Goal: Task Accomplishment & Management: Use online tool/utility

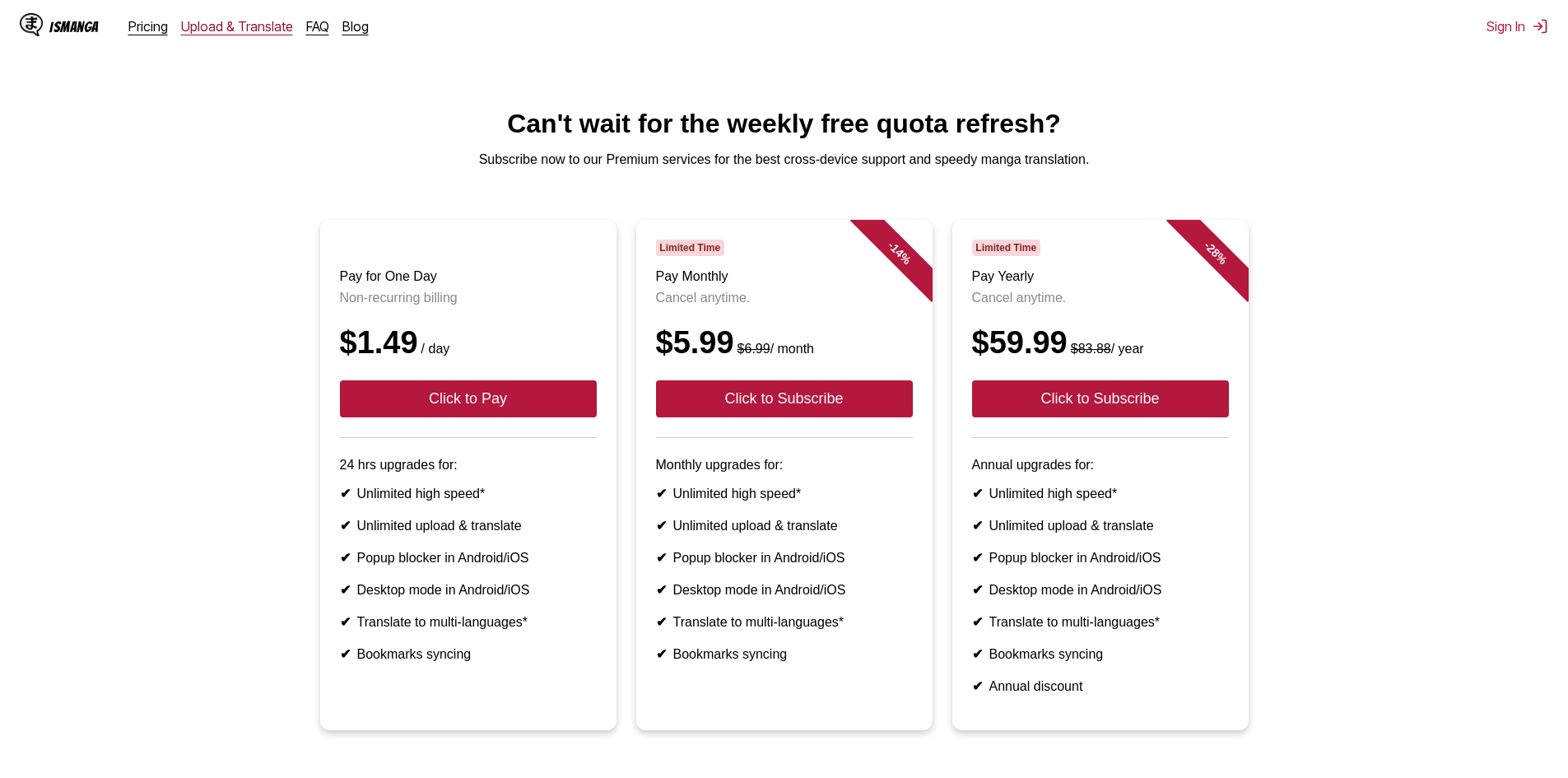
click at [237, 29] on link "Upload & Translate" at bounding box center [237, 25] width 112 height 16
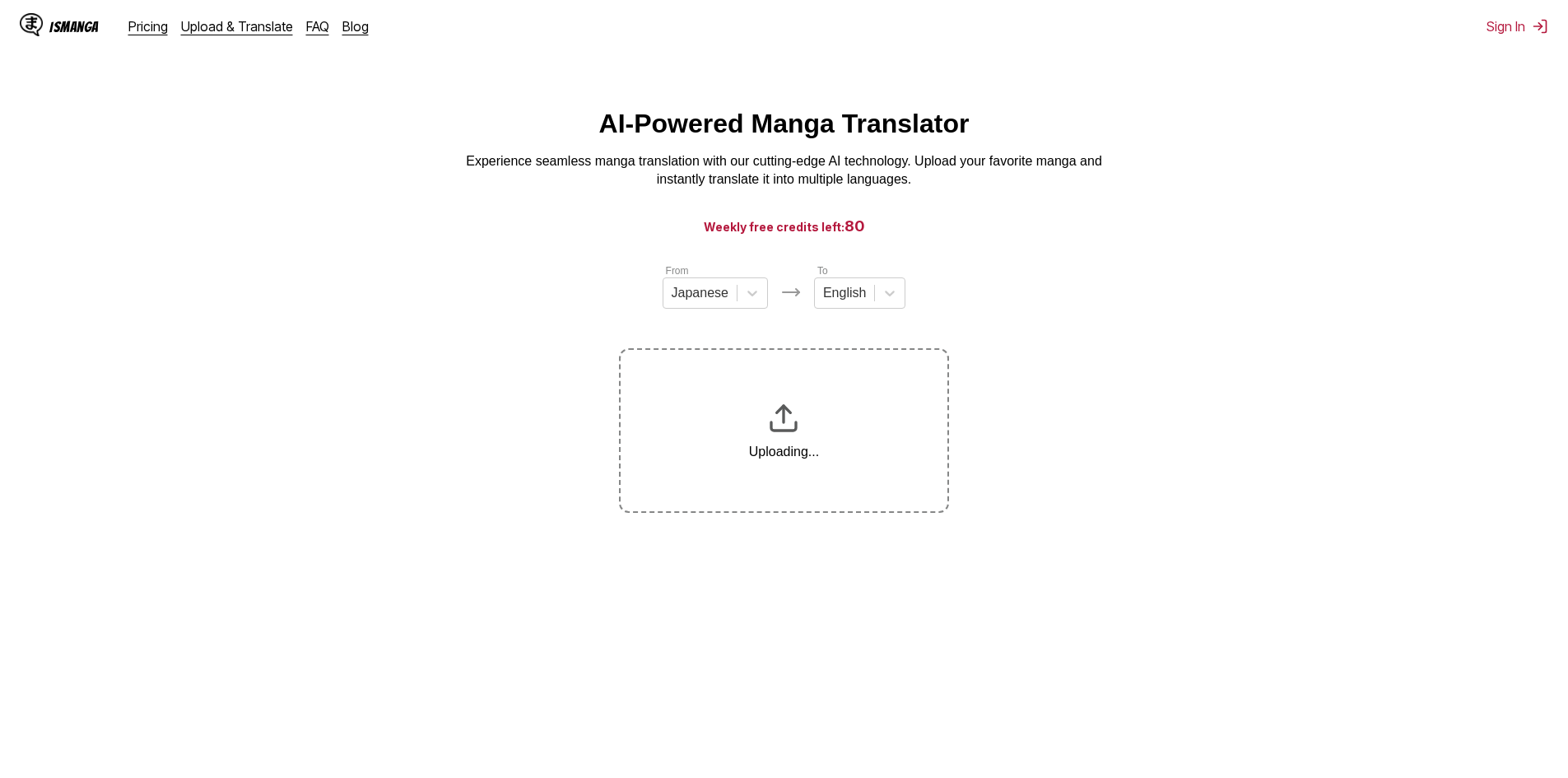
click at [1081, 386] on section "From Japanese To English Uploading..." at bounding box center [784, 388] width 1542 height 251
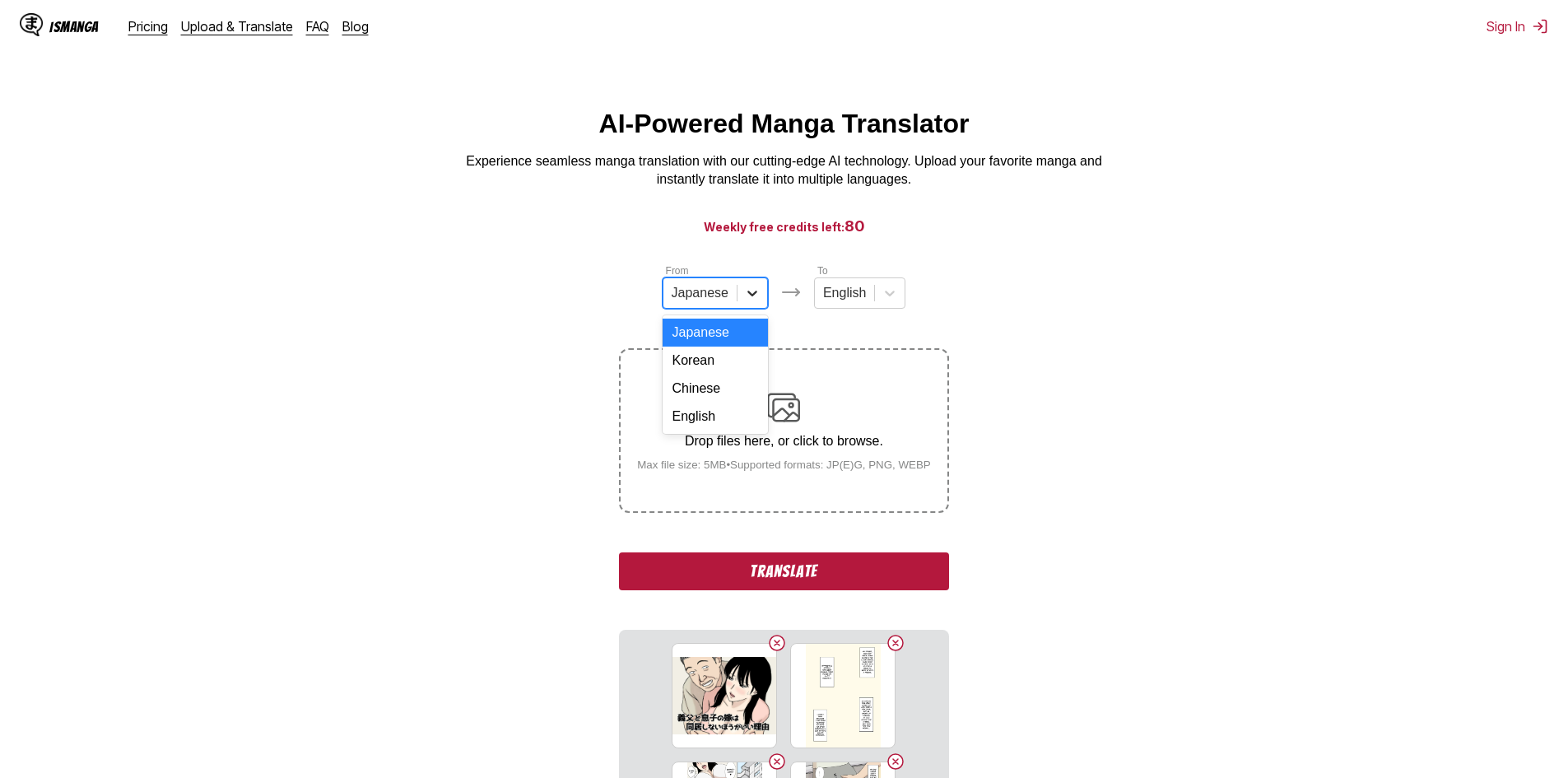
click at [752, 301] on icon at bounding box center [751, 293] width 16 height 16
click at [701, 431] on div "English" at bounding box center [715, 417] width 106 height 28
click at [875, 300] on icon at bounding box center [883, 293] width 16 height 16
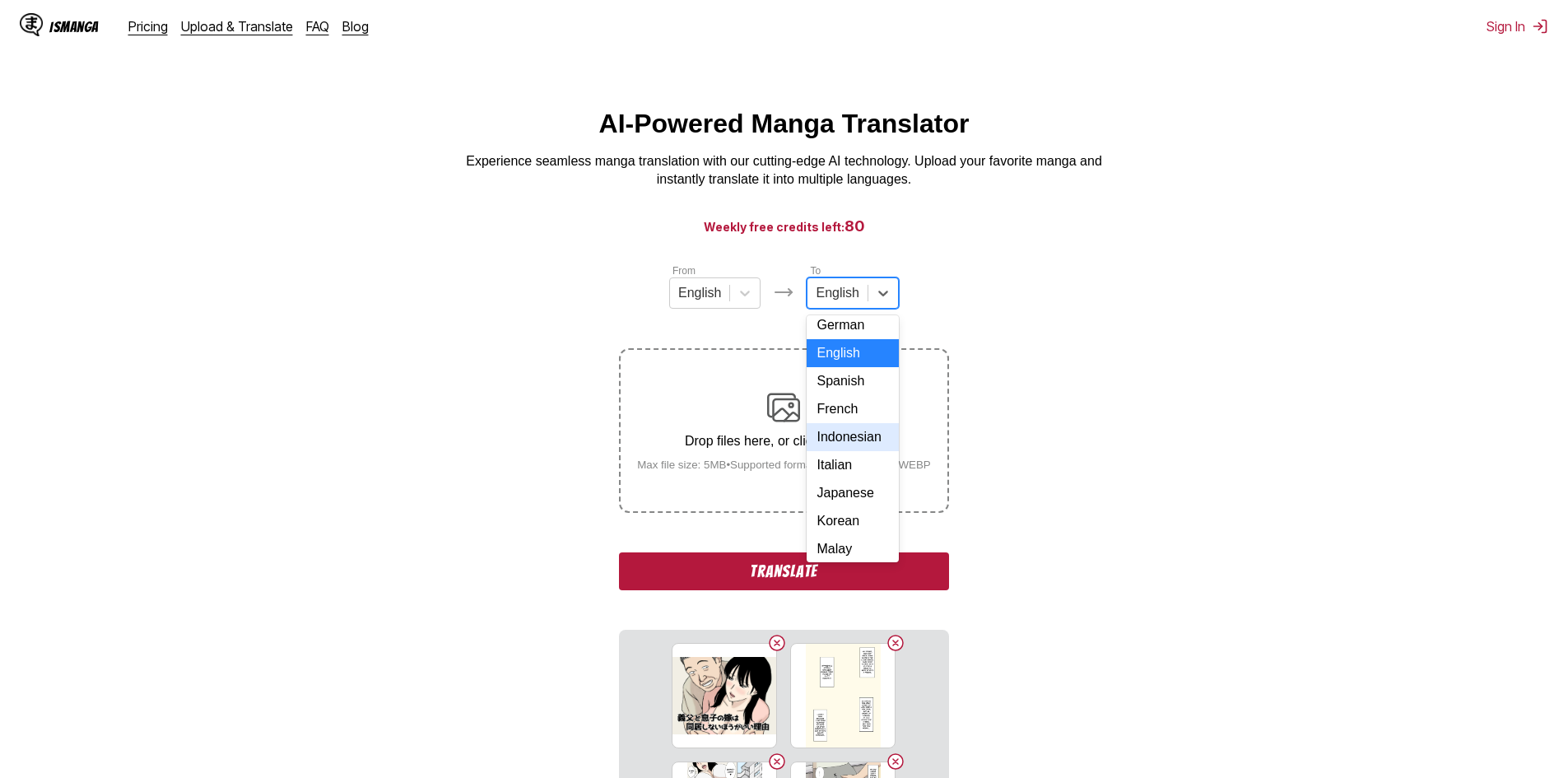
scroll to position [82, 0]
drag, startPoint x: 861, startPoint y: 427, endPoint x: 866, endPoint y: 410, distance: 17.7
click at [866, 410] on div "Arabic German English Spanish French Indonesian Italian Japanese Korean Malay P…" at bounding box center [852, 439] width 91 height 247
click at [858, 405] on div "Indonesian" at bounding box center [852, 390] width 91 height 28
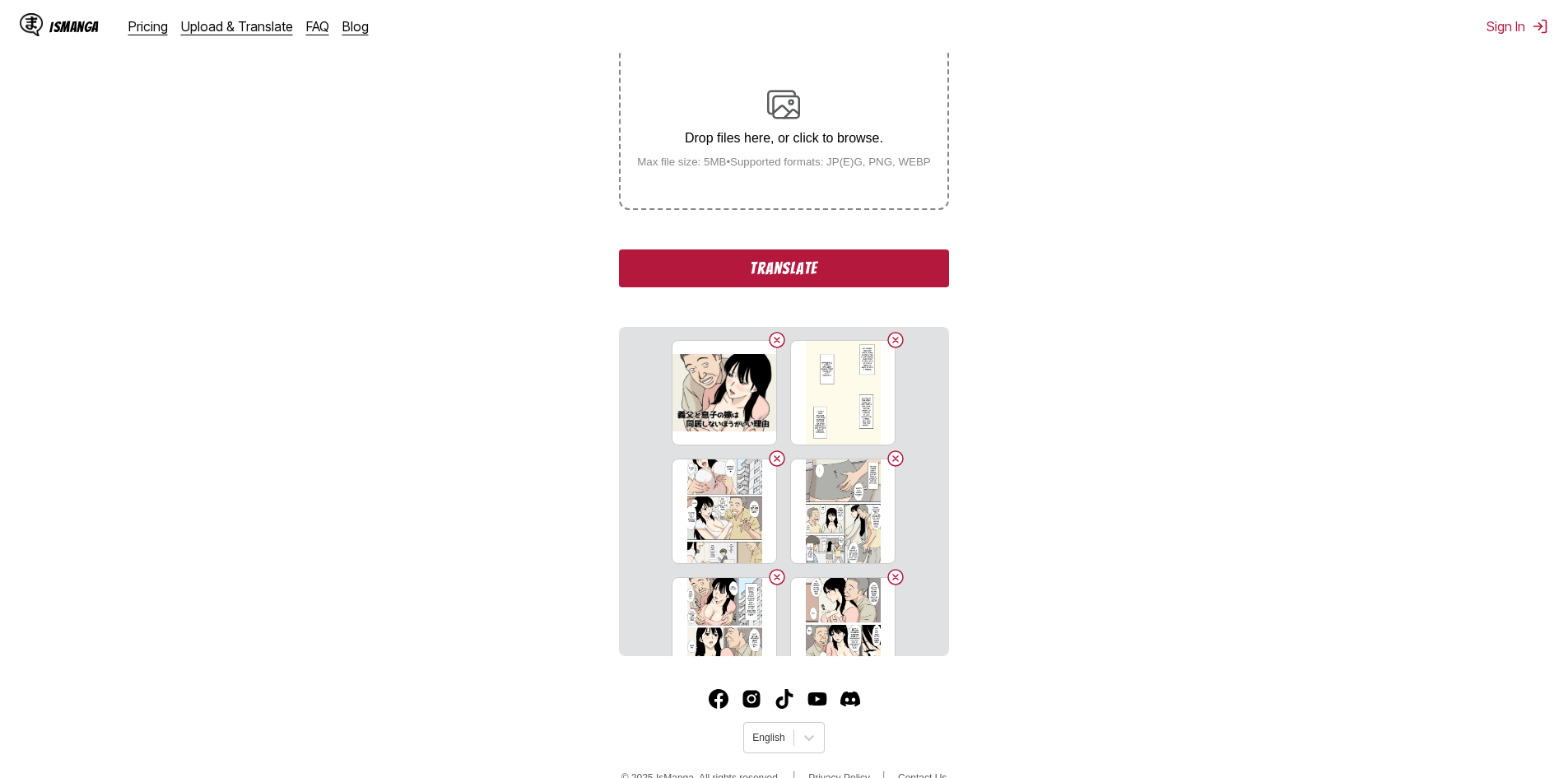
scroll to position [329, 0]
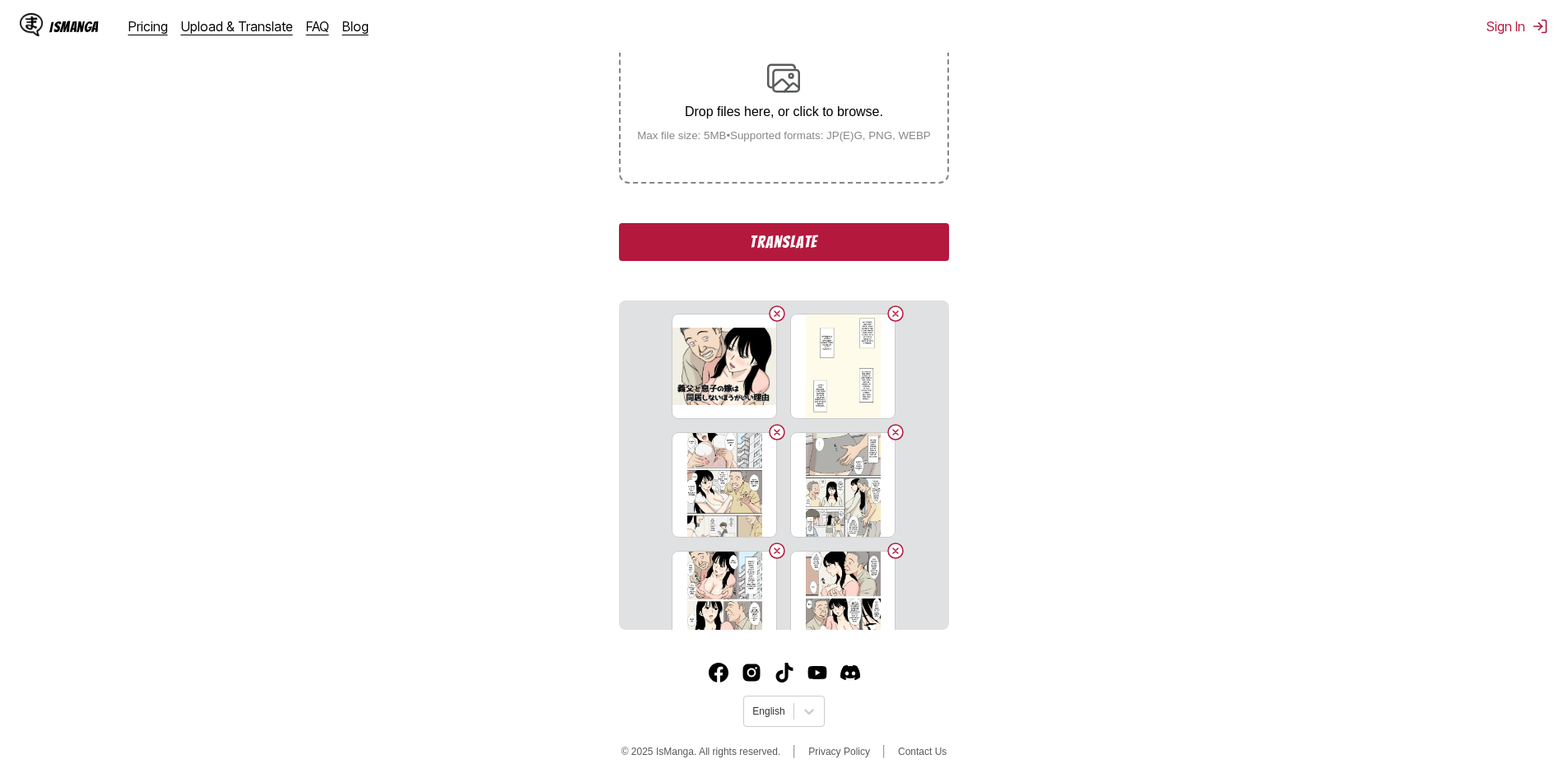
click at [881, 250] on button "Translate" at bounding box center [784, 242] width 329 height 38
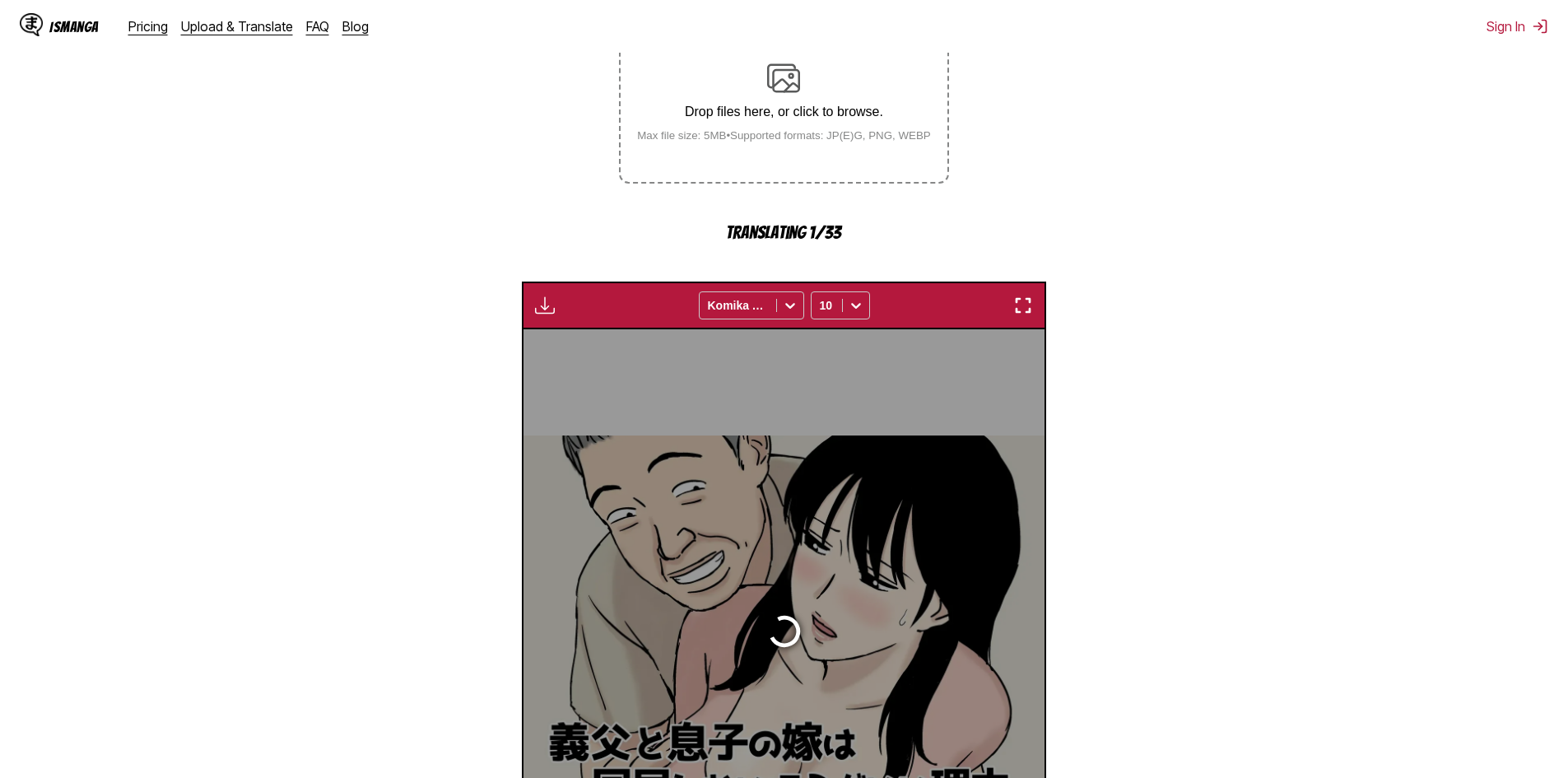
scroll to position [487, 0]
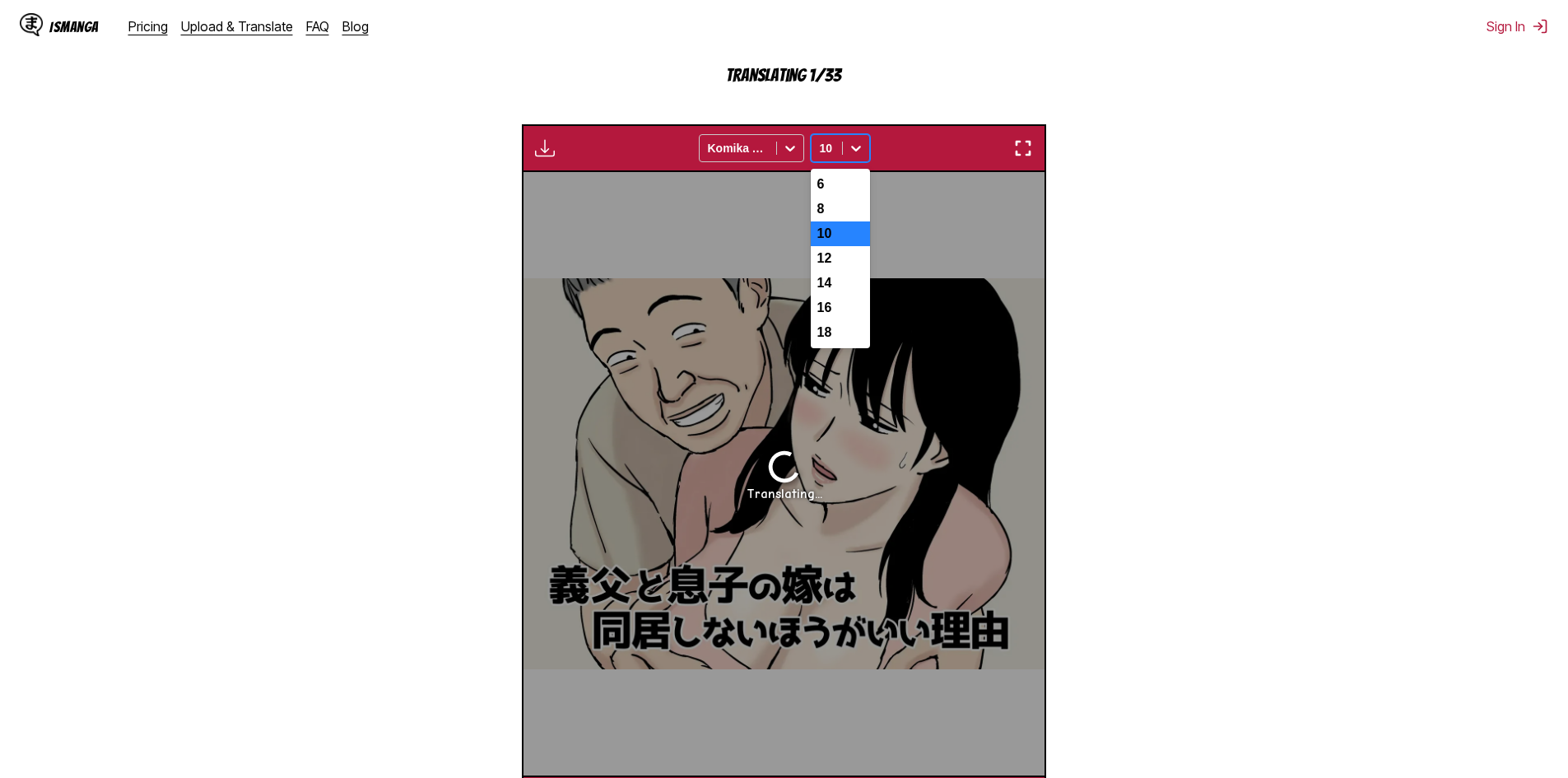
click at [850, 150] on icon at bounding box center [856, 147] width 16 height 16
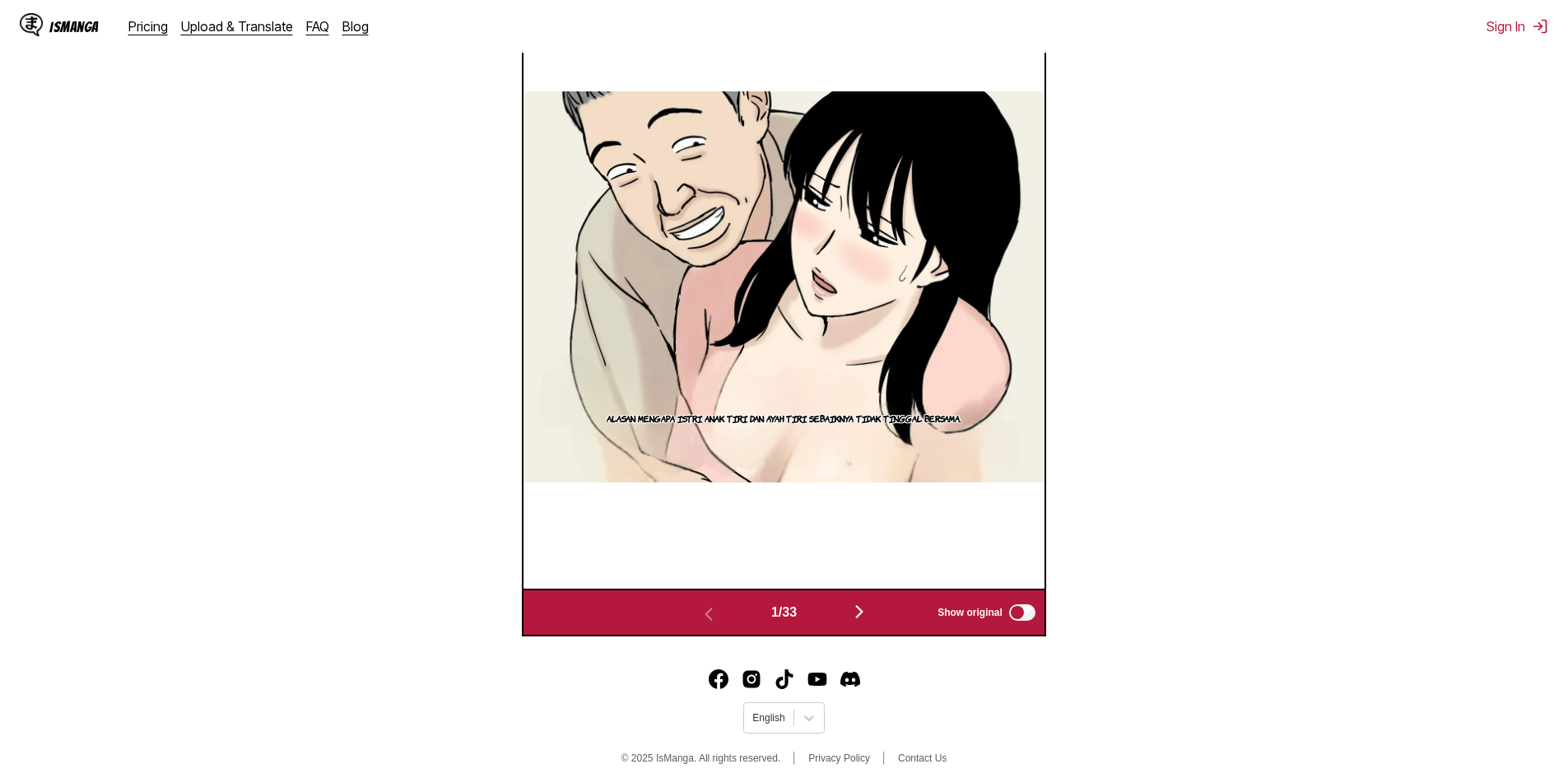
scroll to position [687, 0]
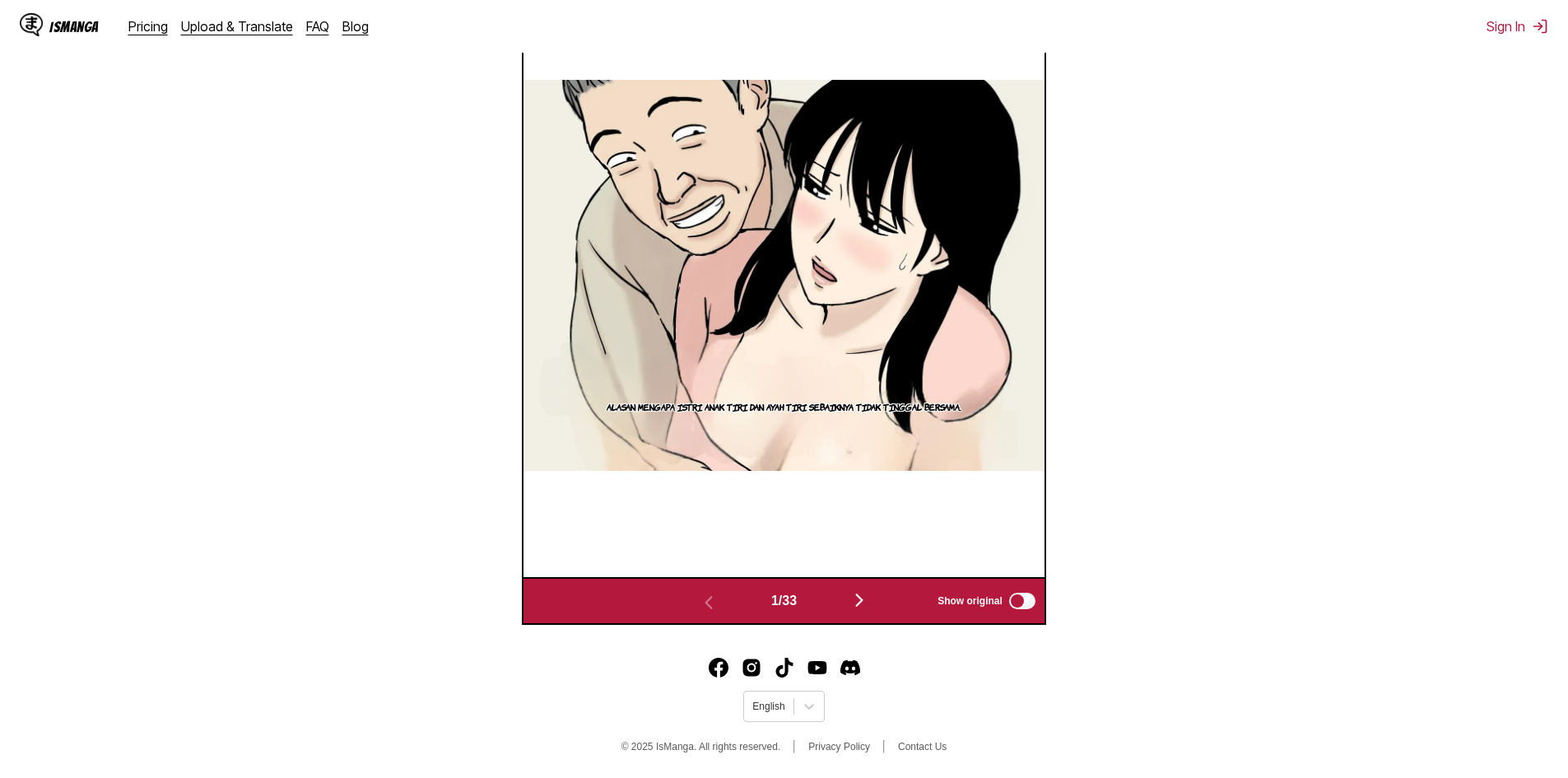
click at [875, 602] on button "button" at bounding box center [859, 602] width 99 height 24
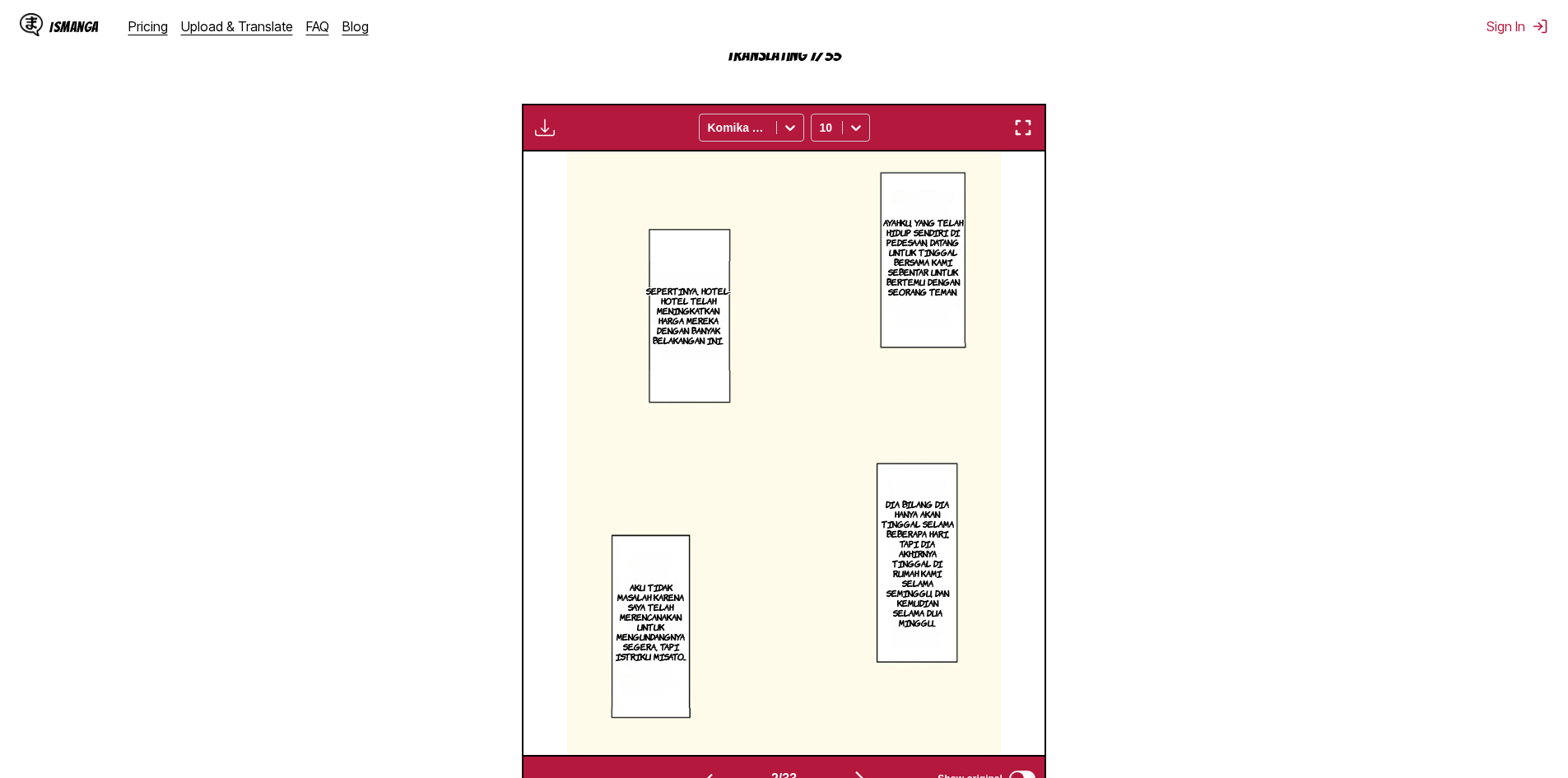
scroll to position [579, 0]
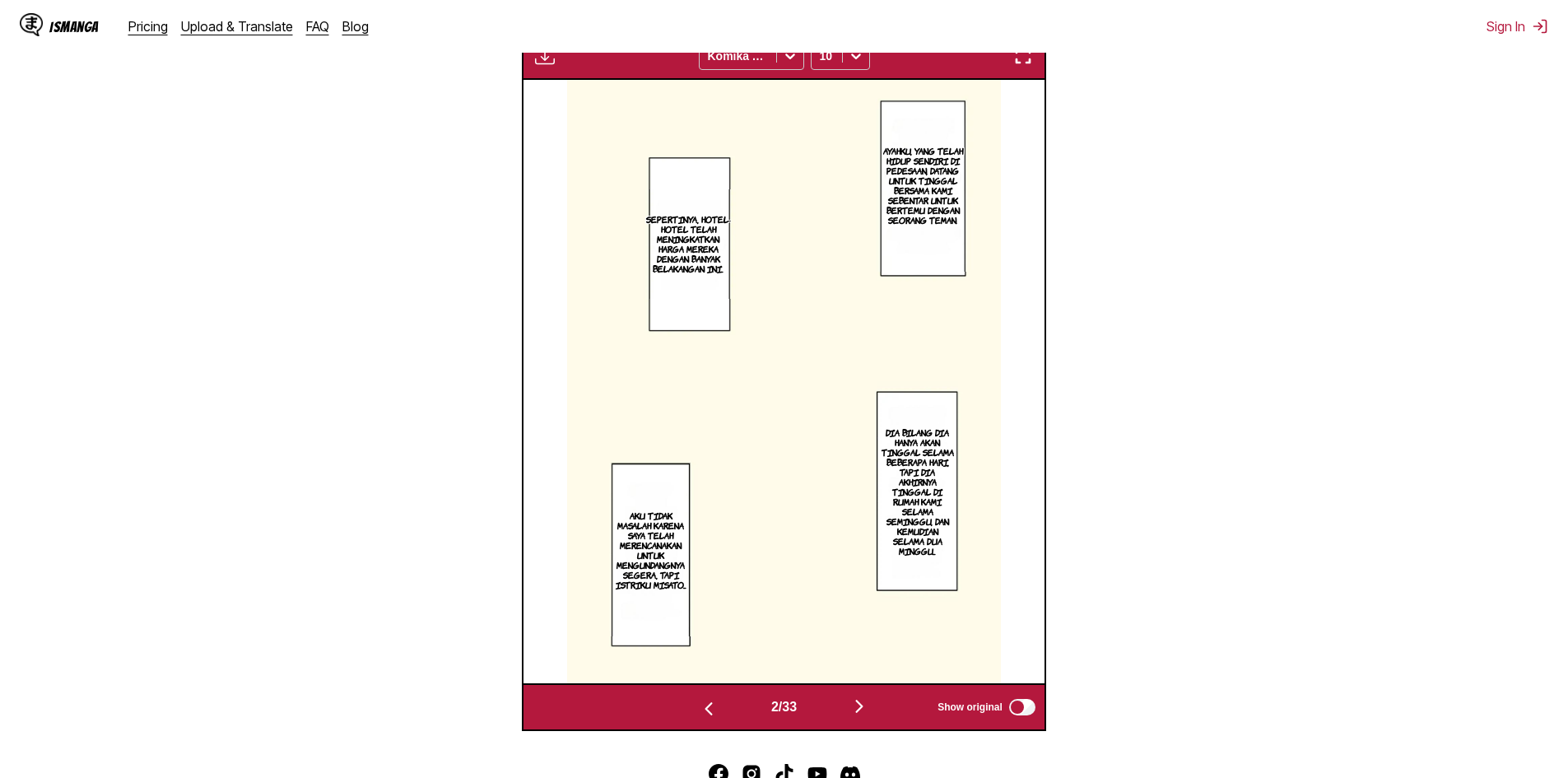
click at [861, 714] on img "button" at bounding box center [859, 706] width 19 height 19
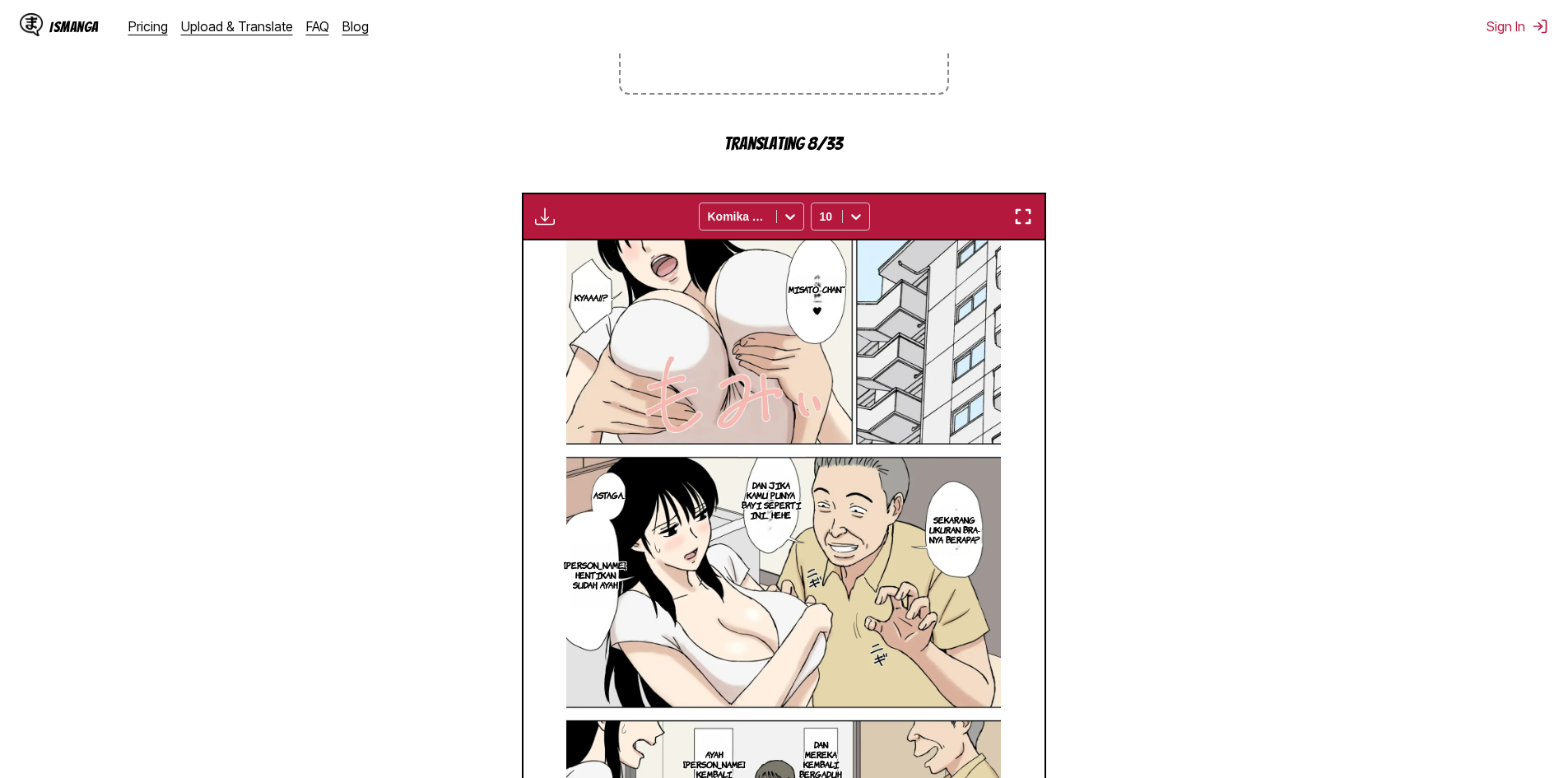
scroll to position [414, 0]
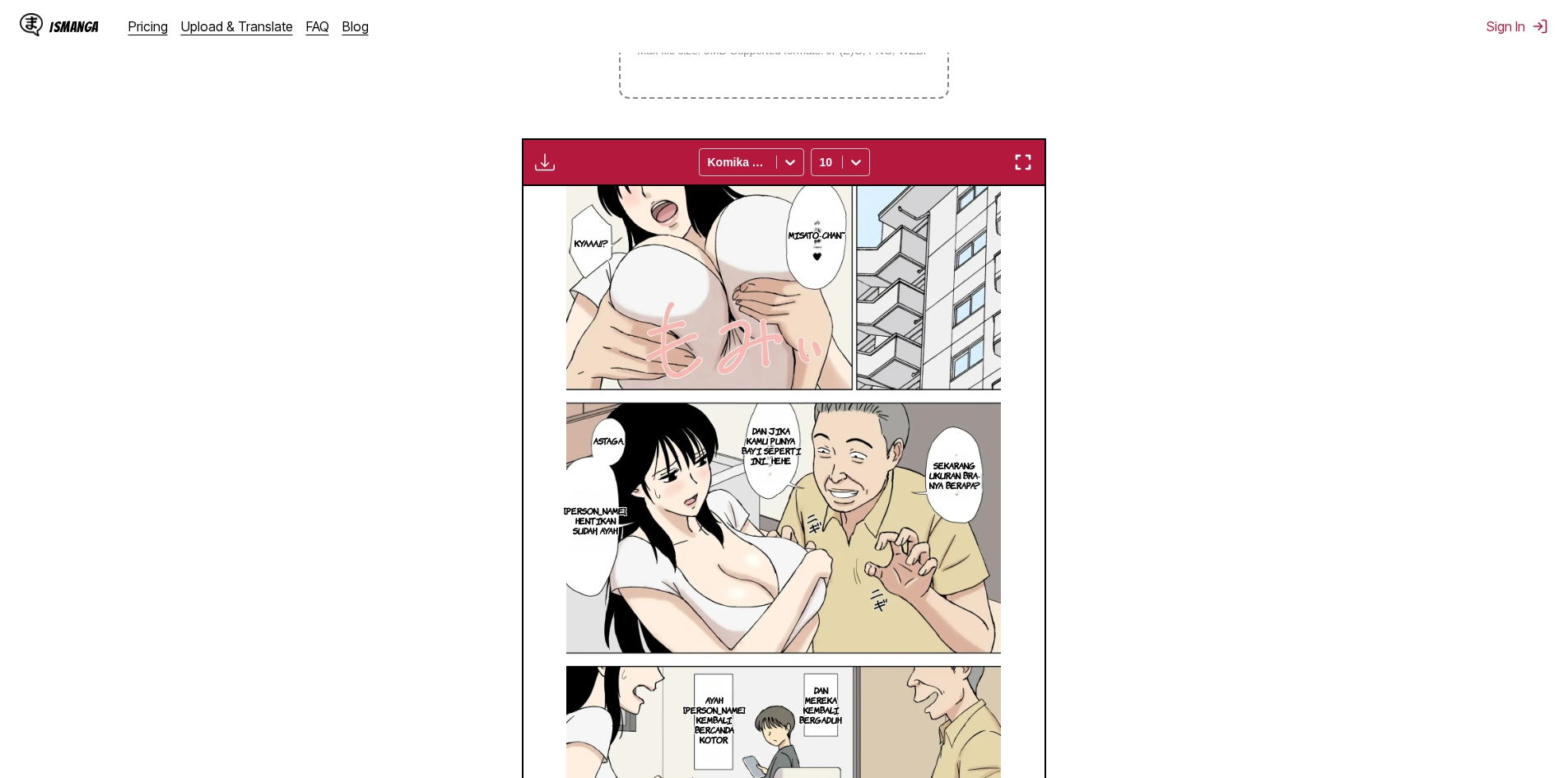
click at [543, 167] on img "button" at bounding box center [544, 162] width 19 height 19
click at [1227, 210] on section "From English To Indonesian Drop files here, or click to browse. Max file size: …" at bounding box center [784, 343] width 1542 height 989
click at [559, 166] on button "button" at bounding box center [544, 162] width 30 height 21
click at [566, 199] on small "Available for premium users only" at bounding box center [571, 200] width 70 height 84
click at [970, 179] on div "Available for premium users only Komika Axis 10" at bounding box center [784, 162] width 525 height 47
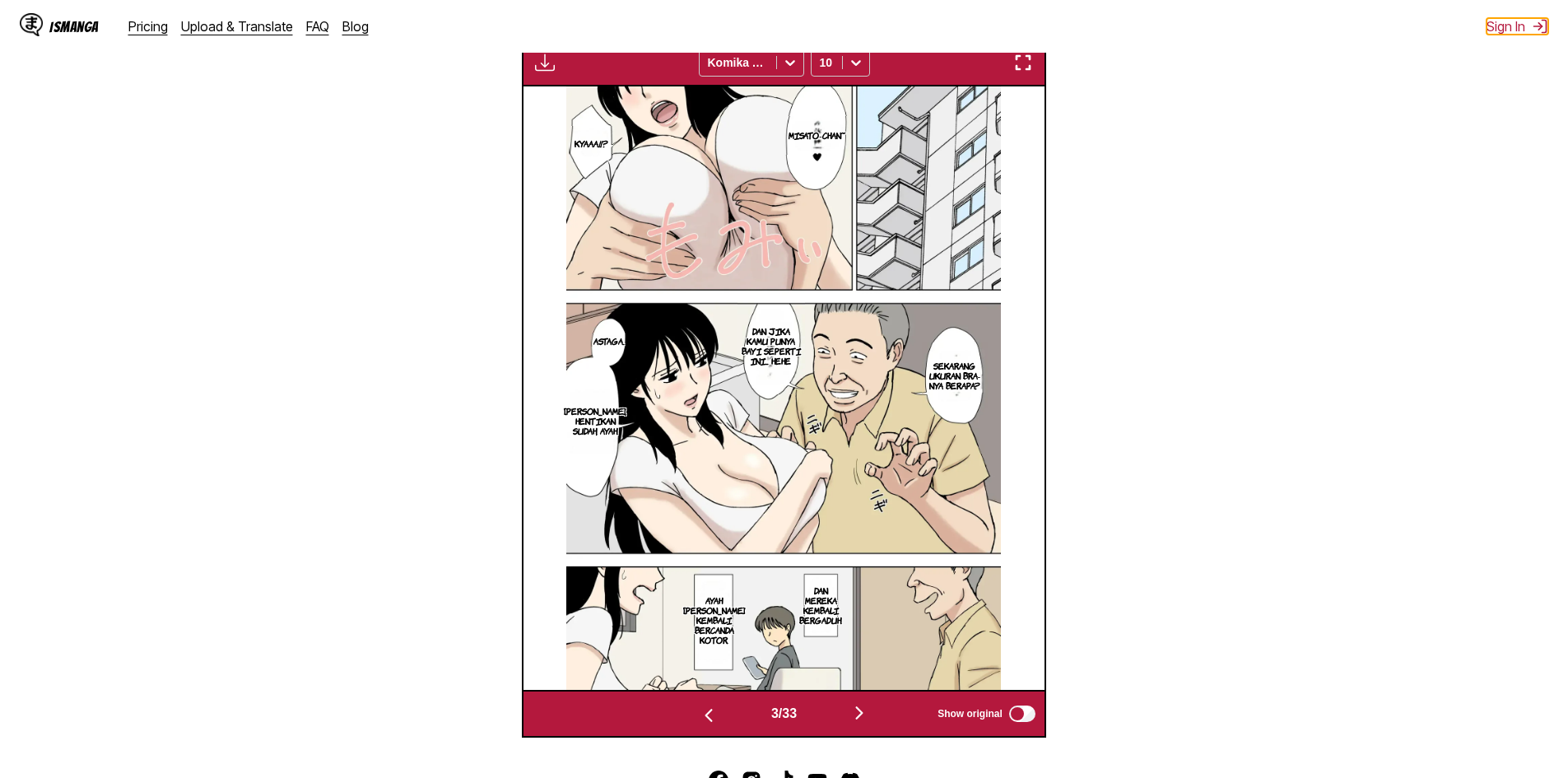
scroll to position [629, 0]
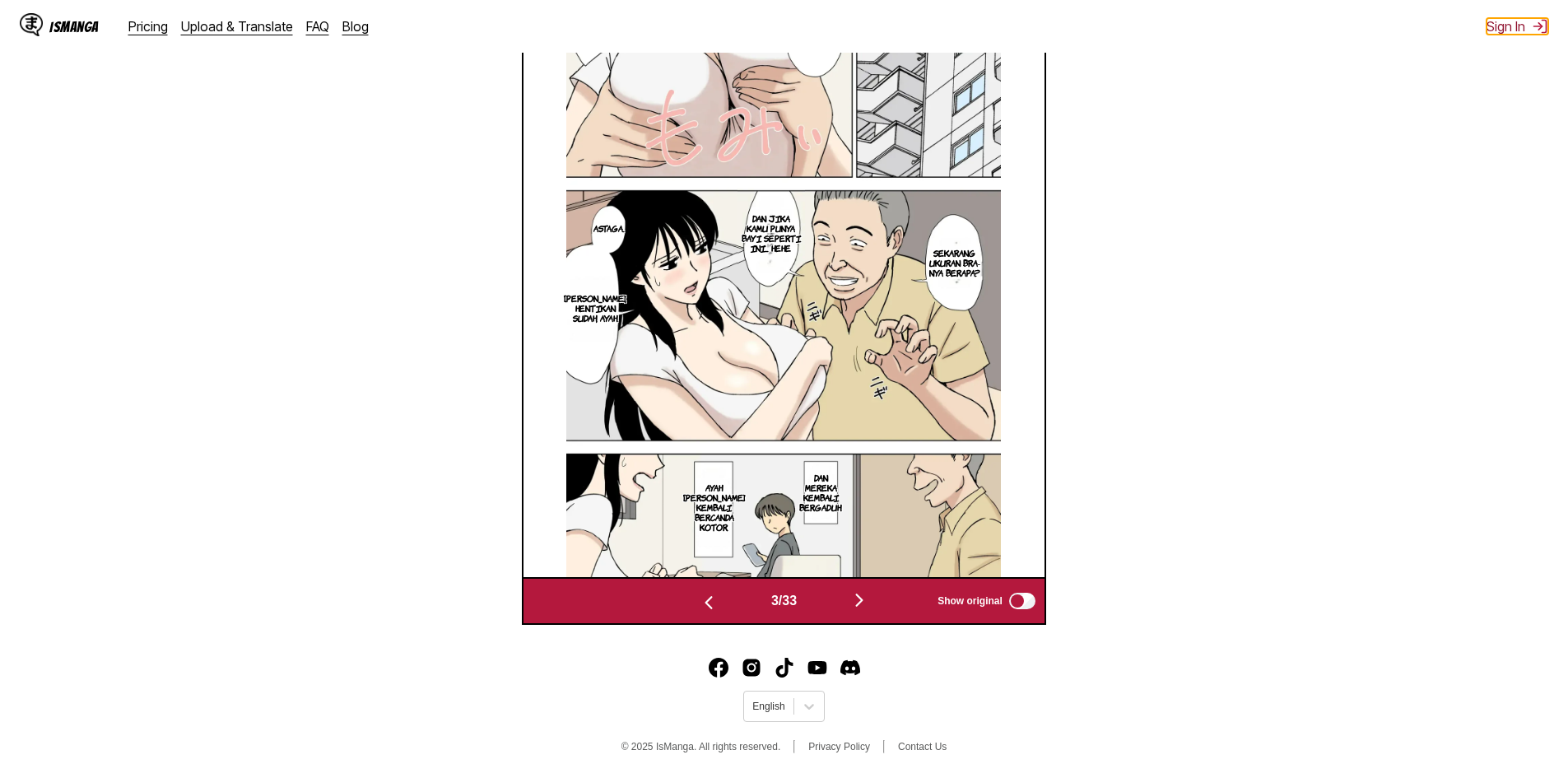
click at [1540, 25] on img at bounding box center [1539, 25] width 16 height 16
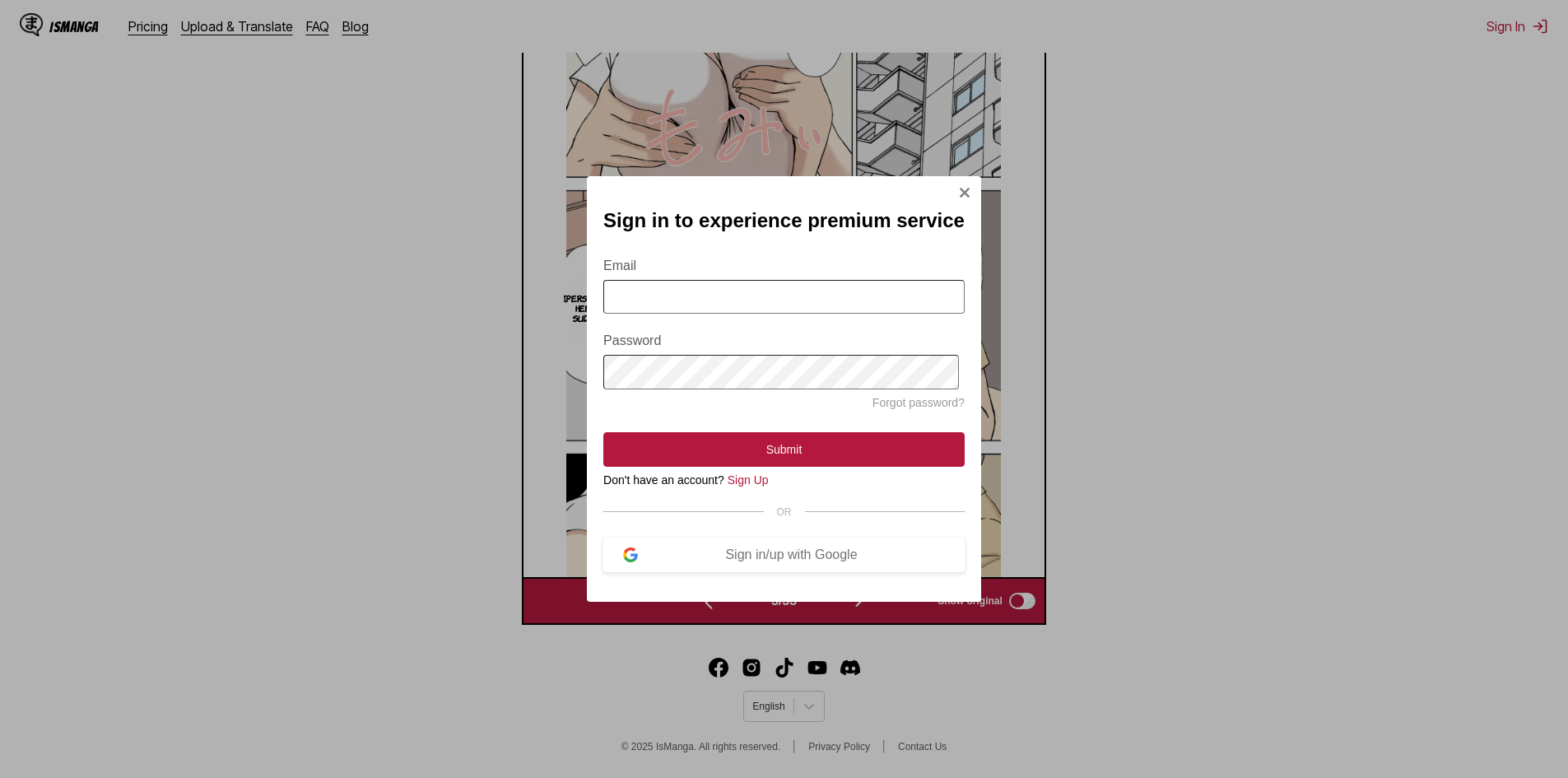
click at [776, 308] on input "Email" at bounding box center [784, 297] width 361 height 34
click at [839, 239] on form "Email Password Forgot password? Submit" at bounding box center [784, 352] width 361 height 228
click at [771, 298] on input "Email" at bounding box center [784, 297] width 361 height 34
click at [763, 245] on form "Email Password Forgot password? Submit" at bounding box center [784, 352] width 361 height 228
click at [756, 487] on link "Sign Up" at bounding box center [748, 480] width 41 height 14
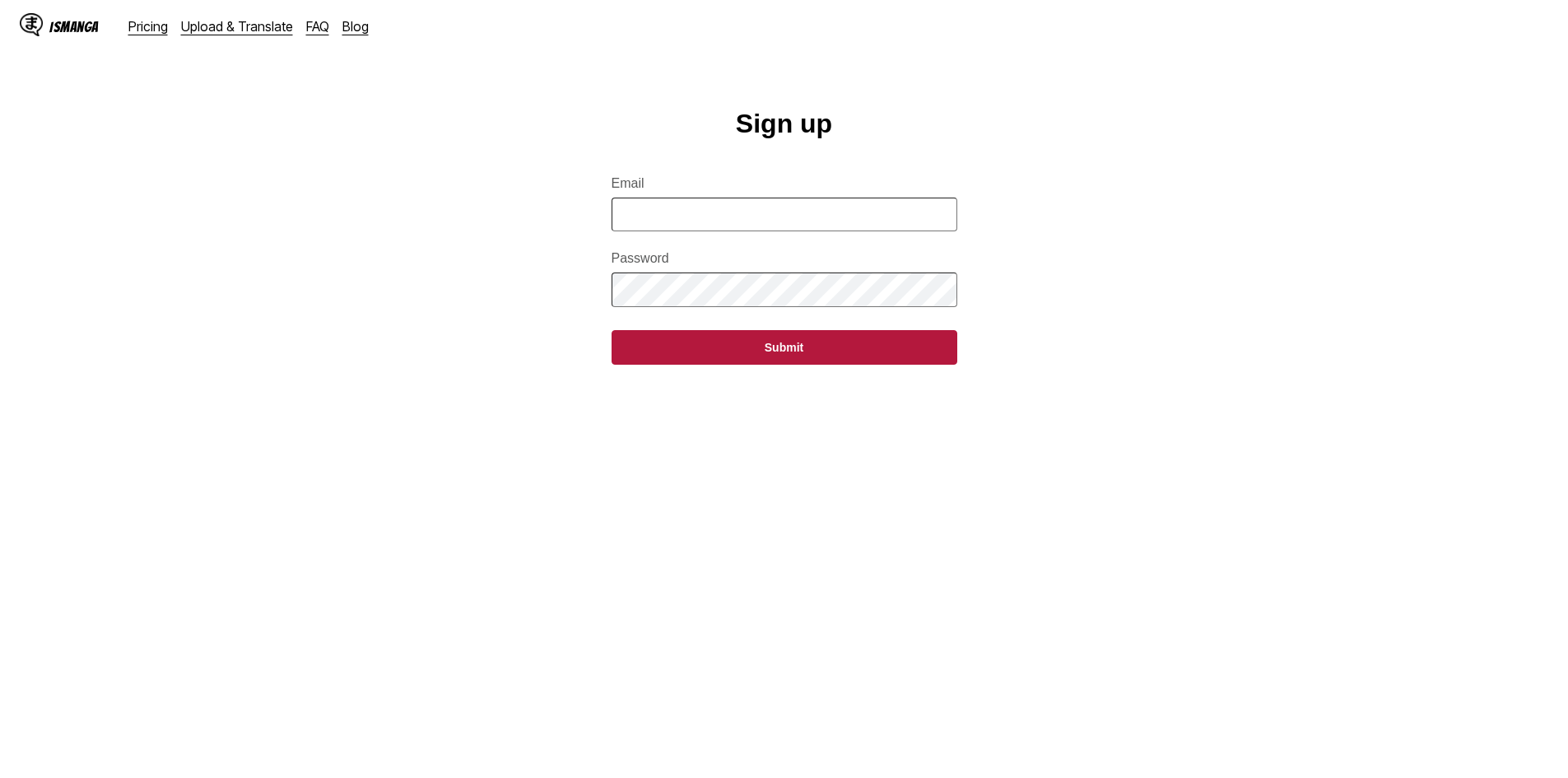
click at [759, 213] on input "Email" at bounding box center [784, 214] width 346 height 34
type input "**********"
drag, startPoint x: 1174, startPoint y: 311, endPoint x: 1136, endPoint y: 333, distance: 43.9
click at [1174, 315] on main "**********" at bounding box center [784, 459] width 1568 height 701
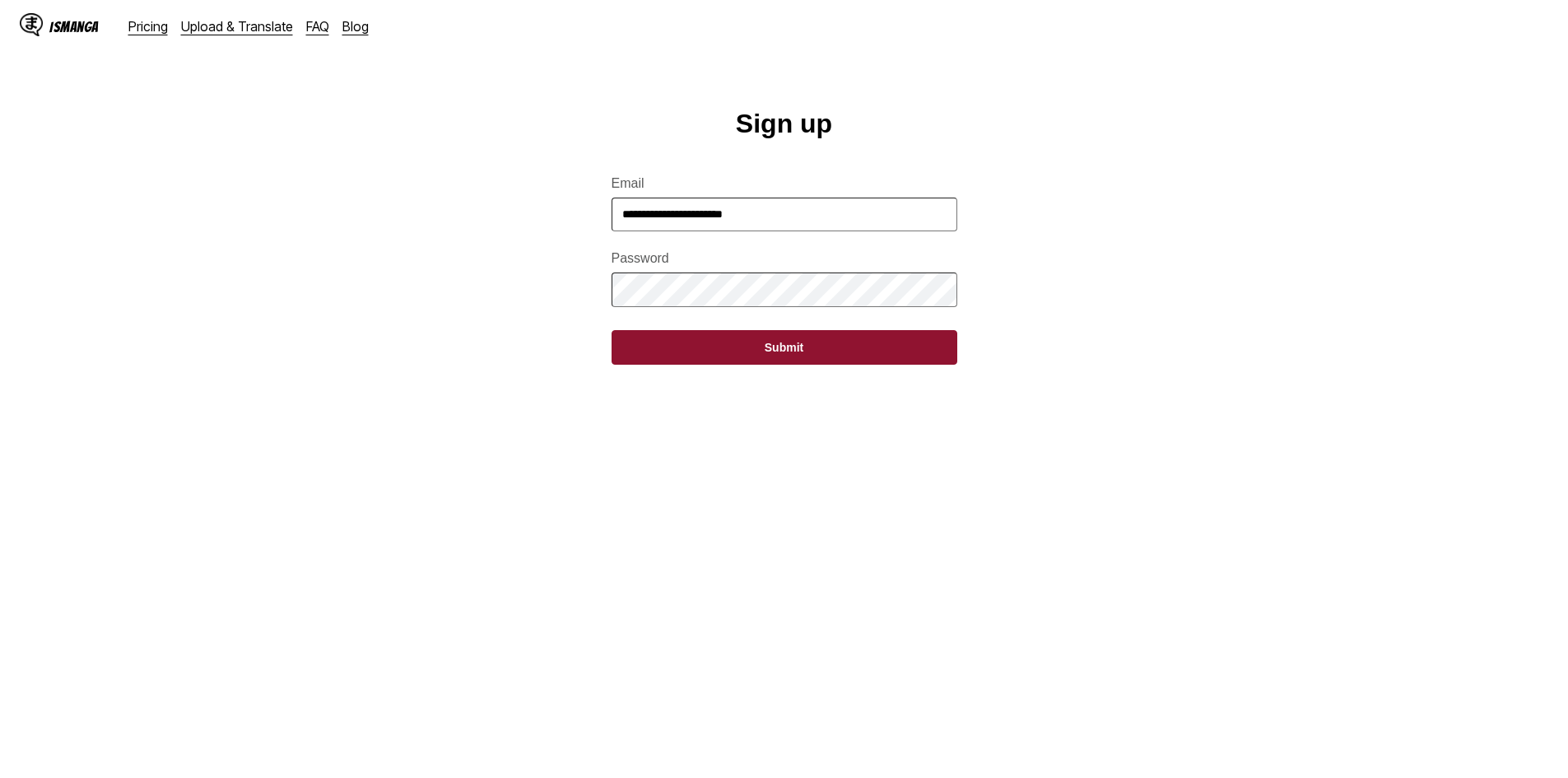
click at [900, 357] on button "Submit" at bounding box center [784, 347] width 346 height 35
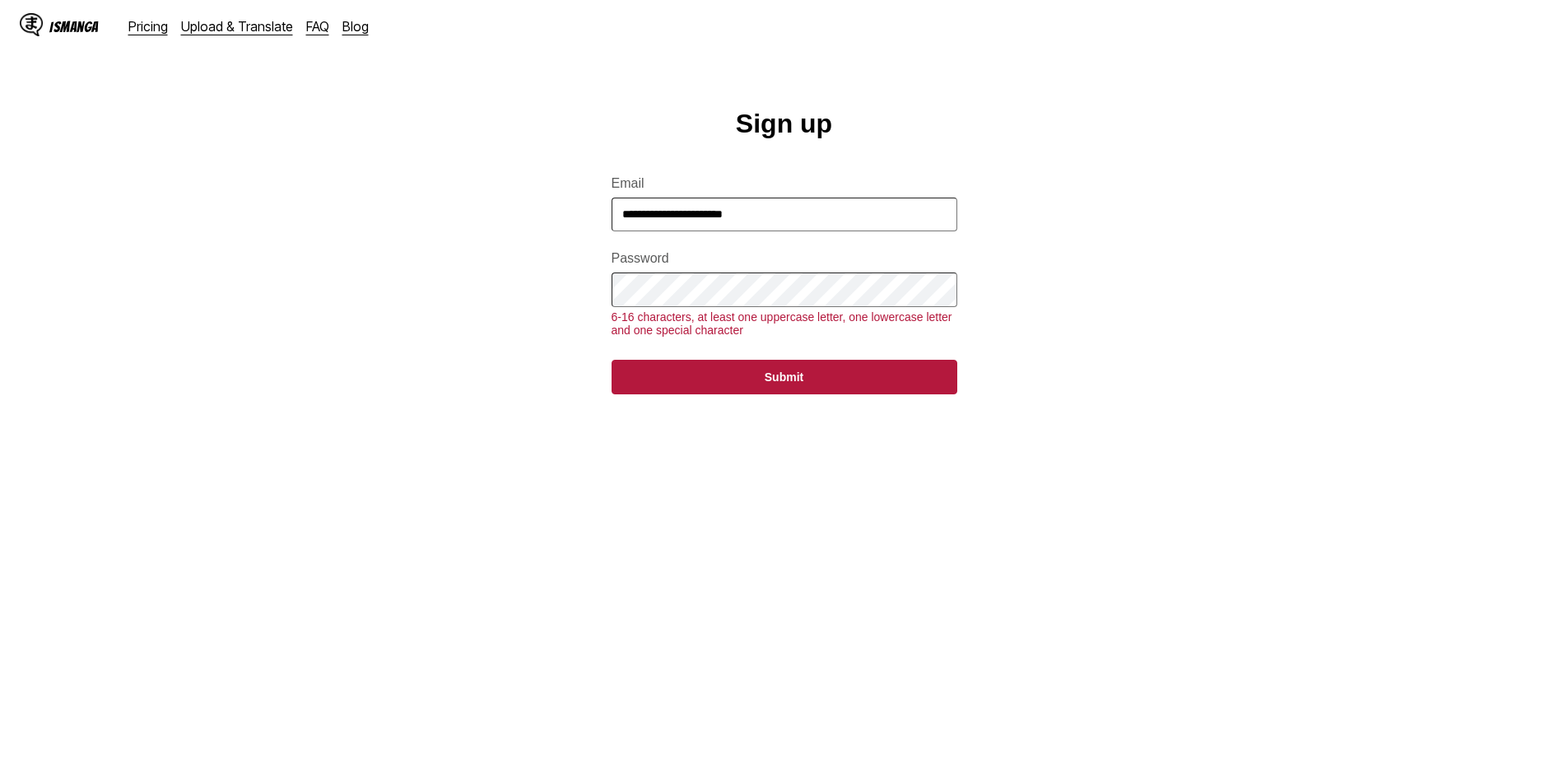
drag, startPoint x: 1132, startPoint y: 390, endPoint x: 1086, endPoint y: 395, distance: 46.3
click at [1123, 392] on main "**********" at bounding box center [784, 459] width 1568 height 701
click at [855, 368] on form "**********" at bounding box center [784, 275] width 346 height 238
click at [828, 390] on button "Submit" at bounding box center [784, 377] width 346 height 35
click at [794, 320] on form "**********" at bounding box center [784, 275] width 346 height 238
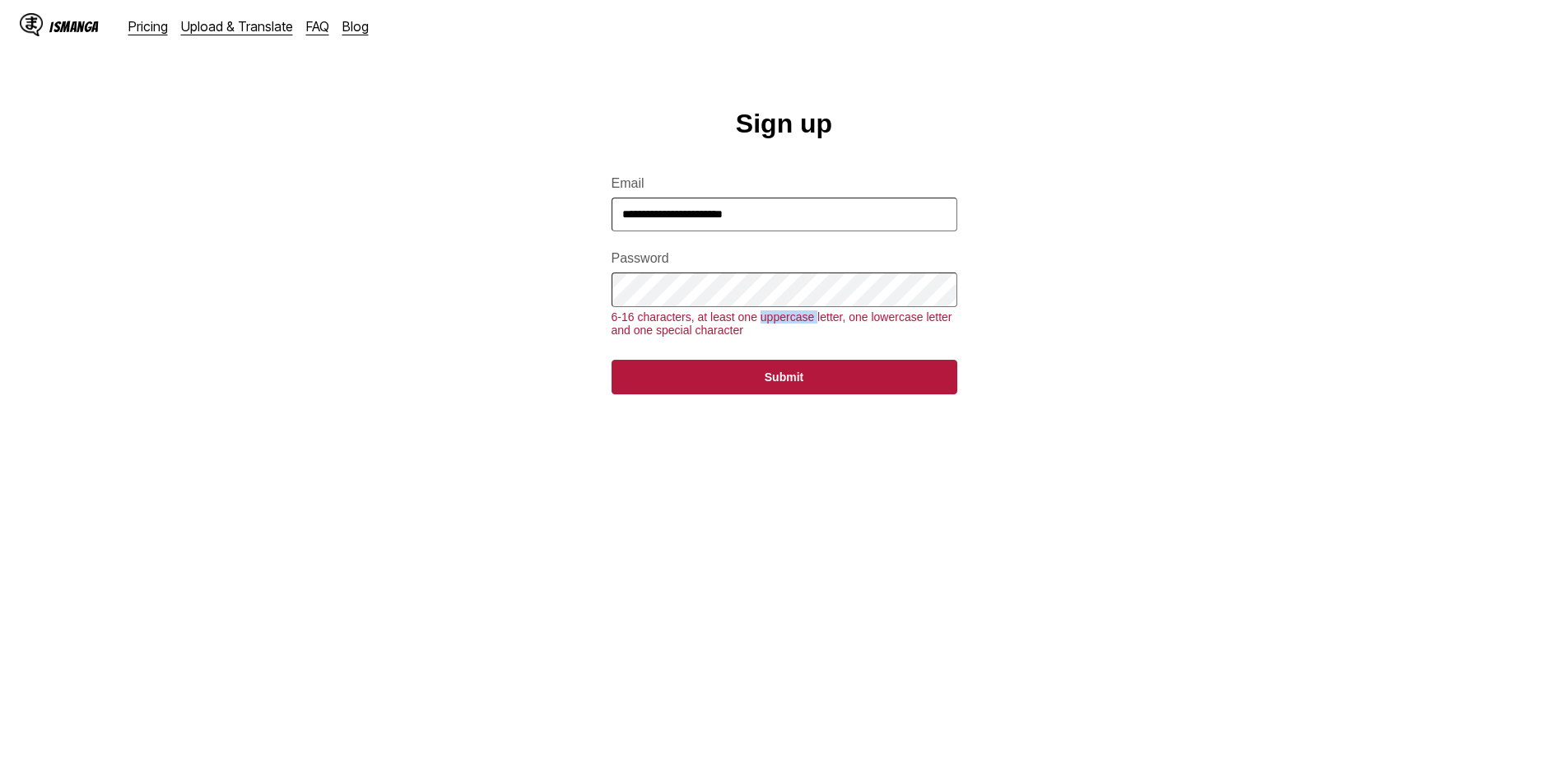
click at [794, 320] on form "**********" at bounding box center [784, 275] width 346 height 238
click at [1055, 321] on main "**********" at bounding box center [784, 459] width 1568 height 701
click at [902, 388] on button "Submit" at bounding box center [784, 377] width 346 height 35
drag, startPoint x: 1075, startPoint y: 303, endPoint x: 1030, endPoint y: 307, distance: 45.2
click at [1075, 303] on main "**********" at bounding box center [784, 459] width 1568 height 701
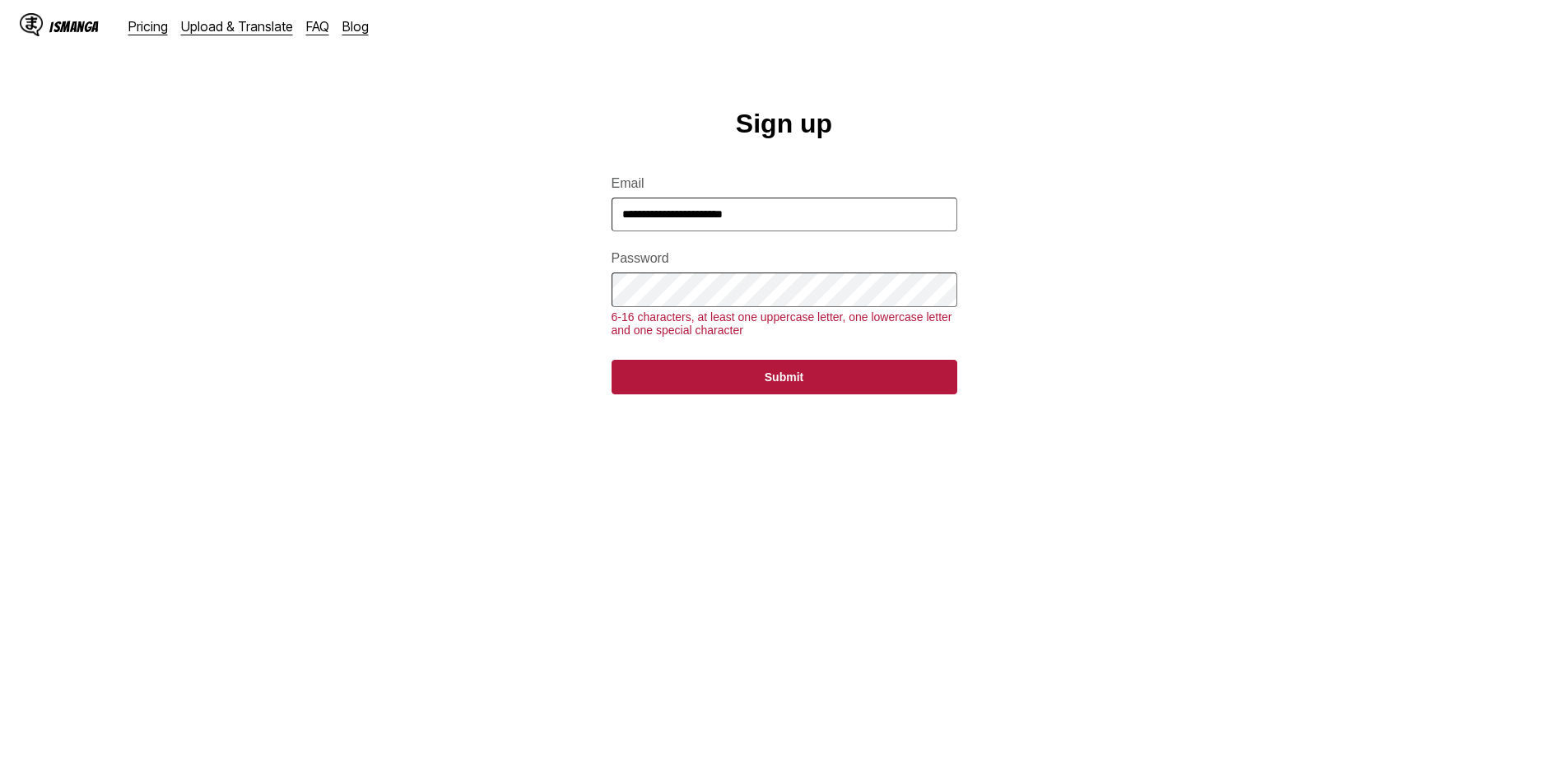
drag, startPoint x: 933, startPoint y: 283, endPoint x: 958, endPoint y: 287, distance: 25.3
click at [934, 283] on form "**********" at bounding box center [784, 275] width 346 height 238
click at [845, 367] on form "**********" at bounding box center [784, 275] width 346 height 238
click at [829, 389] on button "Submit" at bounding box center [784, 377] width 346 height 35
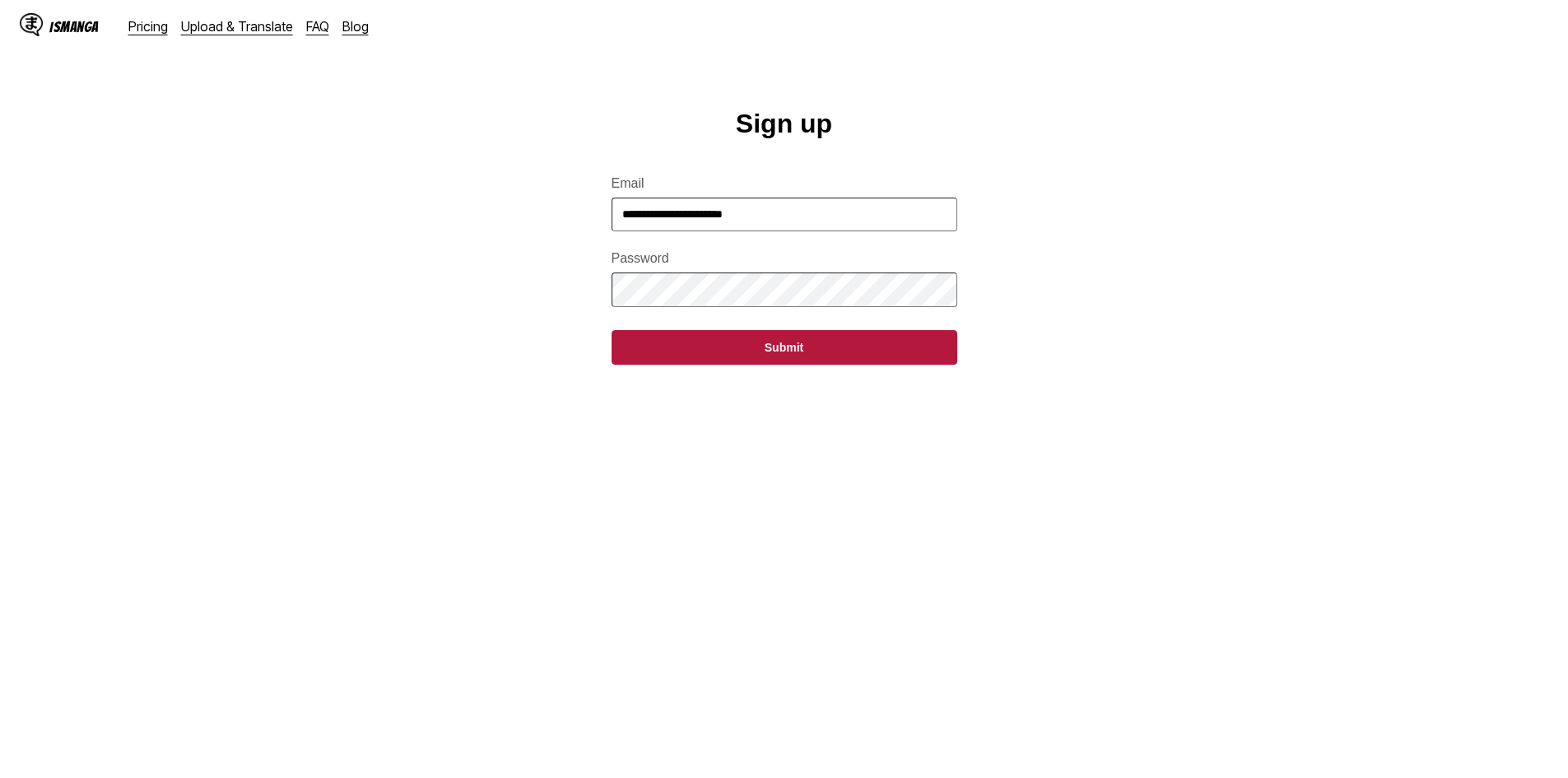
click at [1040, 323] on main "**********" at bounding box center [784, 459] width 1568 height 701
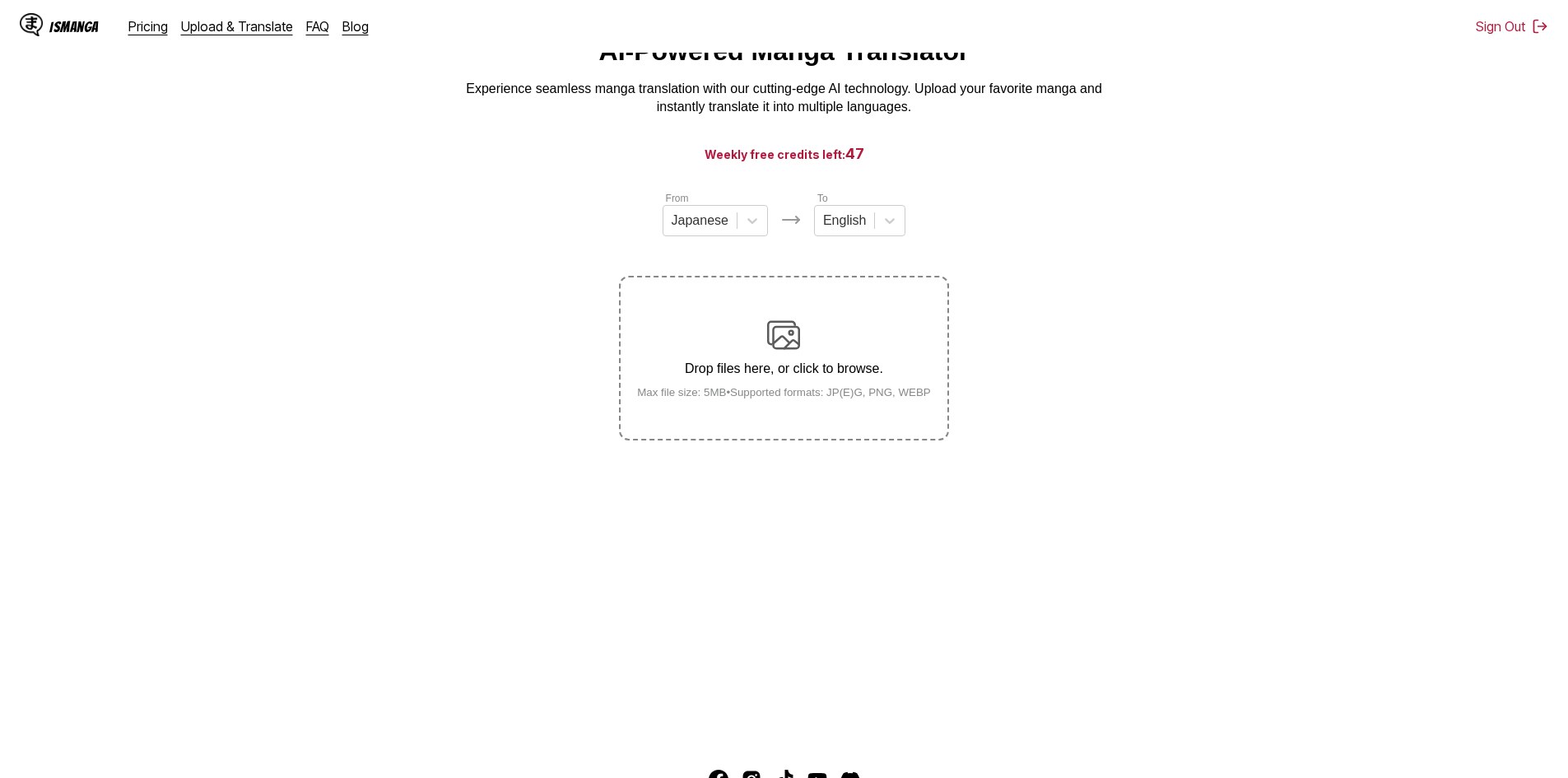
scroll to position [19, 0]
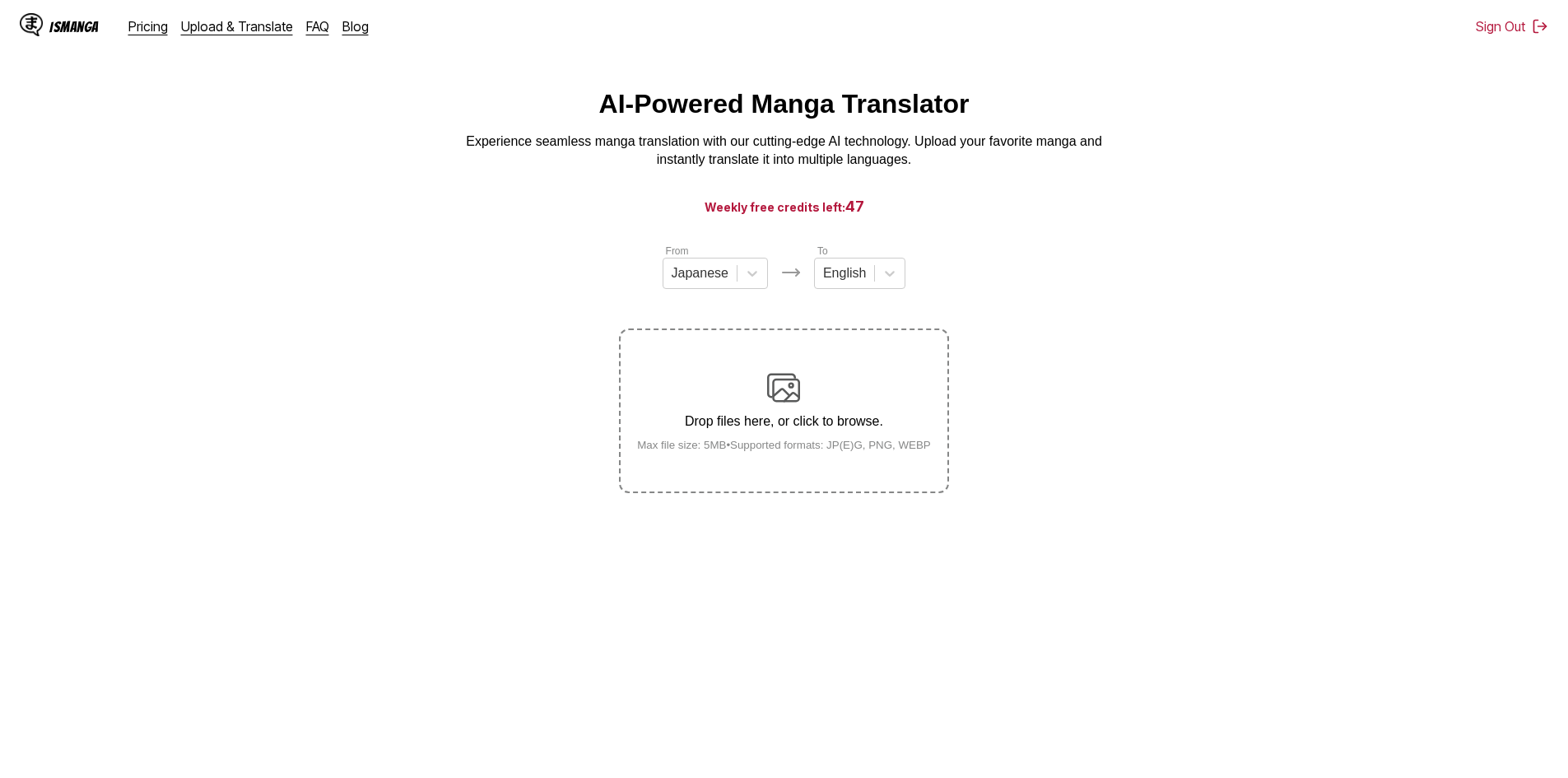
click at [1069, 119] on div "AI-Powered Manga Translator Experience seamless manga translation with our cutt…" at bounding box center [784, 129] width 1542 height 80
click at [150, 25] on link "Pricing" at bounding box center [148, 25] width 40 height 16
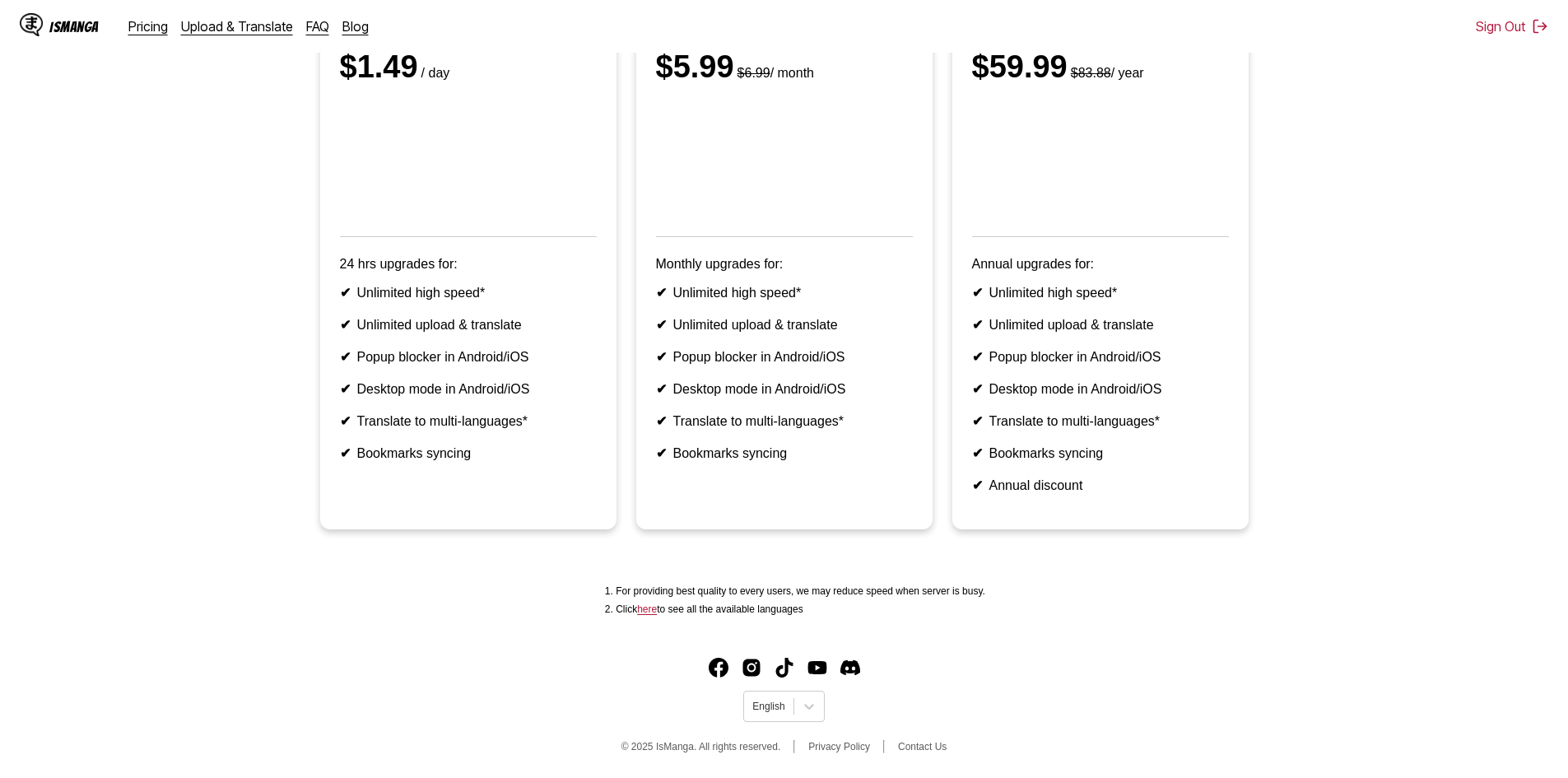
scroll to position [313, 0]
click at [722, 672] on img "Facebook" at bounding box center [718, 667] width 19 height 19
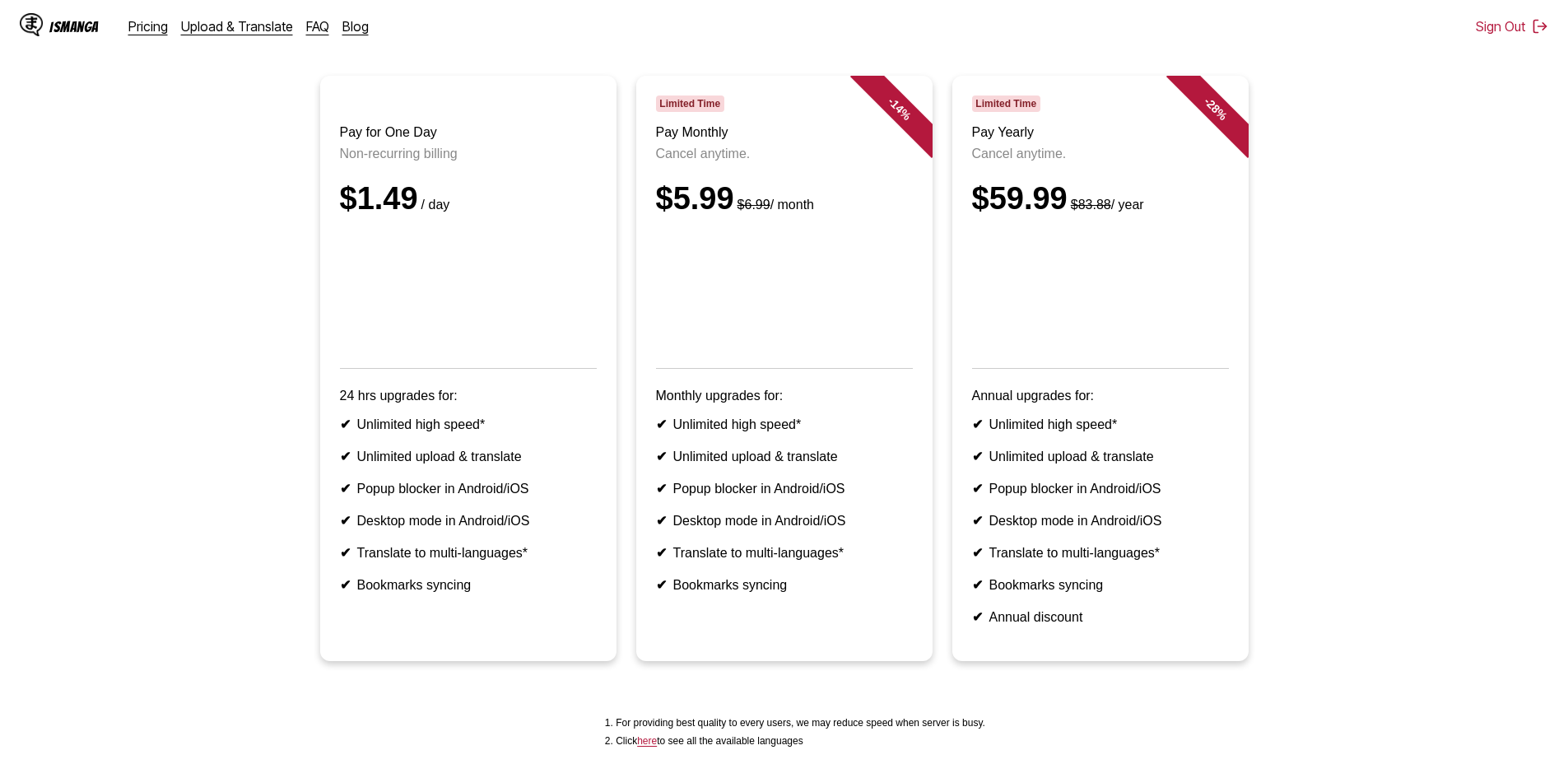
scroll to position [148, 0]
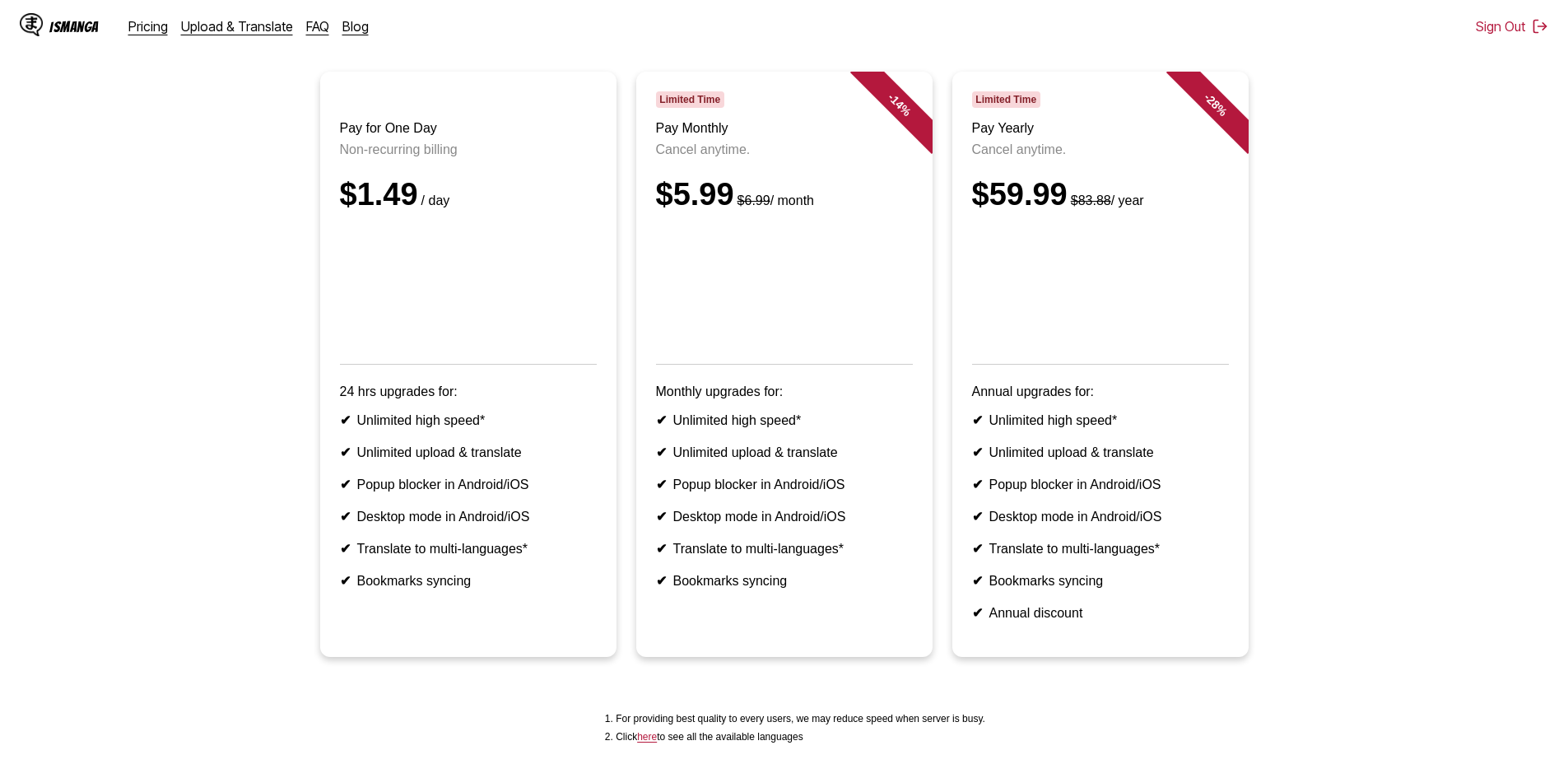
click at [836, 365] on header "Limited Time Pay Monthly Cancel anytime. $5.99 $6.99 / month" at bounding box center [784, 228] width 257 height 273
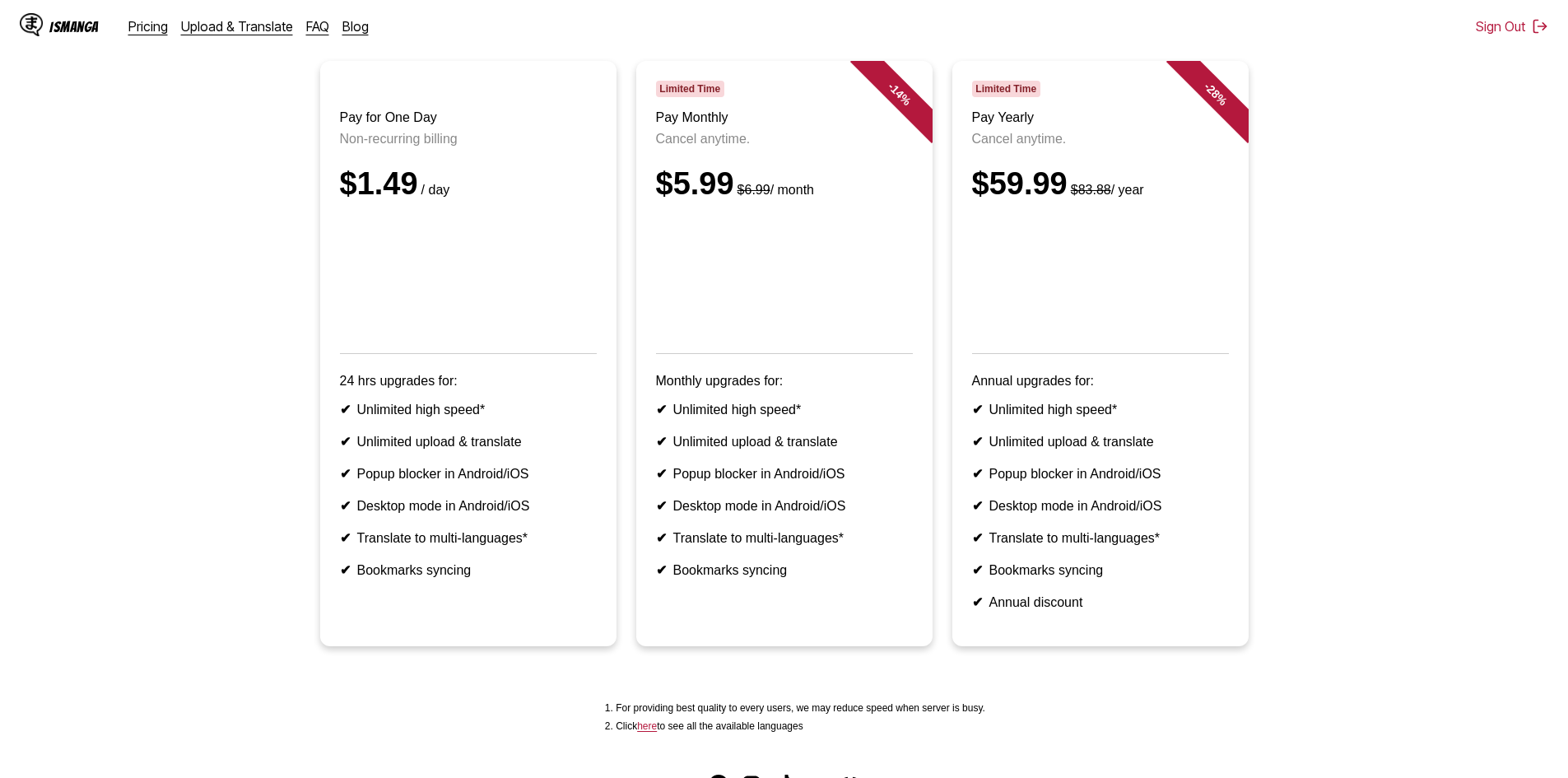
scroll to position [66, 0]
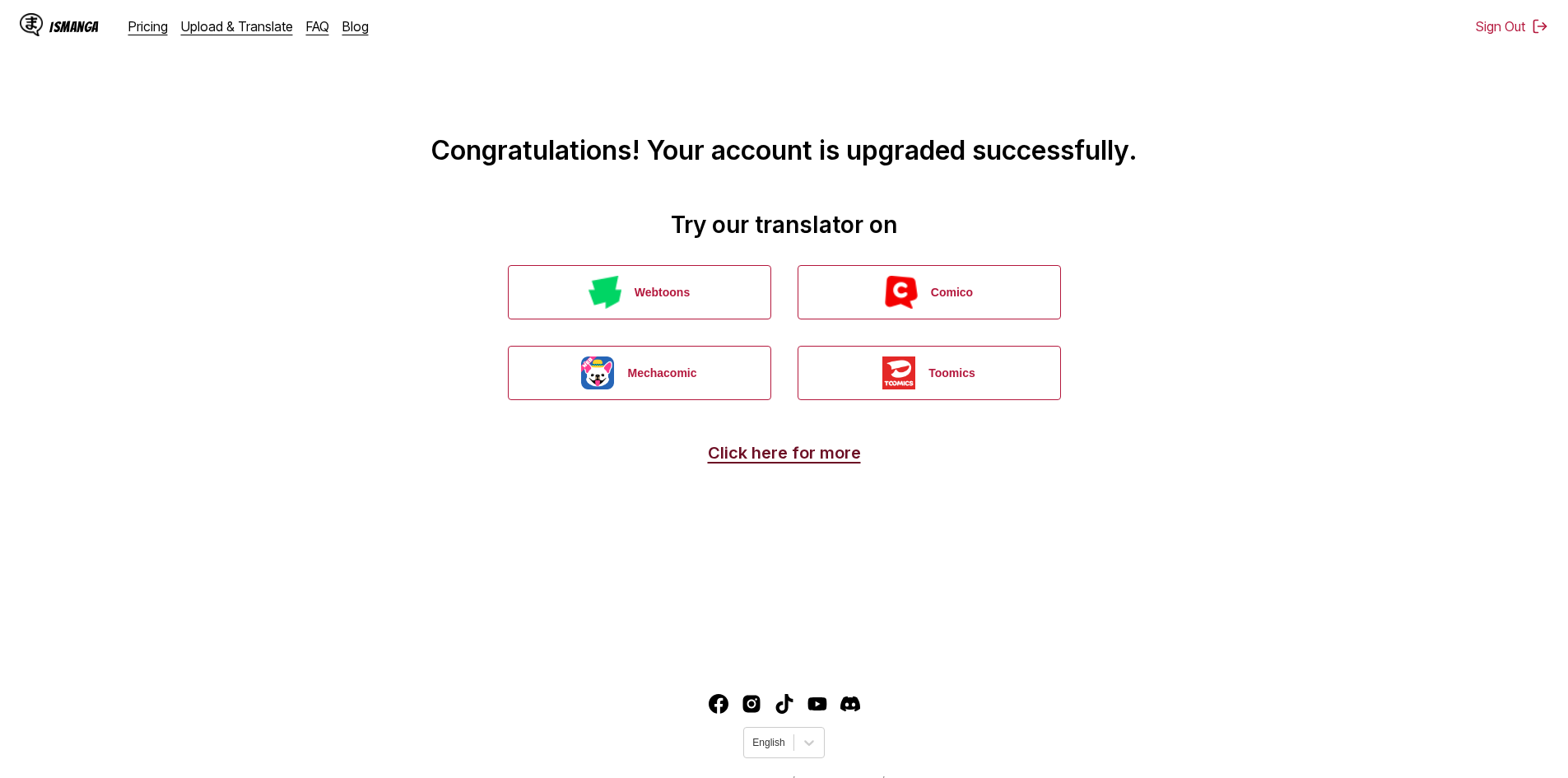
click at [820, 460] on link "Click here for more" at bounding box center [784, 452] width 153 height 19
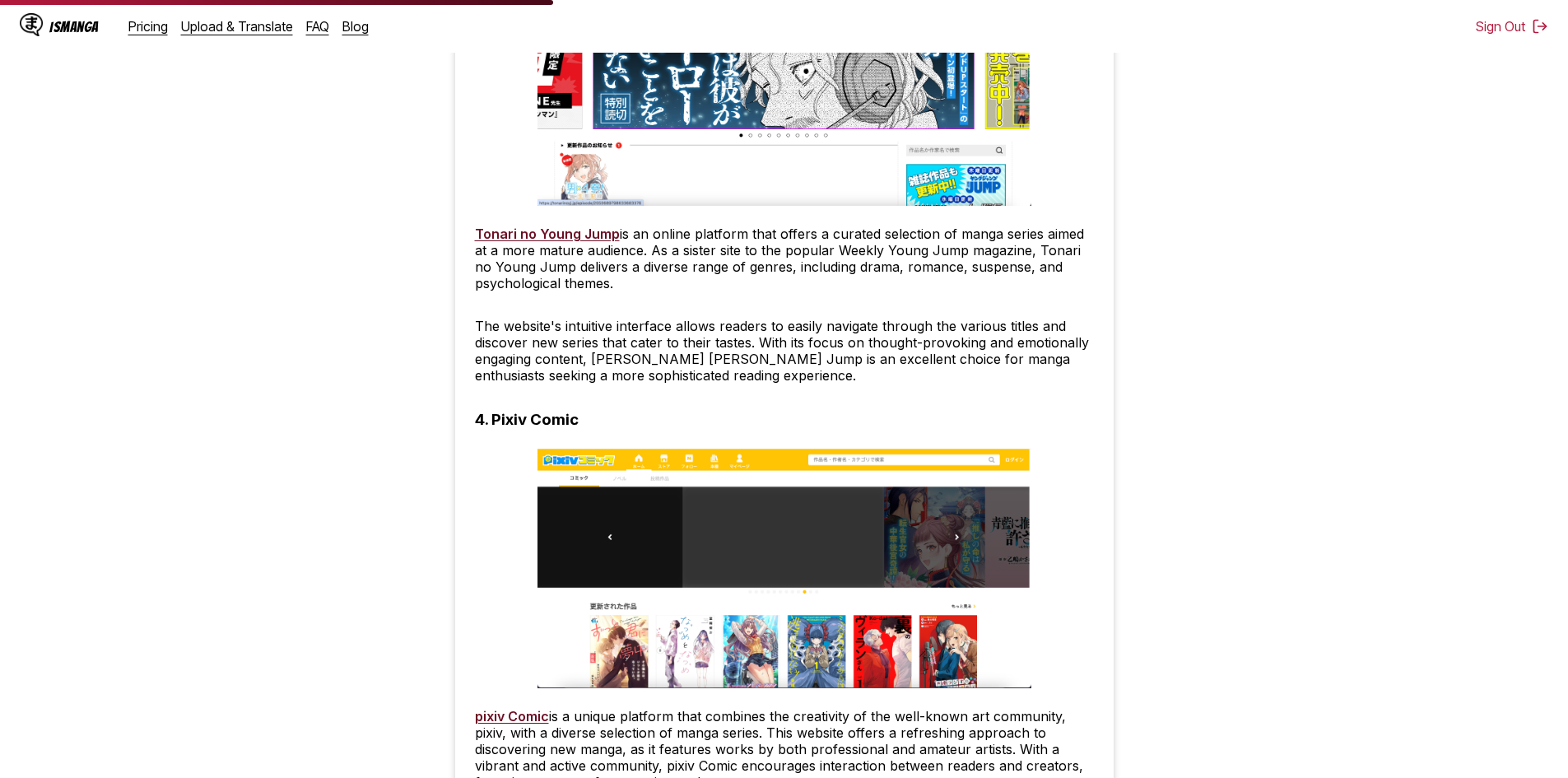
scroll to position [2717, 0]
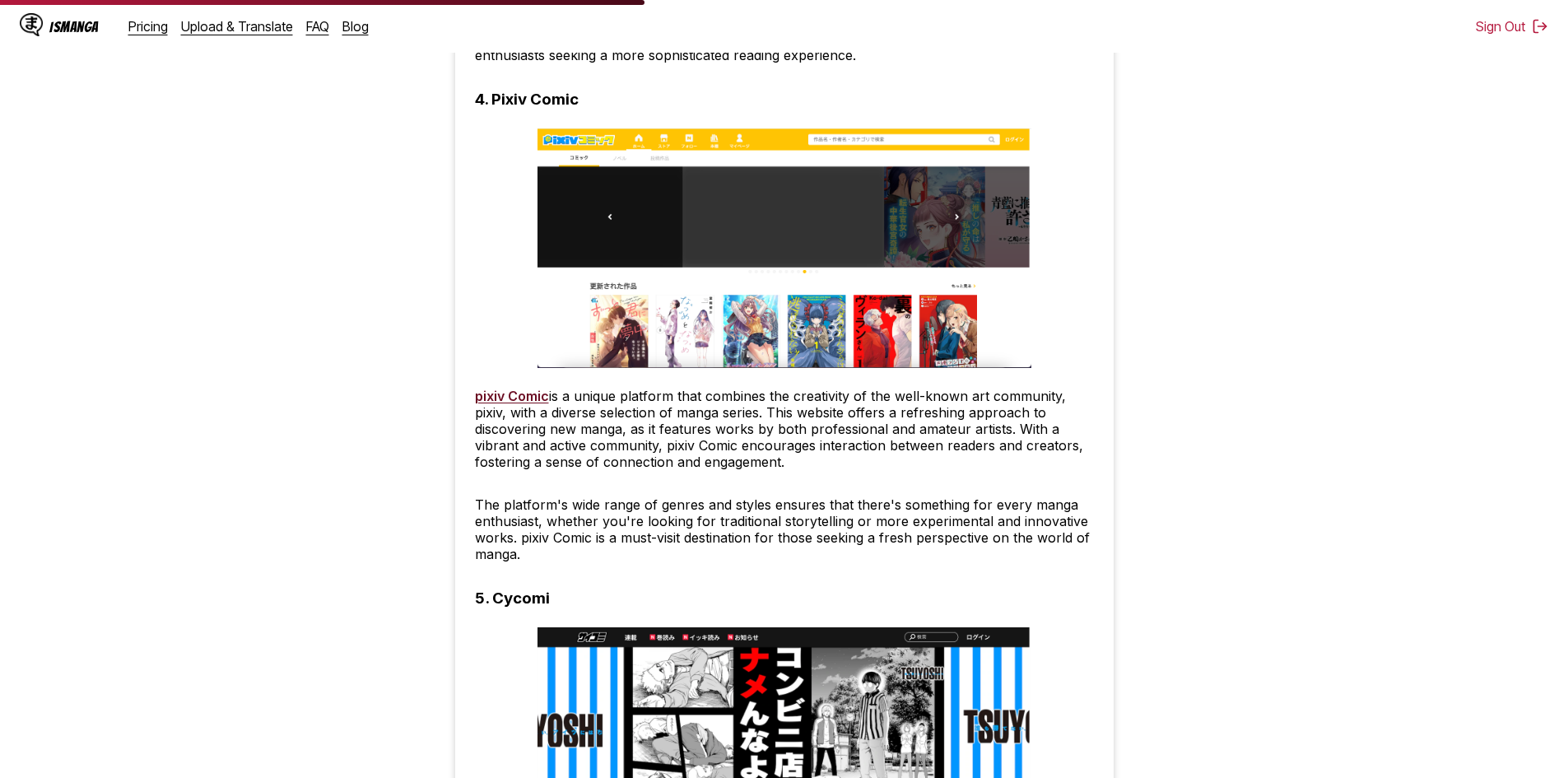
click at [539, 104] on h3 "4. Pixiv Comic" at bounding box center [526, 99] width 104 height 19
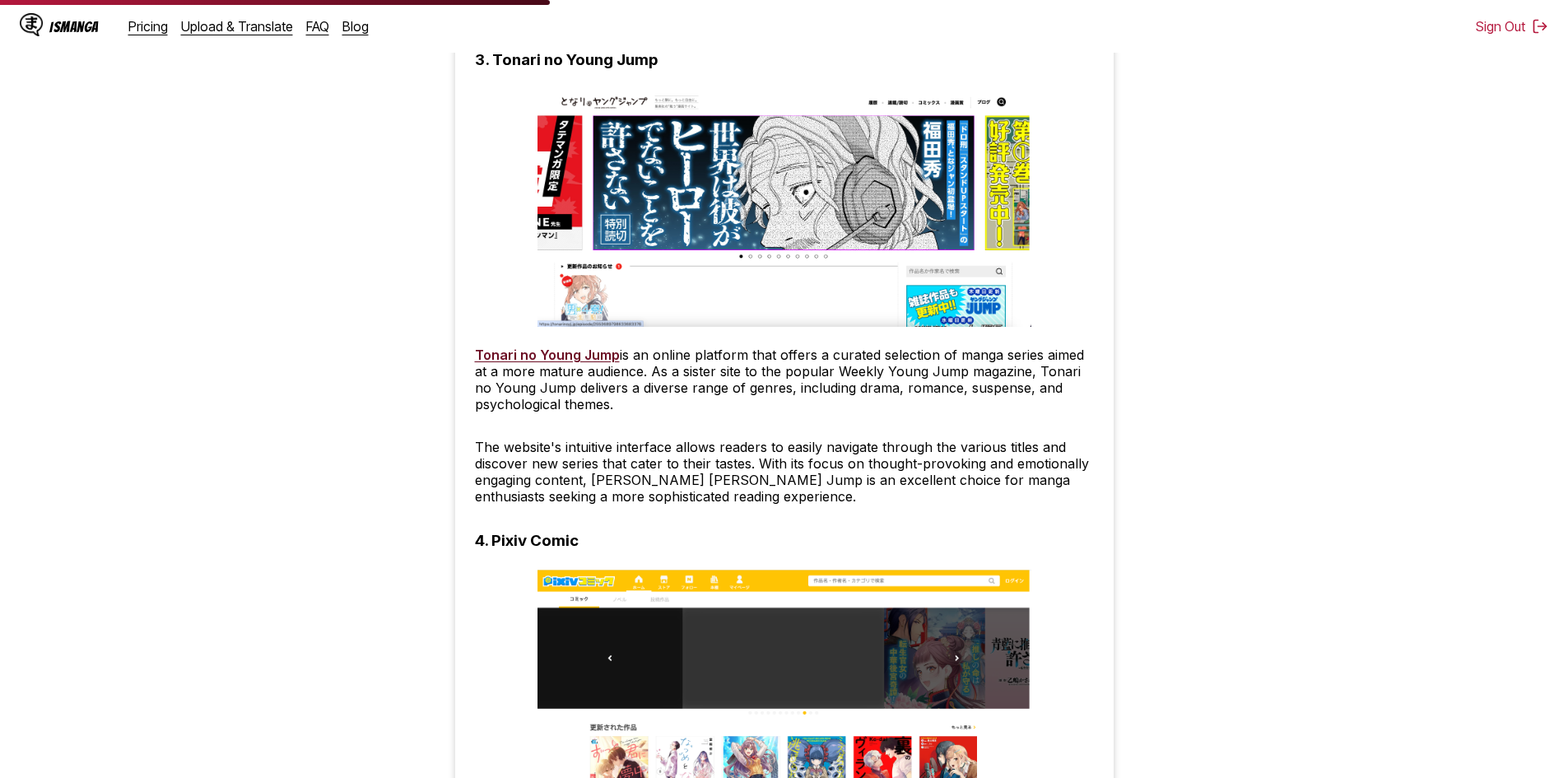
scroll to position [2223, 0]
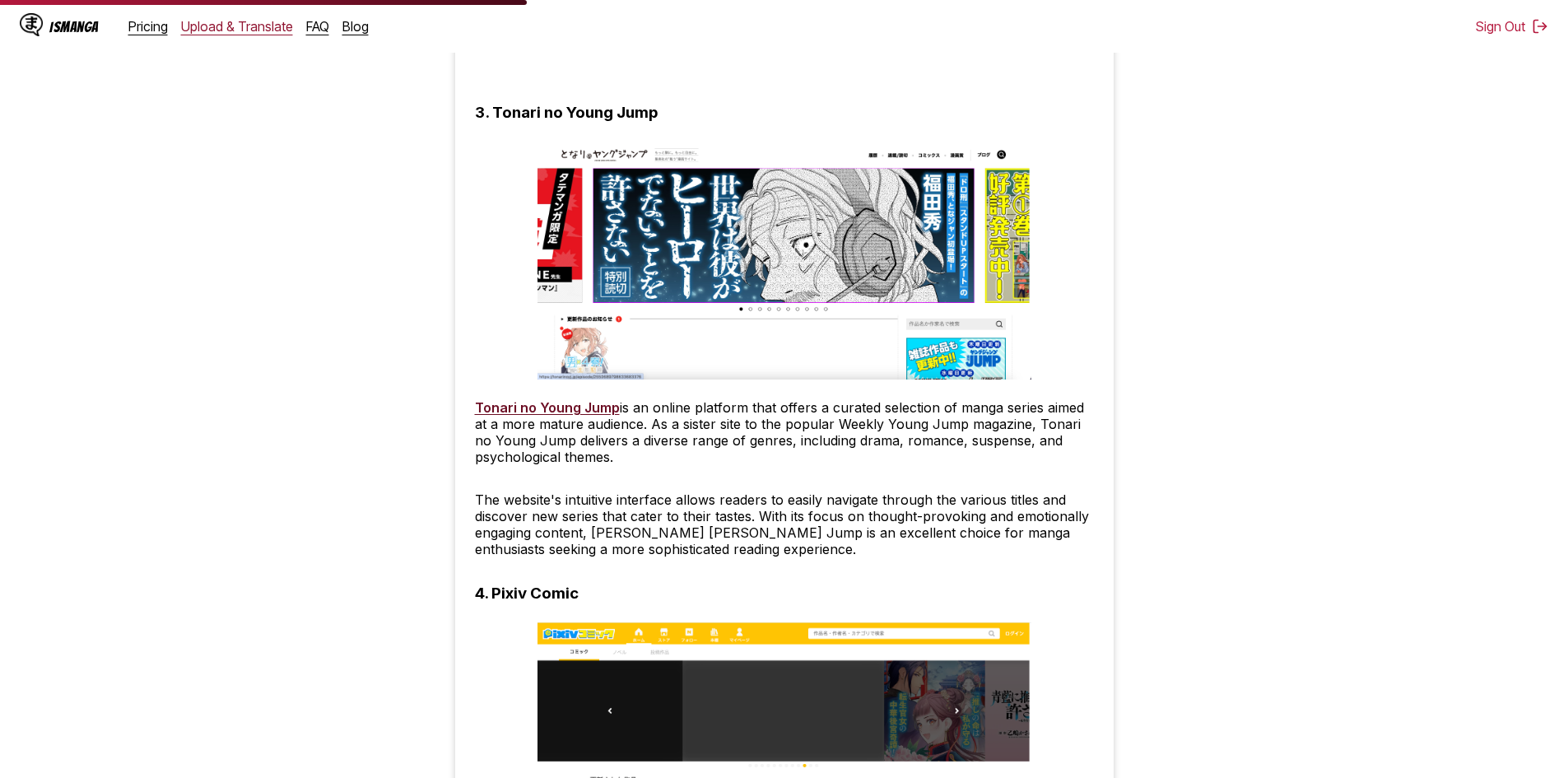
click at [224, 28] on link "Upload & Translate" at bounding box center [237, 25] width 112 height 16
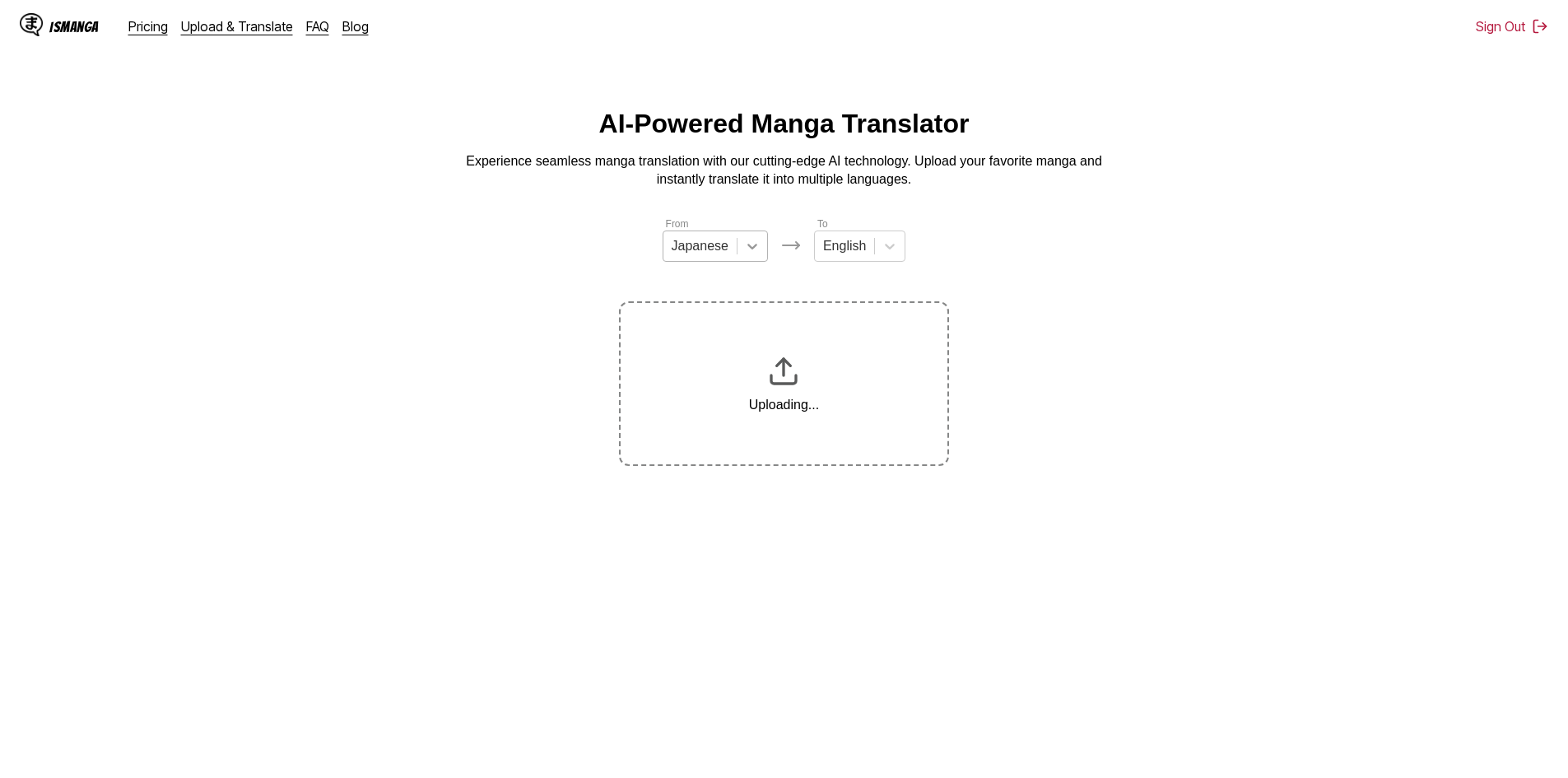
click at [750, 255] on icon at bounding box center [751, 246] width 16 height 16
click at [696, 383] on div "English" at bounding box center [715, 369] width 106 height 28
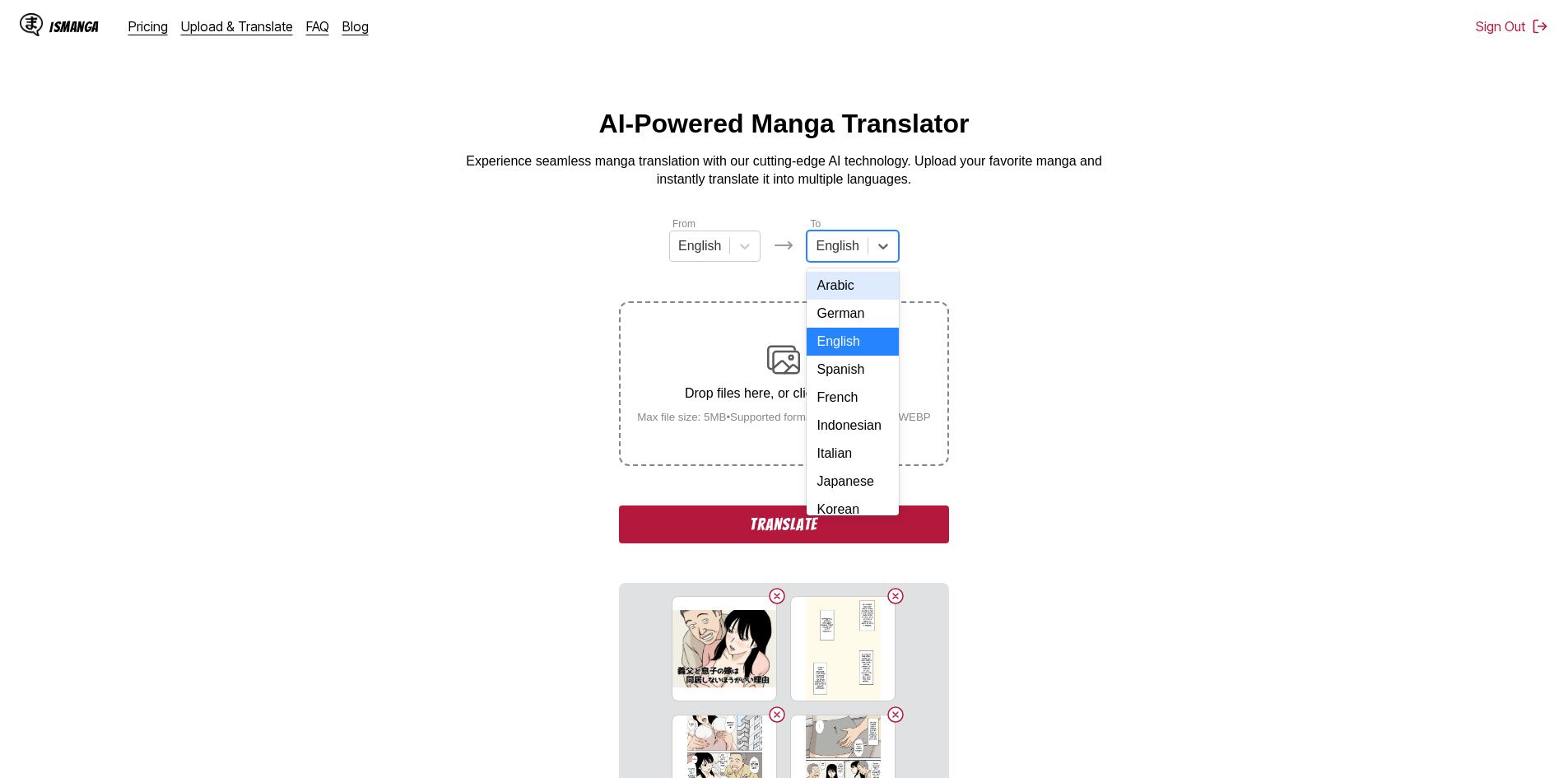
click at [847, 255] on div at bounding box center [837, 246] width 43 height 18
click at [845, 439] on div "Indonesian" at bounding box center [852, 425] width 91 height 28
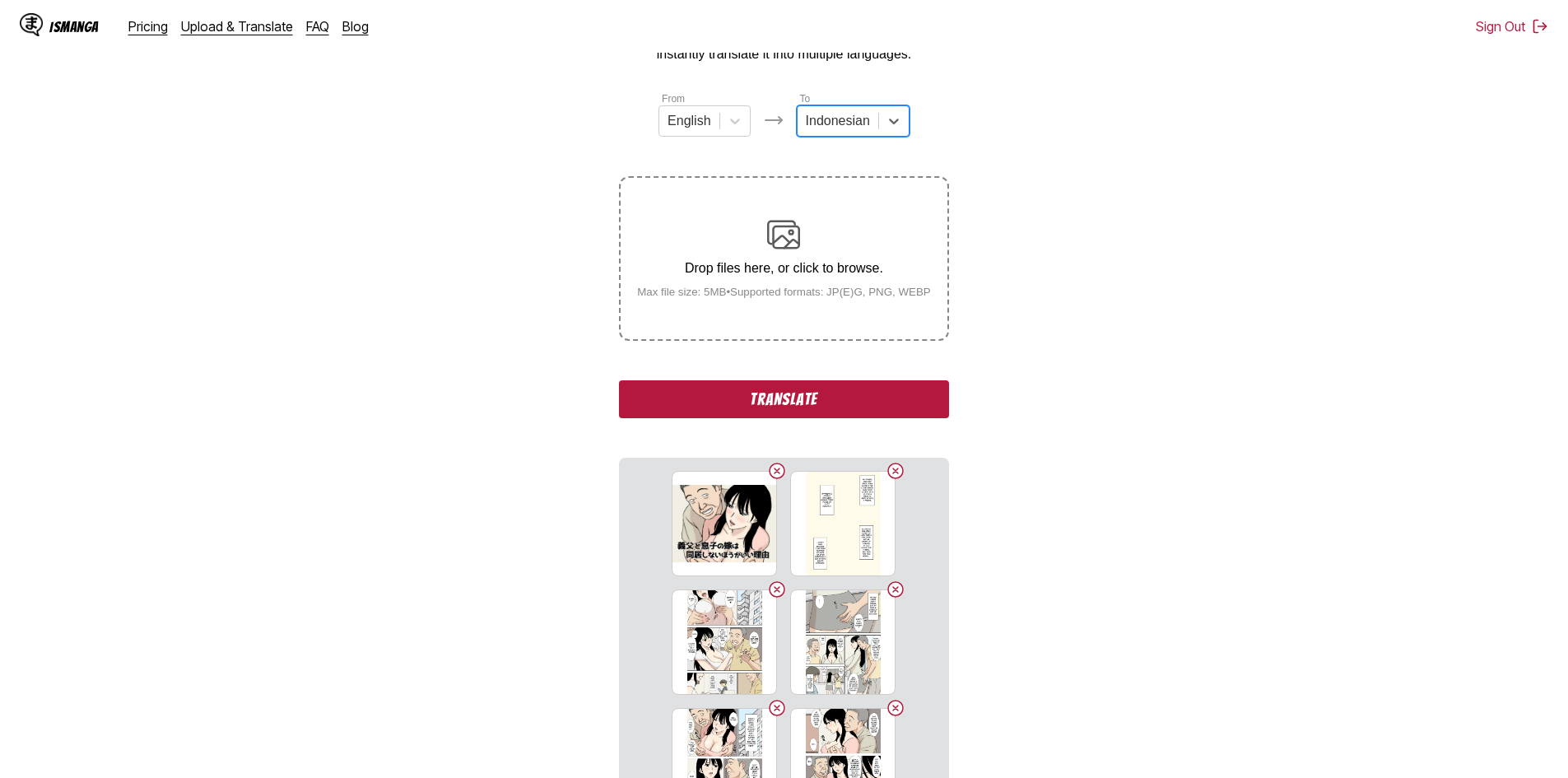
scroll to position [165, 0]
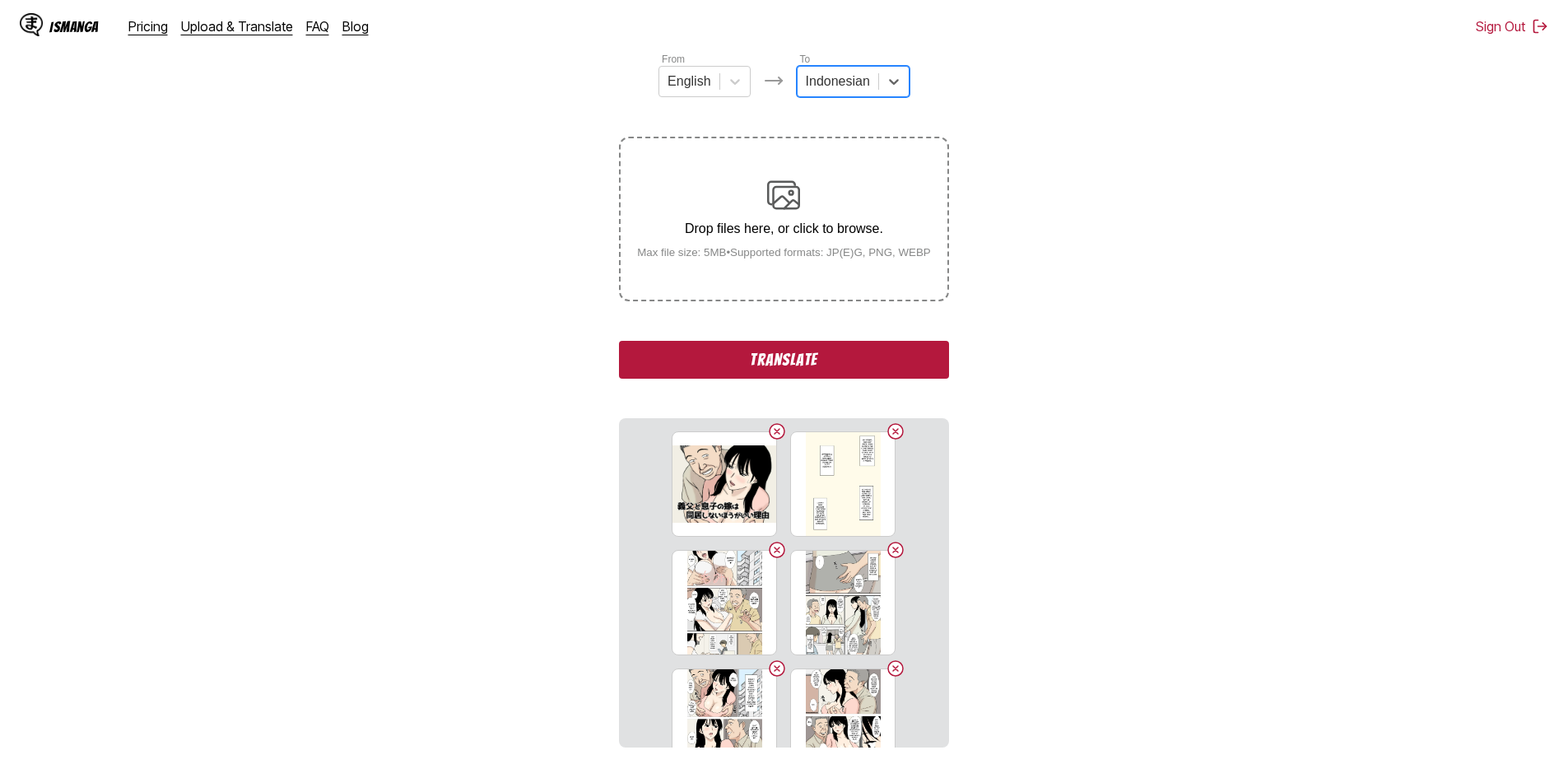
click at [887, 366] on button "Translate" at bounding box center [784, 360] width 329 height 38
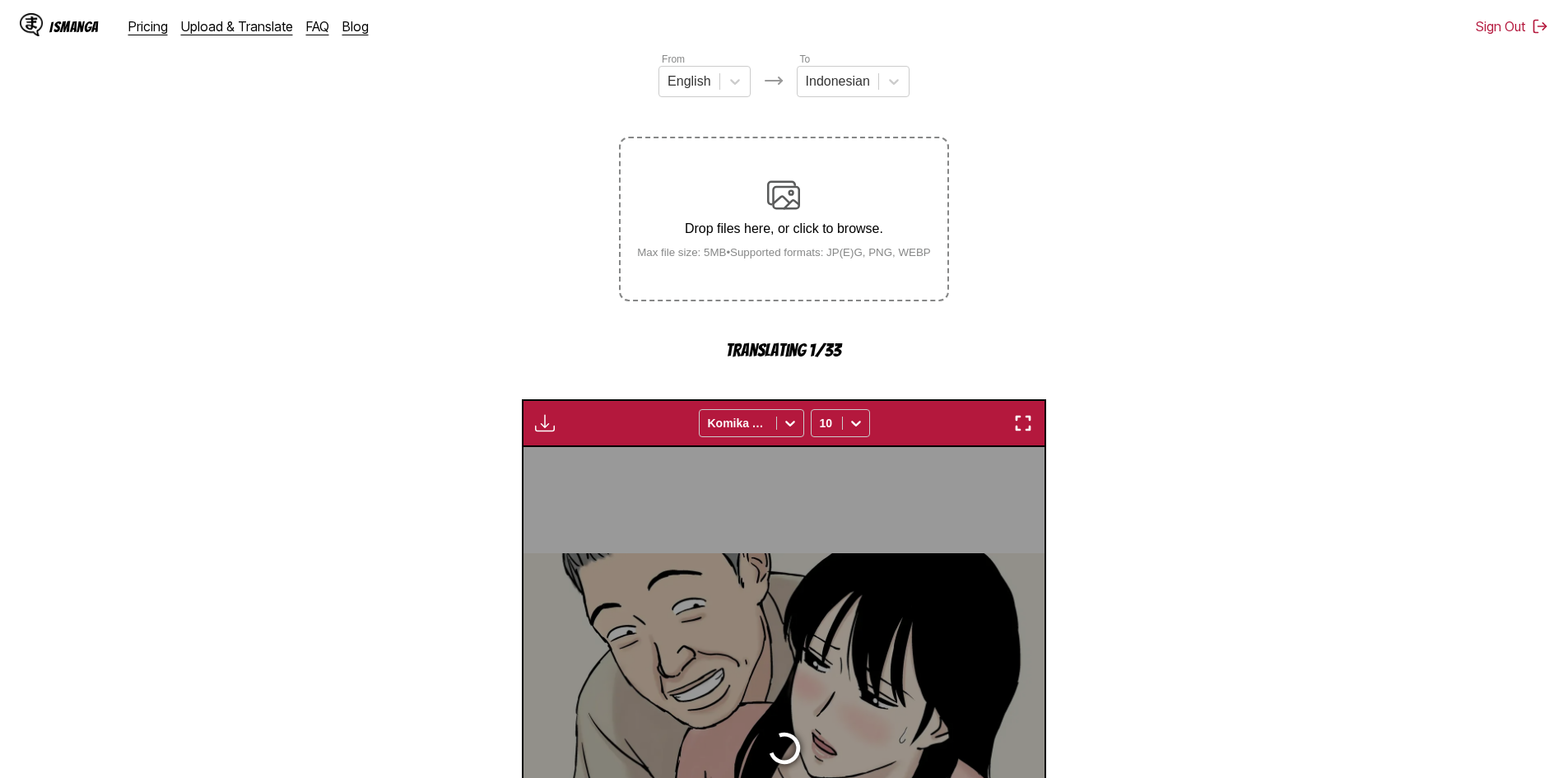
scroll to position [439, 0]
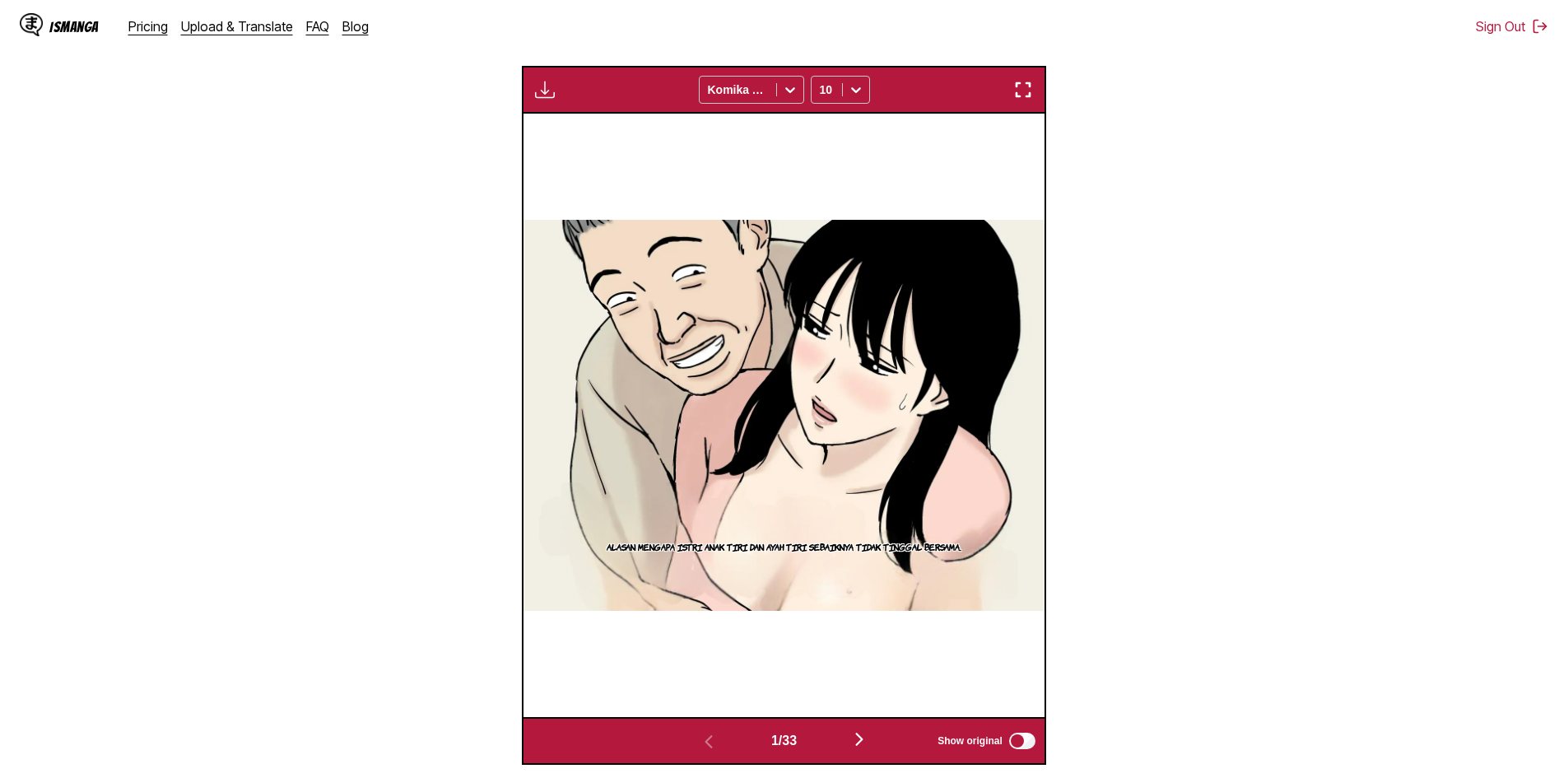
click at [551, 91] on img "button" at bounding box center [544, 89] width 19 height 19
click at [597, 152] on button "Download All" at bounding box center [589, 145] width 106 height 40
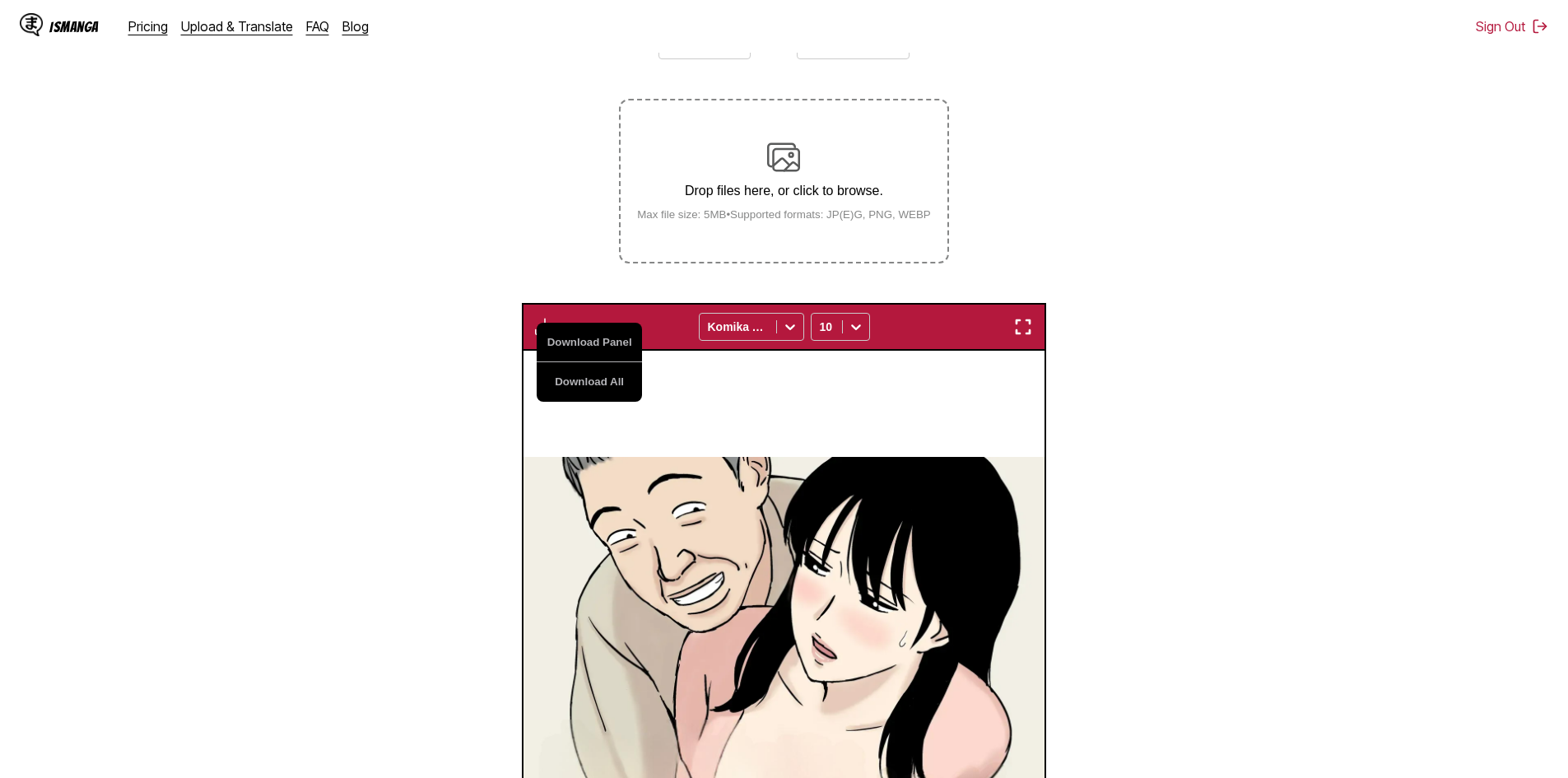
scroll to position [6, 0]
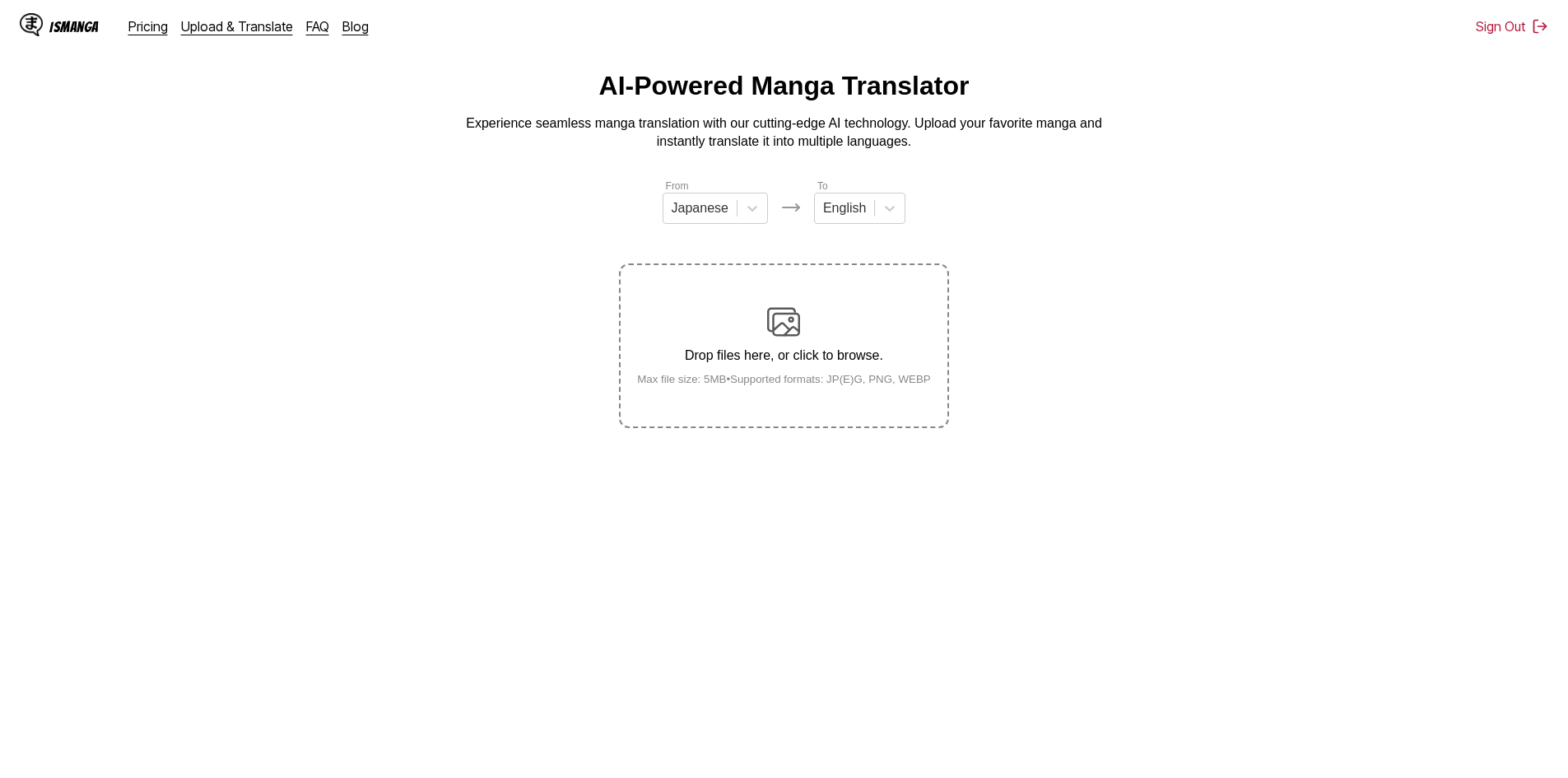
click at [795, 342] on div "Drop files here, or click to browse. Max file size: 5MB • Supported formats: JP…" at bounding box center [784, 345] width 320 height 80
click at [0, 0] on input "Drop files here, or click to browse. Max file size: 5MB • Supported formats: JP…" at bounding box center [0, 0] width 0 height 0
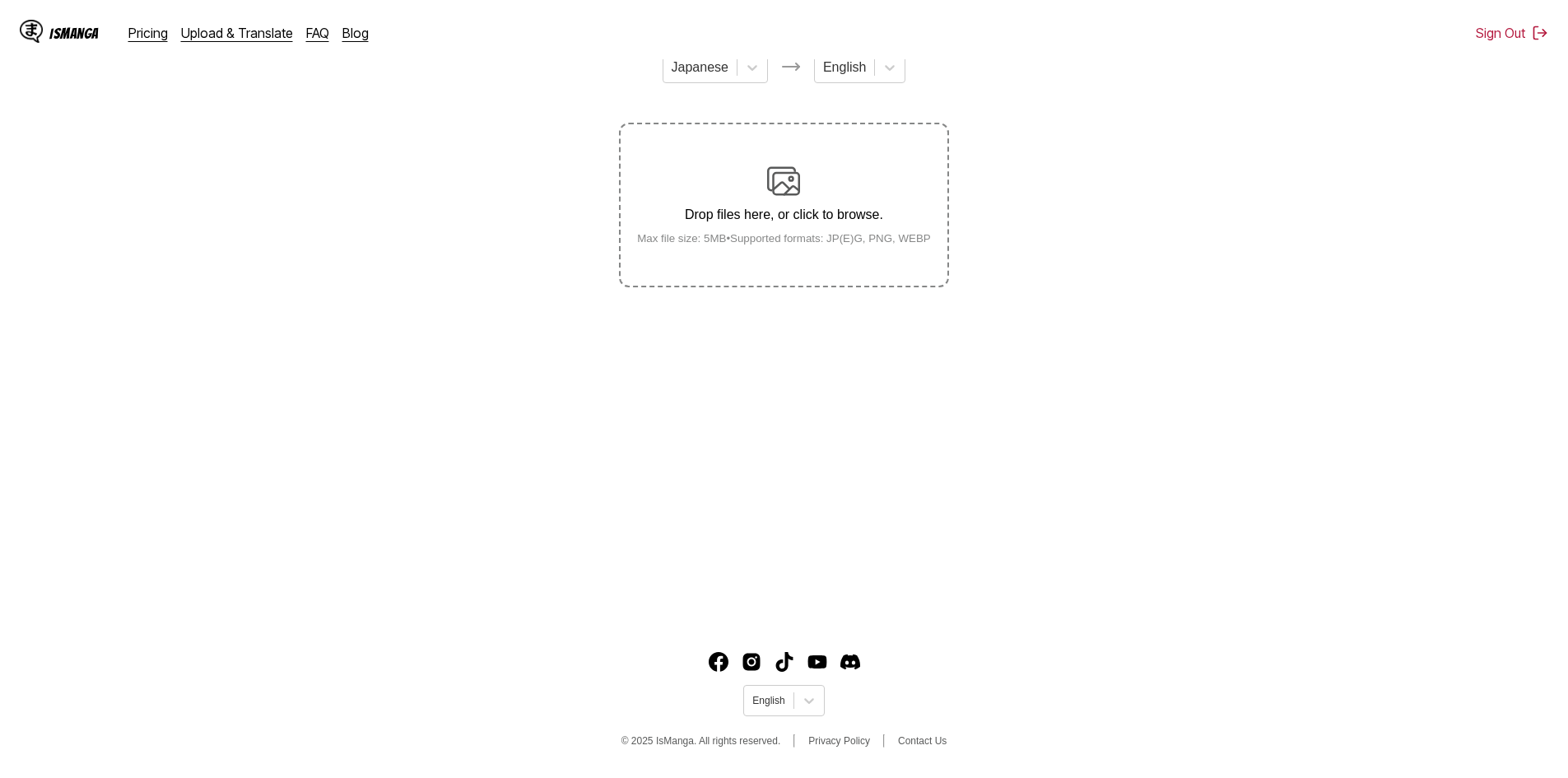
scroll to position [185, 0]
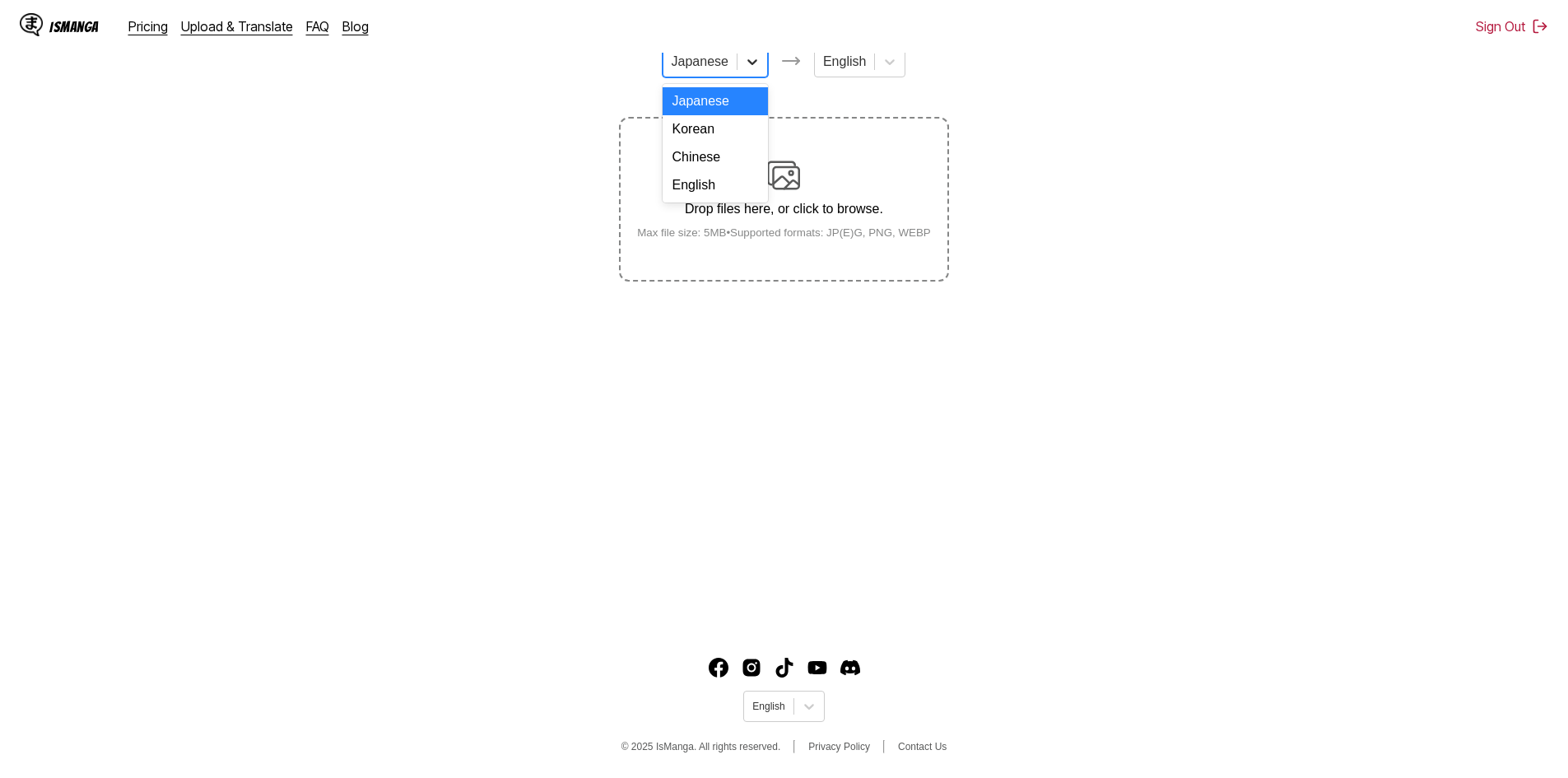
click at [750, 70] on icon at bounding box center [751, 61] width 16 height 16
drag, startPoint x: 707, startPoint y: 196, endPoint x: 812, endPoint y: 113, distance: 133.8
click at [707, 196] on div "English" at bounding box center [715, 185] width 106 height 28
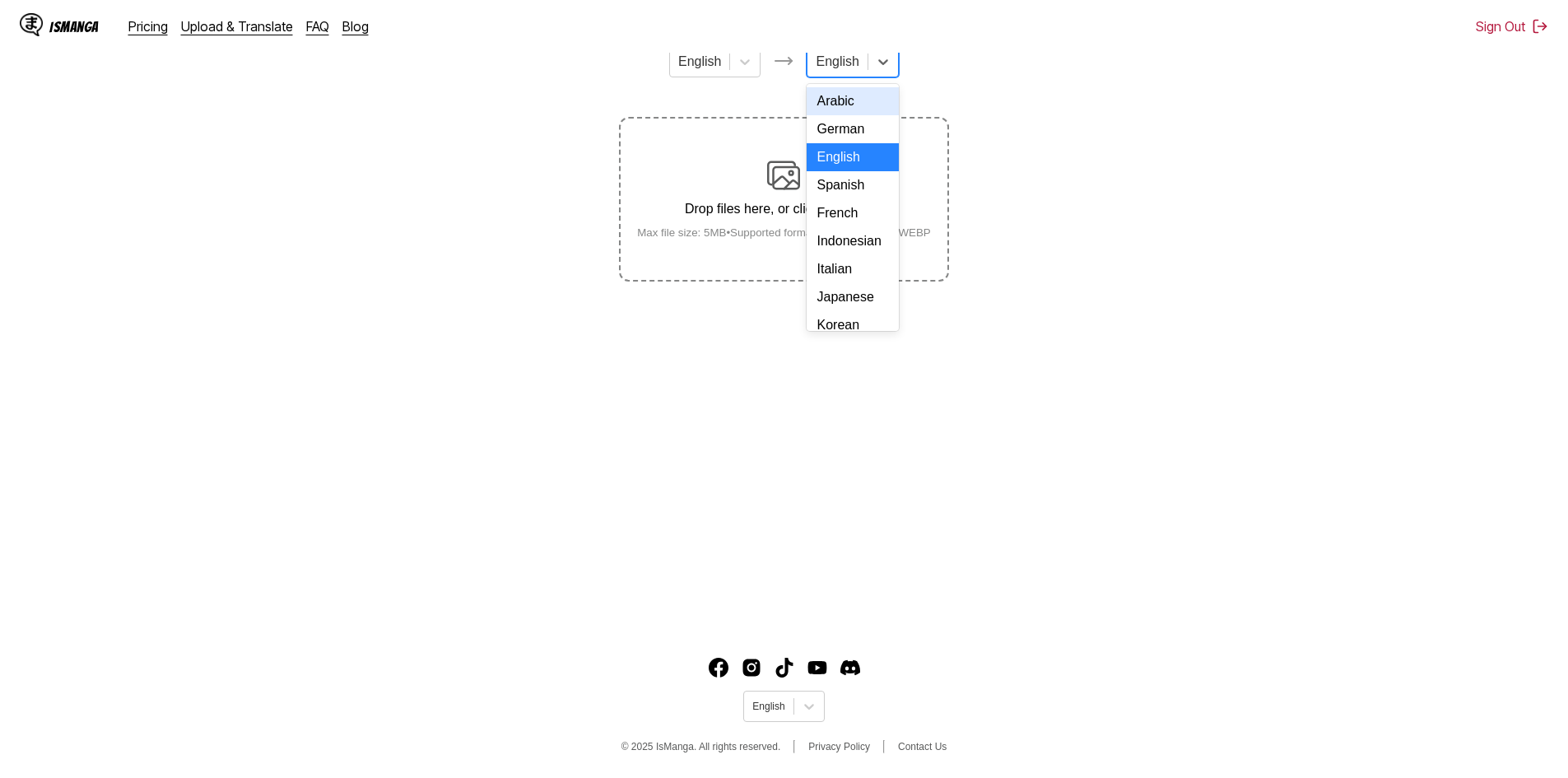
click at [840, 77] on div "English" at bounding box center [852, 61] width 91 height 31
click at [837, 255] on div "Indonesian" at bounding box center [852, 240] width 91 height 28
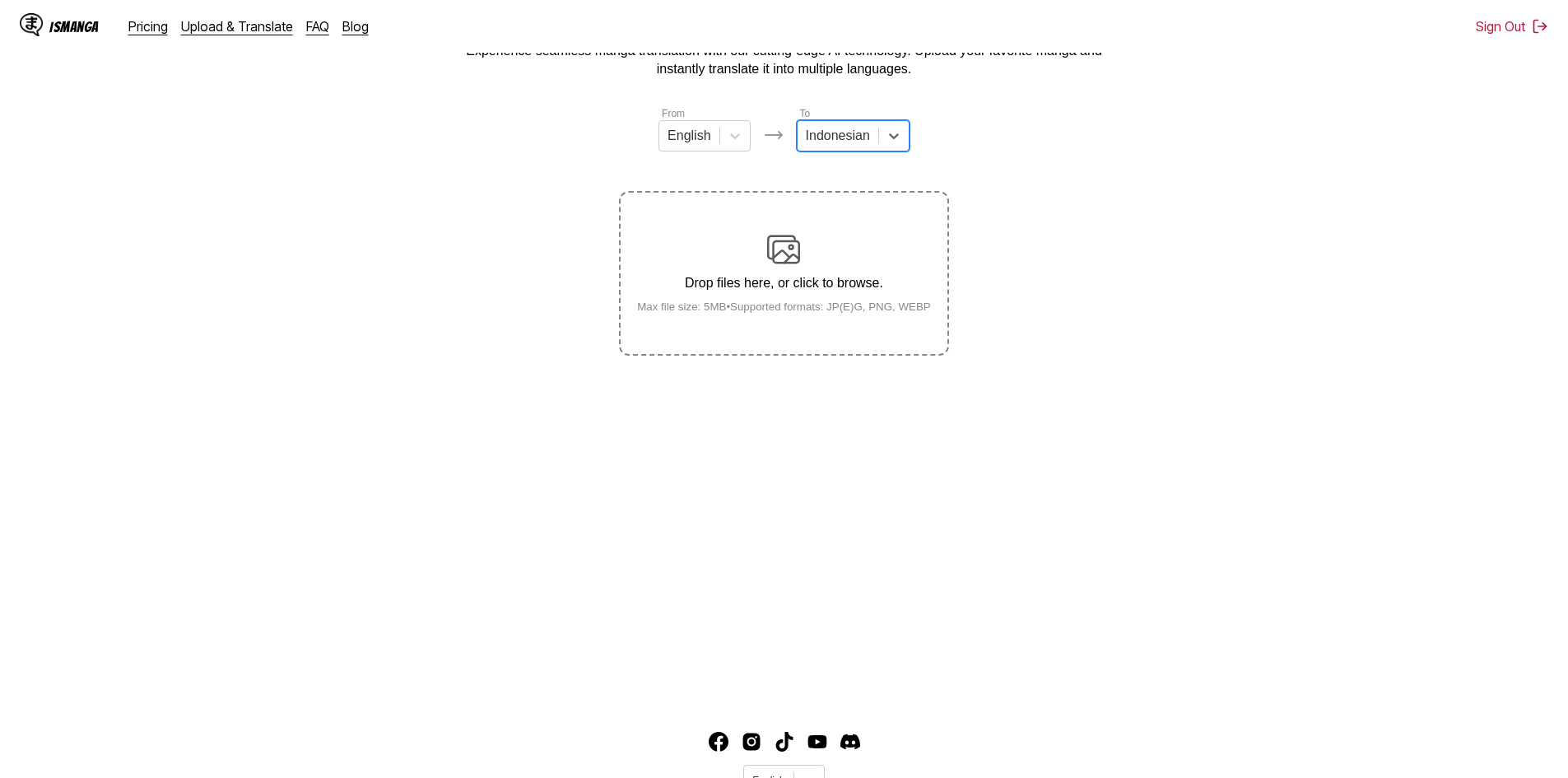
scroll to position [102, 0]
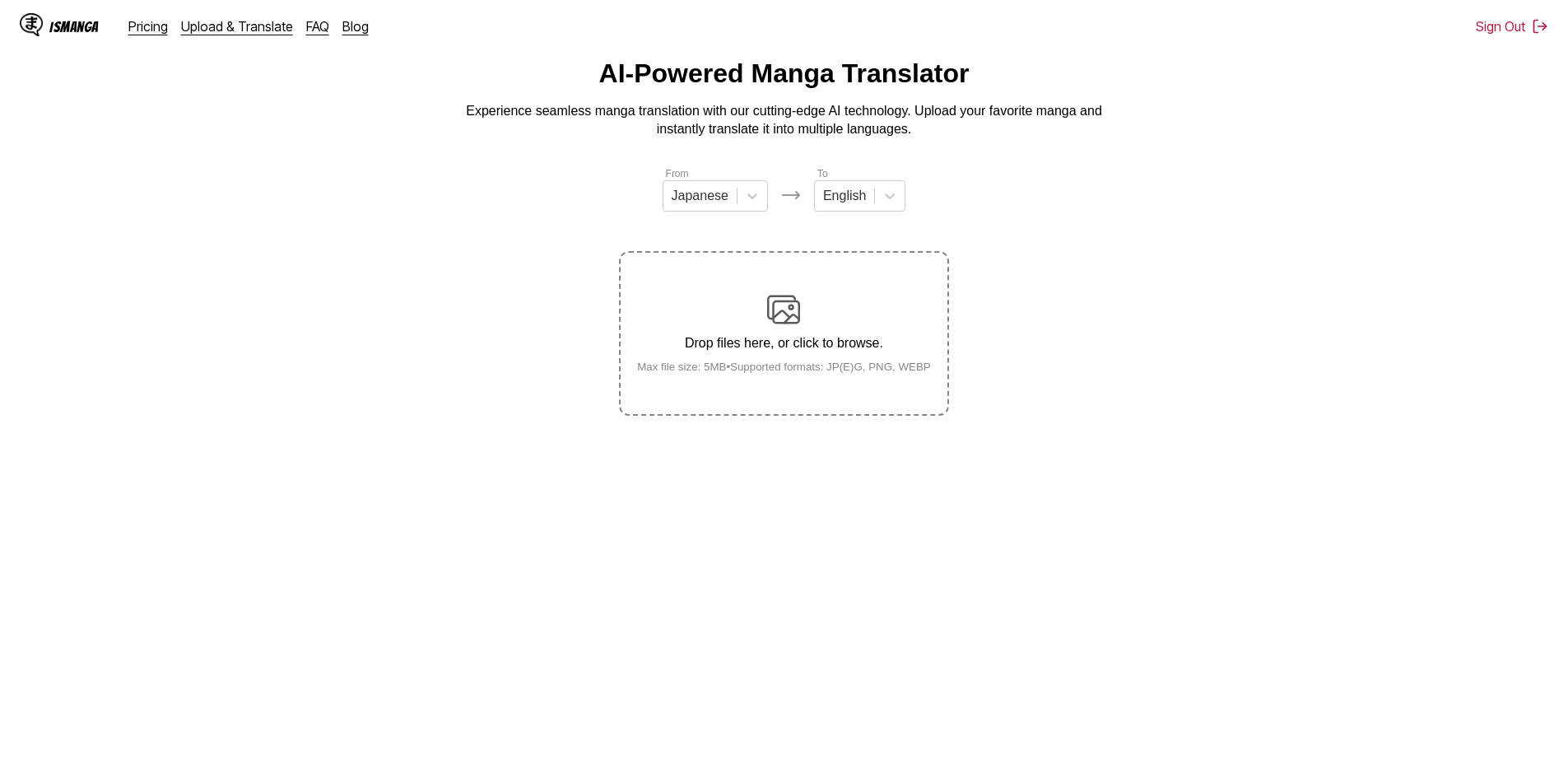
scroll to position [19, 0]
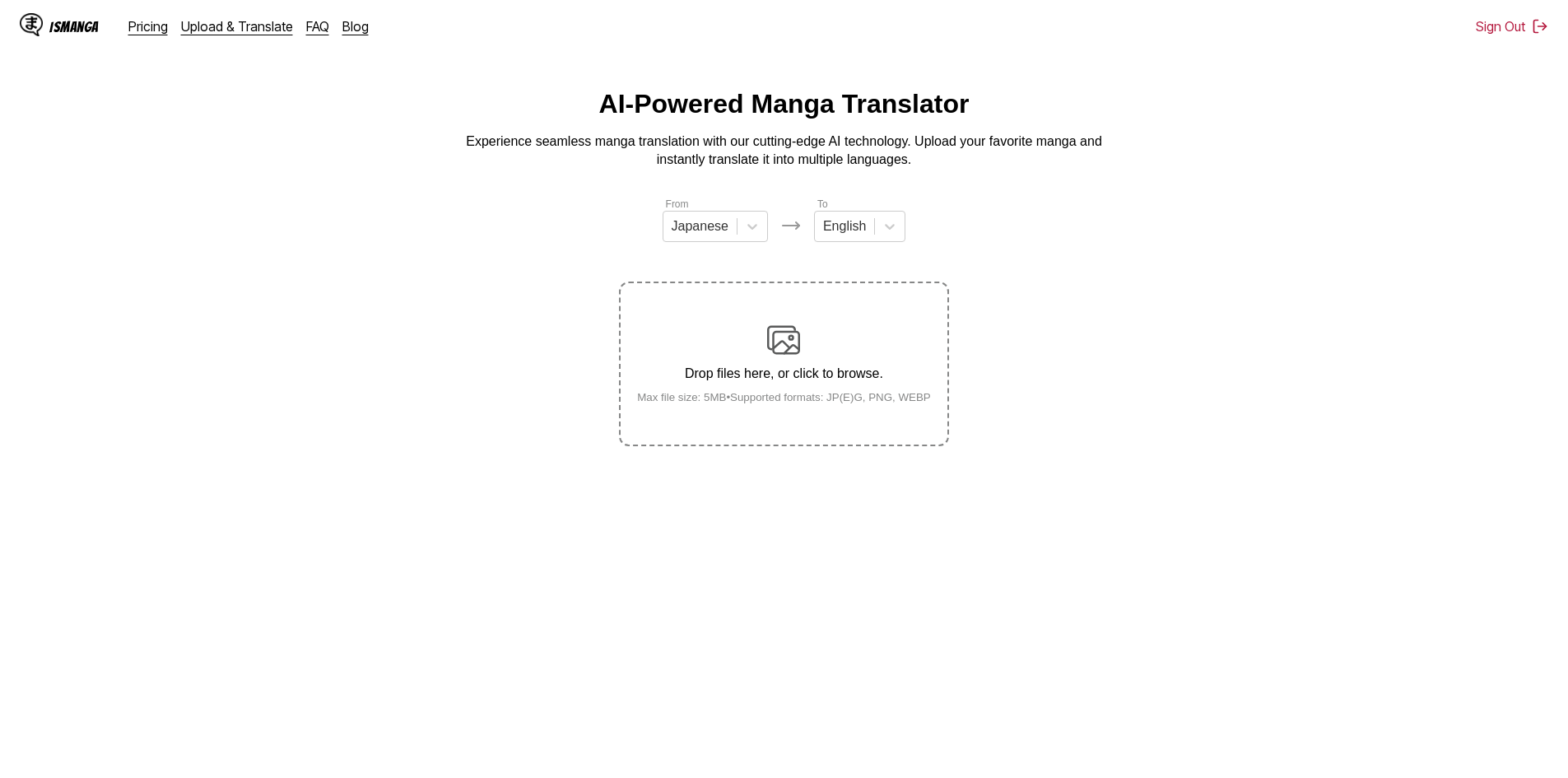
click at [443, 279] on section "From Japanese To English Drop files here, or click to browse. Max file size: 5M…" at bounding box center [784, 322] width 1542 height 251
click at [748, 235] on icon at bounding box center [751, 226] width 16 height 16
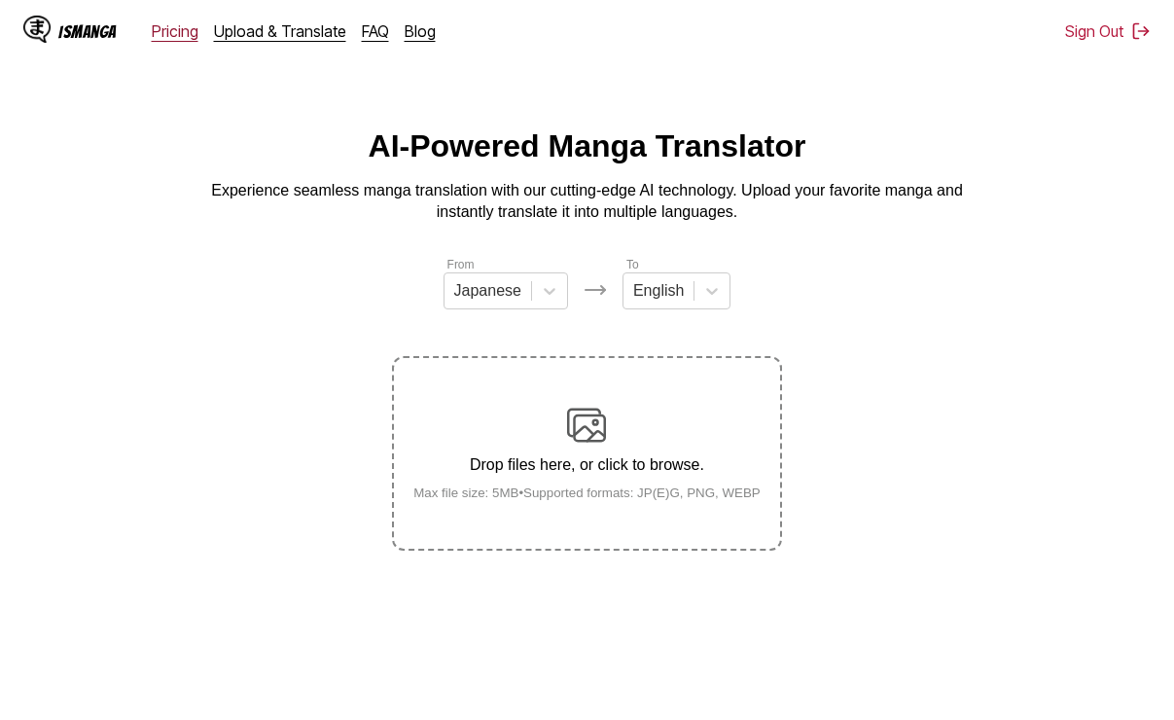
click at [184, 37] on link "Pricing" at bounding box center [175, 30] width 47 height 19
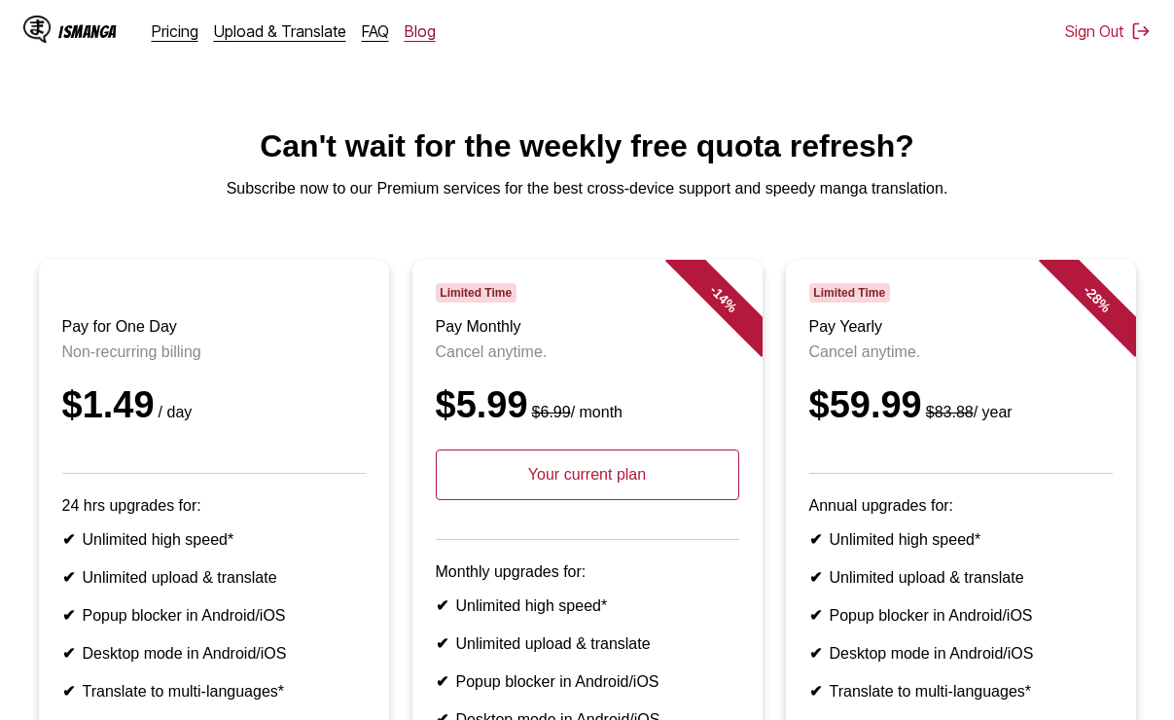
click at [405, 36] on link "Blog" at bounding box center [420, 30] width 31 height 19
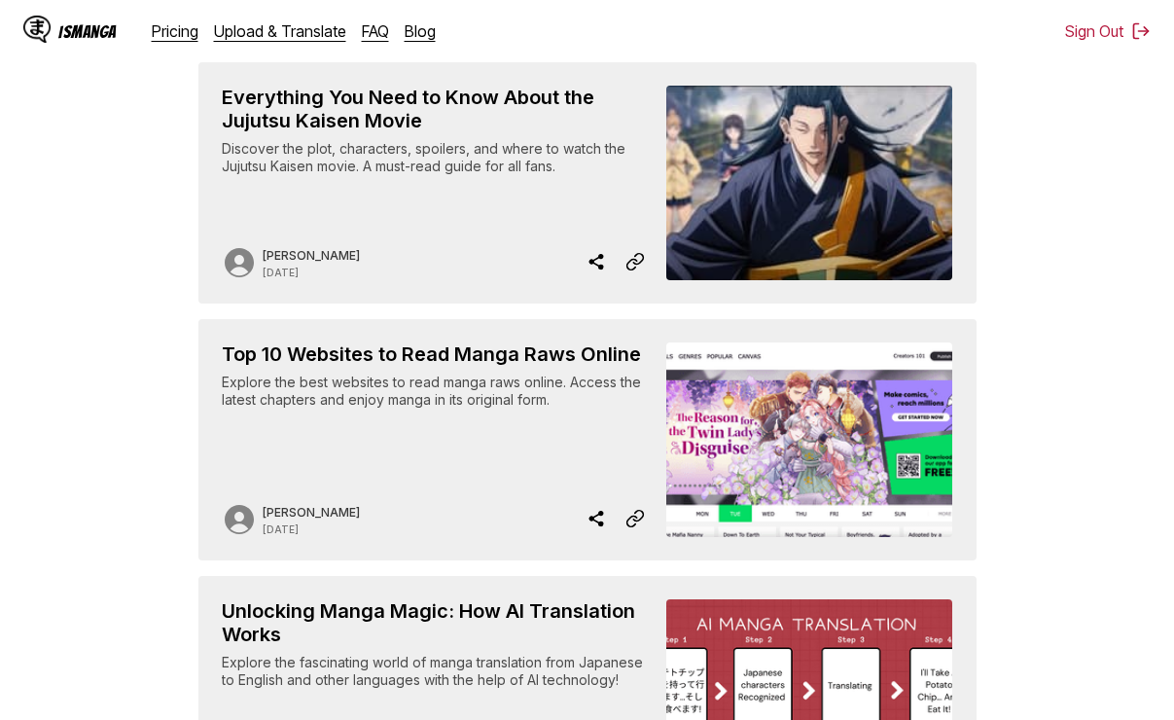
scroll to position [292, 0]
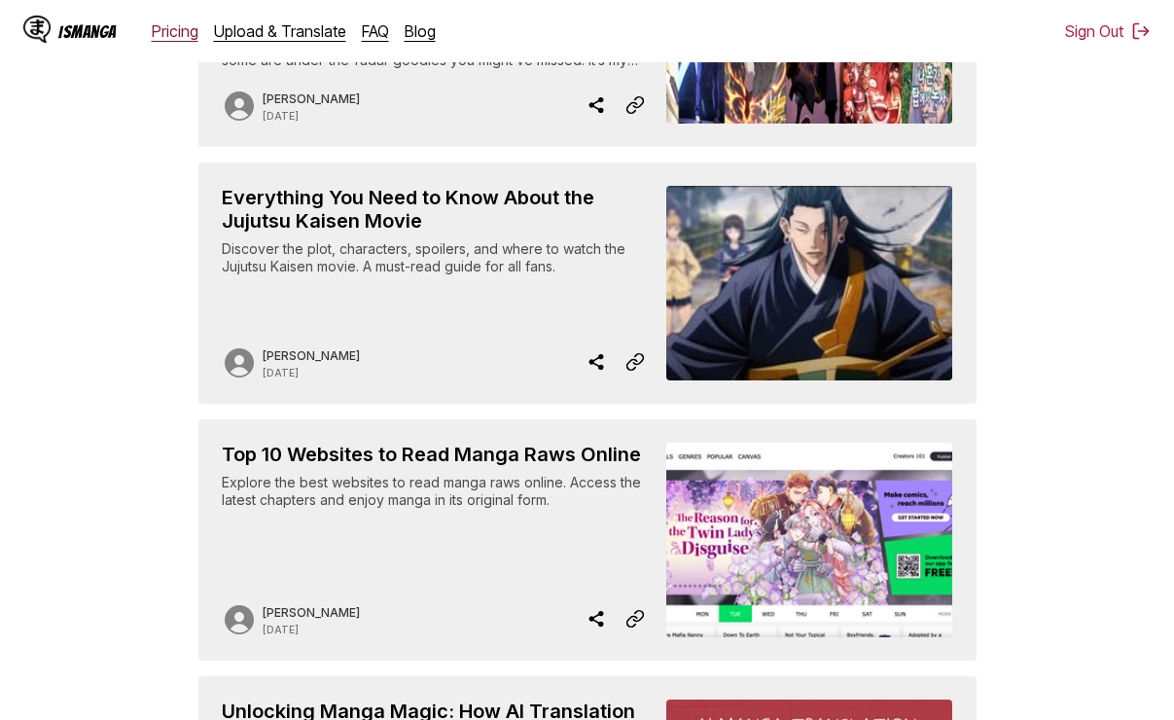
click at [185, 37] on link "Pricing" at bounding box center [175, 30] width 47 height 19
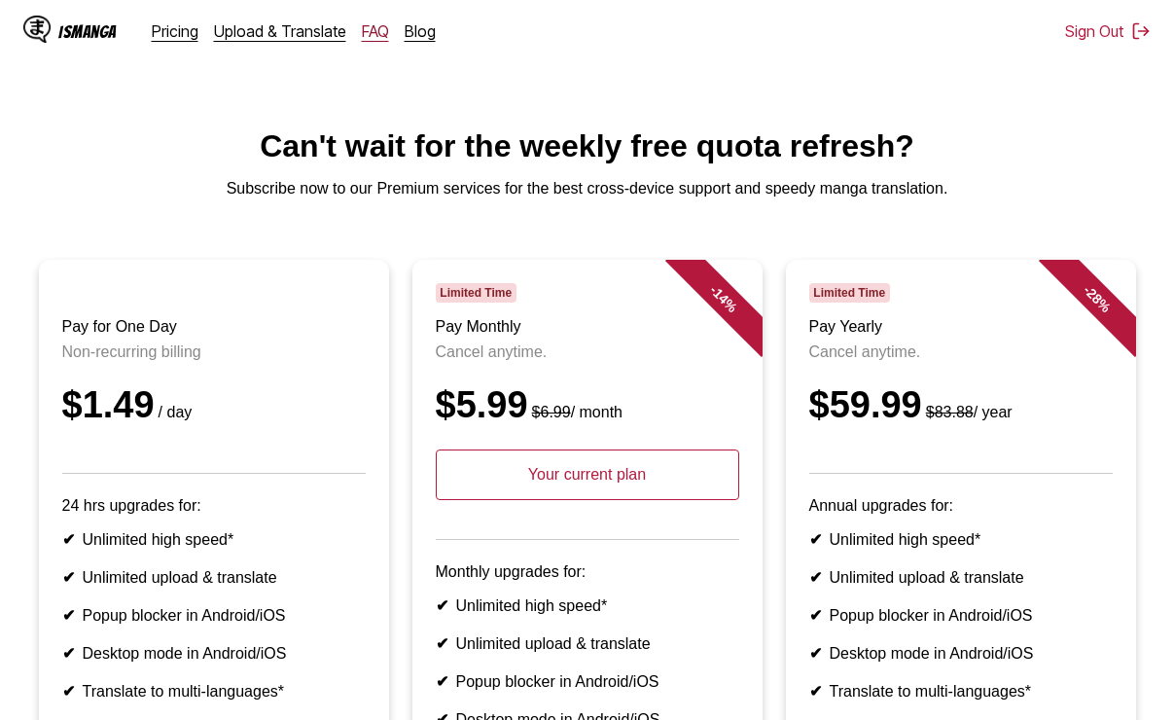
click at [365, 40] on link "FAQ" at bounding box center [375, 30] width 27 height 19
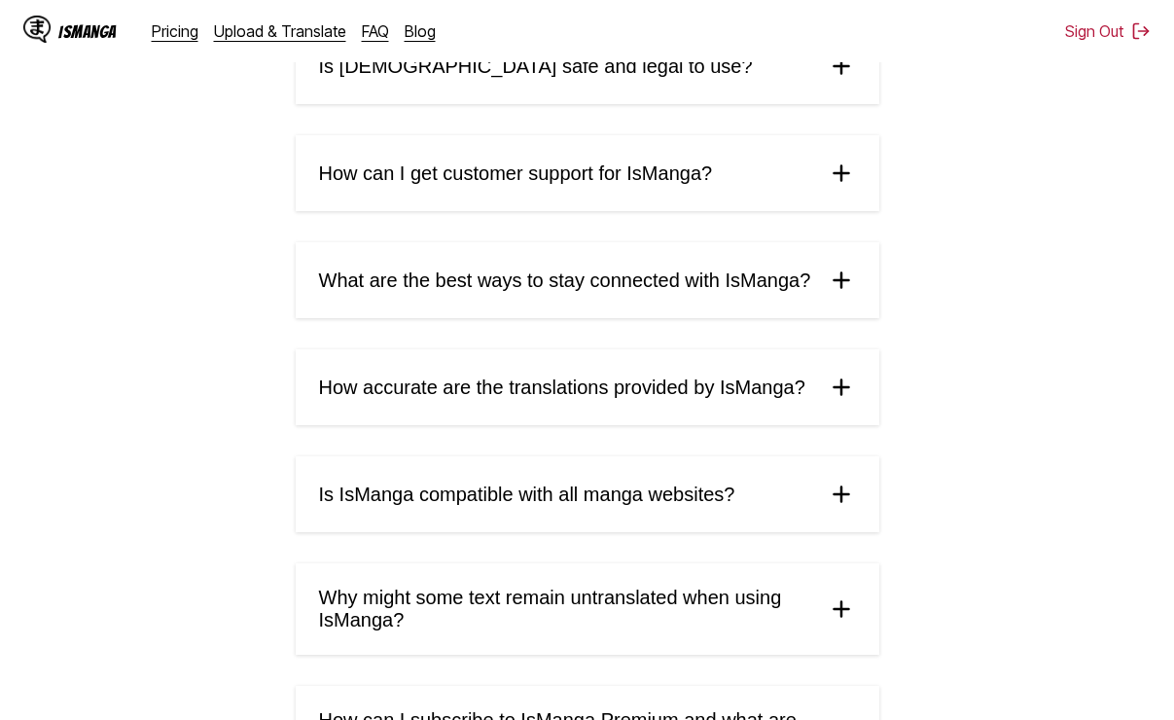
scroll to position [681, 0]
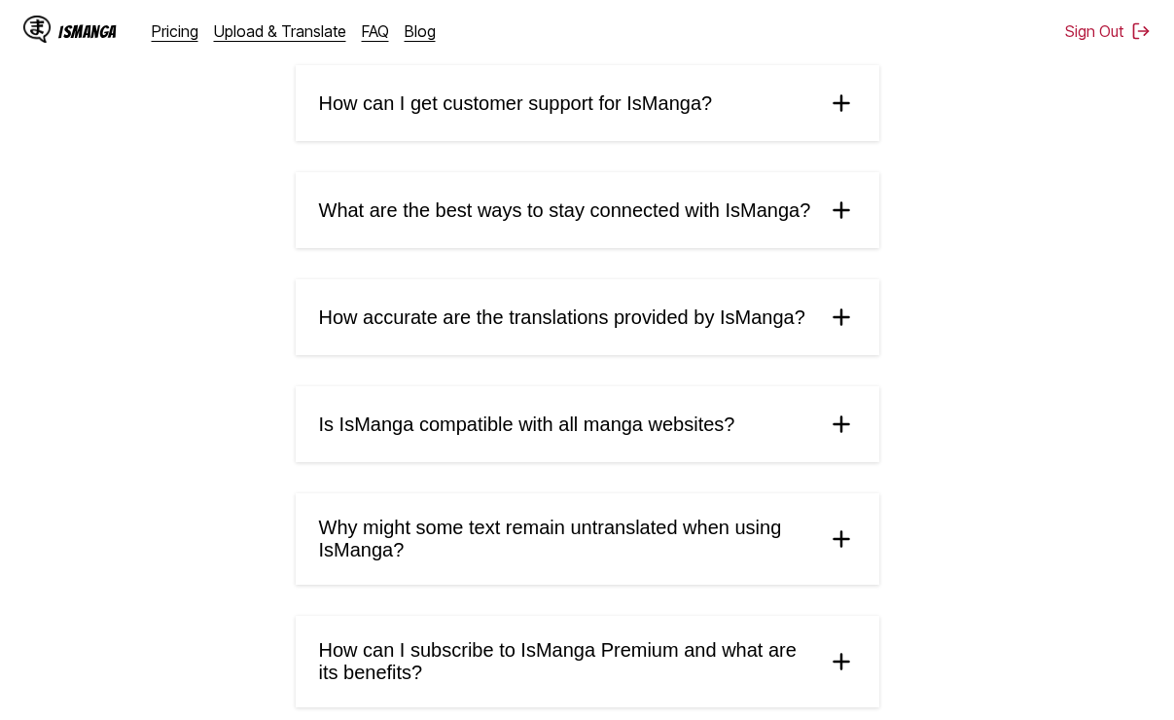
click at [844, 437] on img at bounding box center [841, 424] width 29 height 29
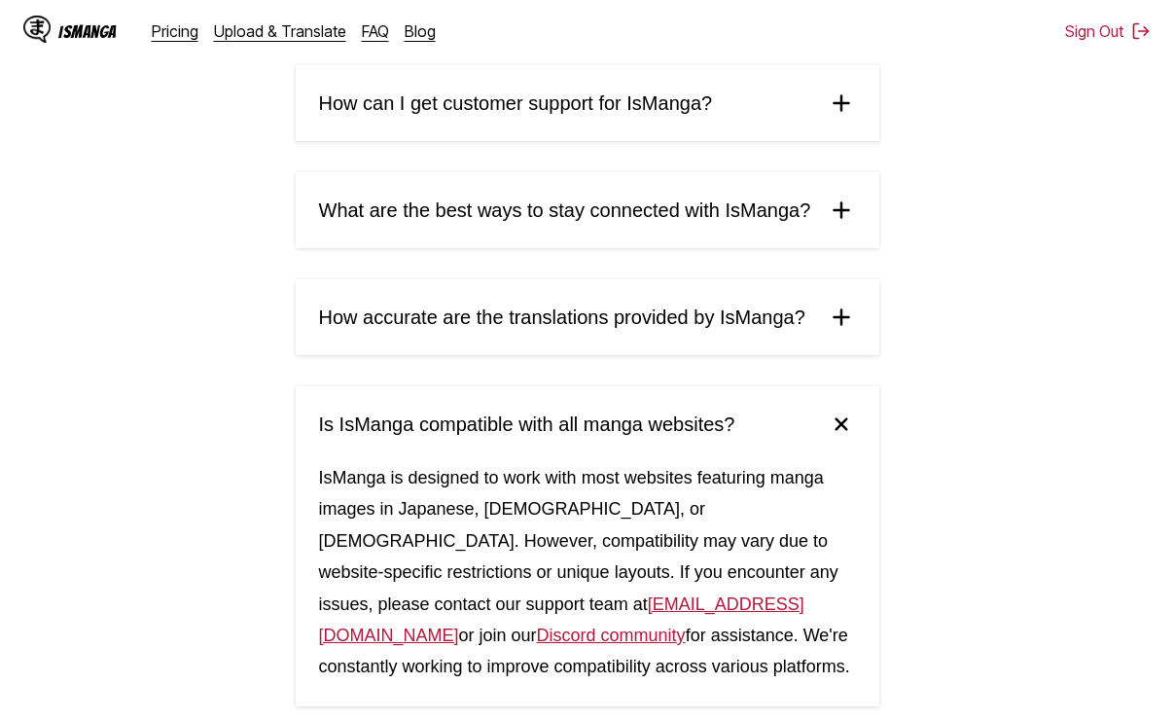
click at [844, 437] on img at bounding box center [840, 424] width 41 height 41
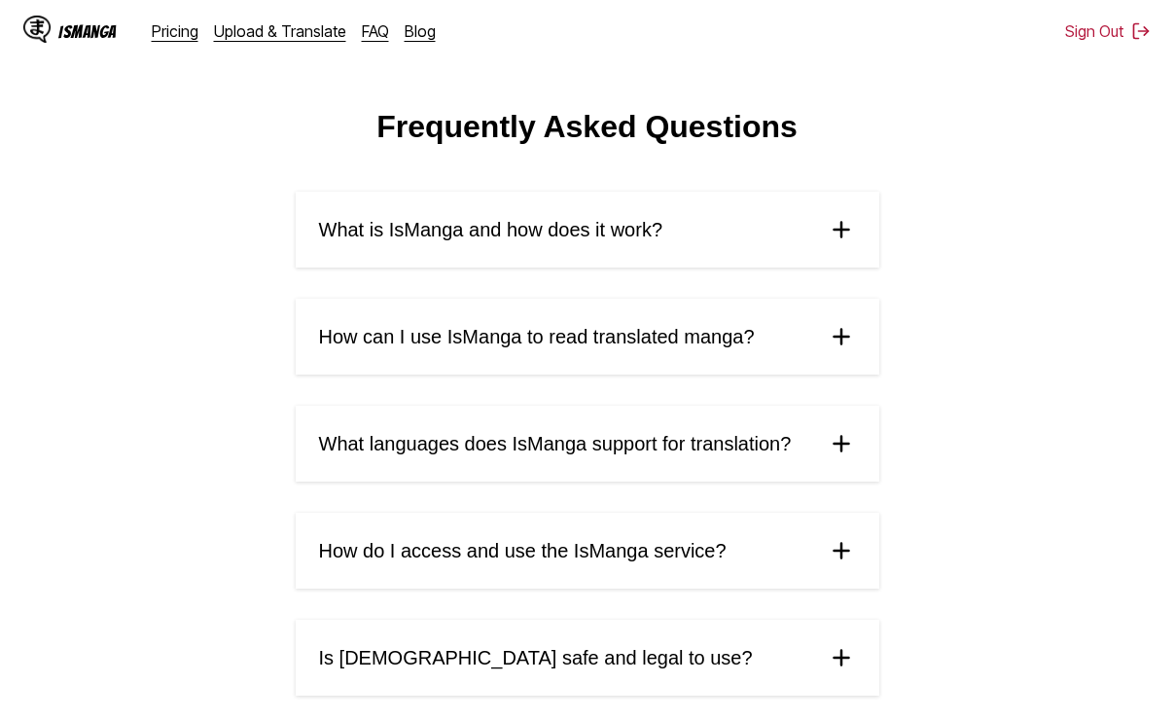
scroll to position [0, 0]
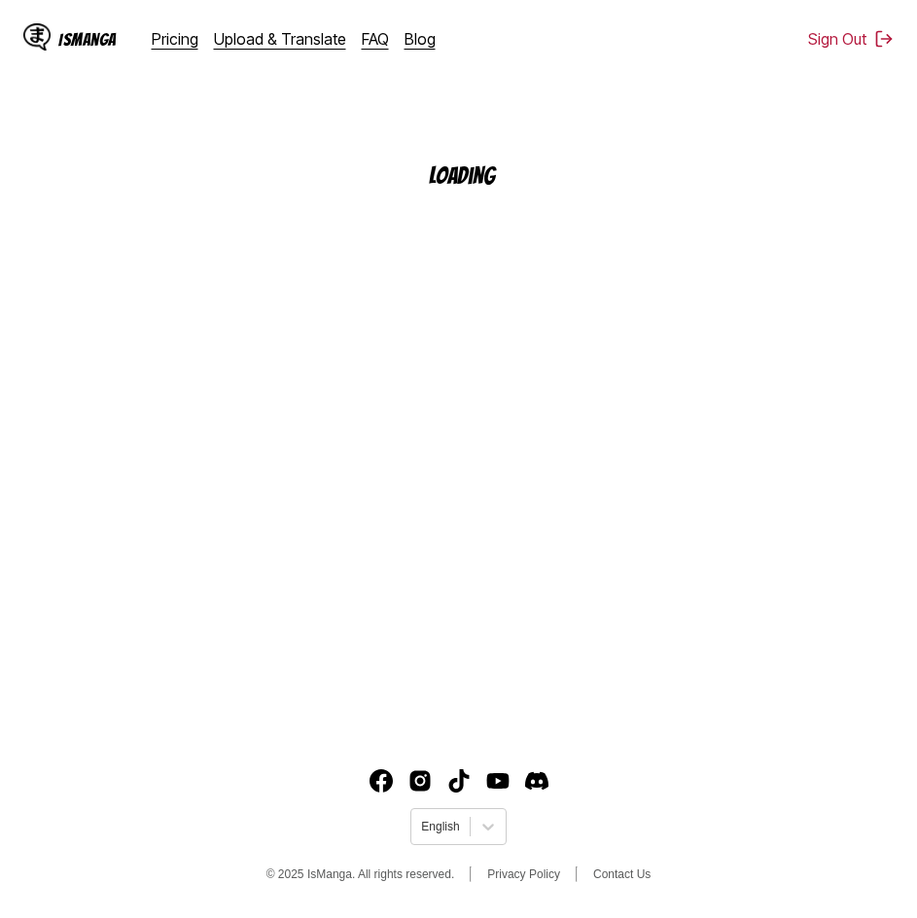
scroll to position [218, 0]
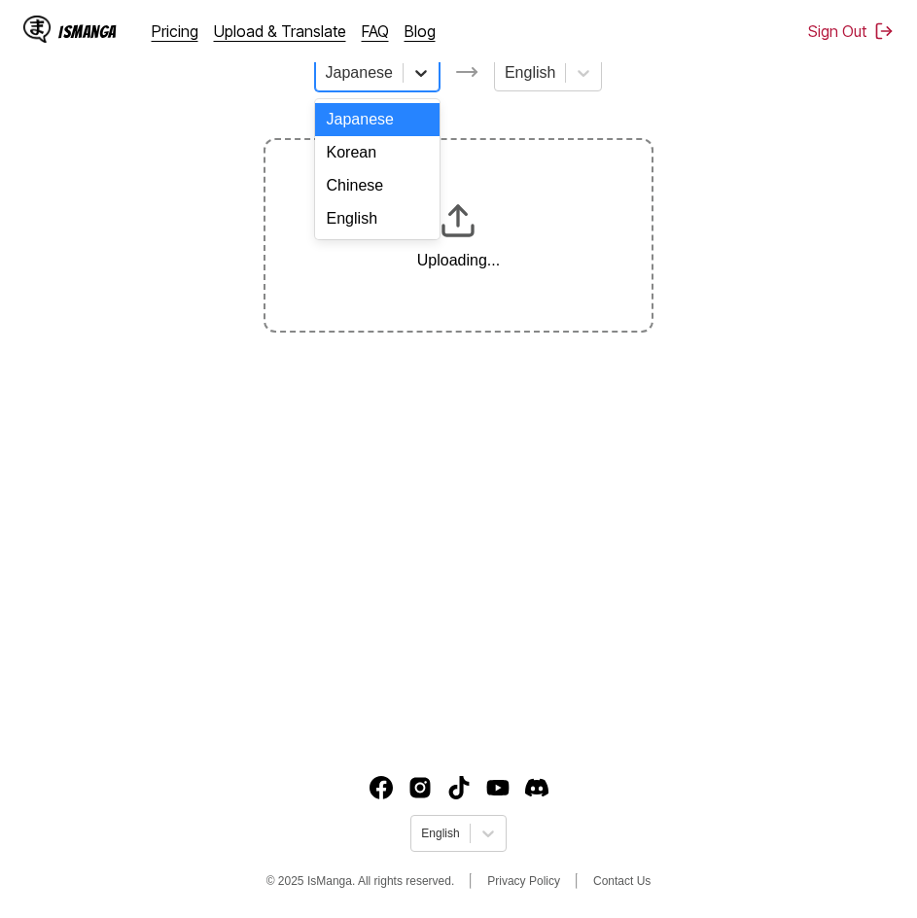
drag, startPoint x: 431, startPoint y: 87, endPoint x: 373, endPoint y: 158, distance: 91.9
click at [430, 87] on div at bounding box center [421, 72] width 35 height 35
click at [365, 233] on div "English" at bounding box center [377, 218] width 125 height 33
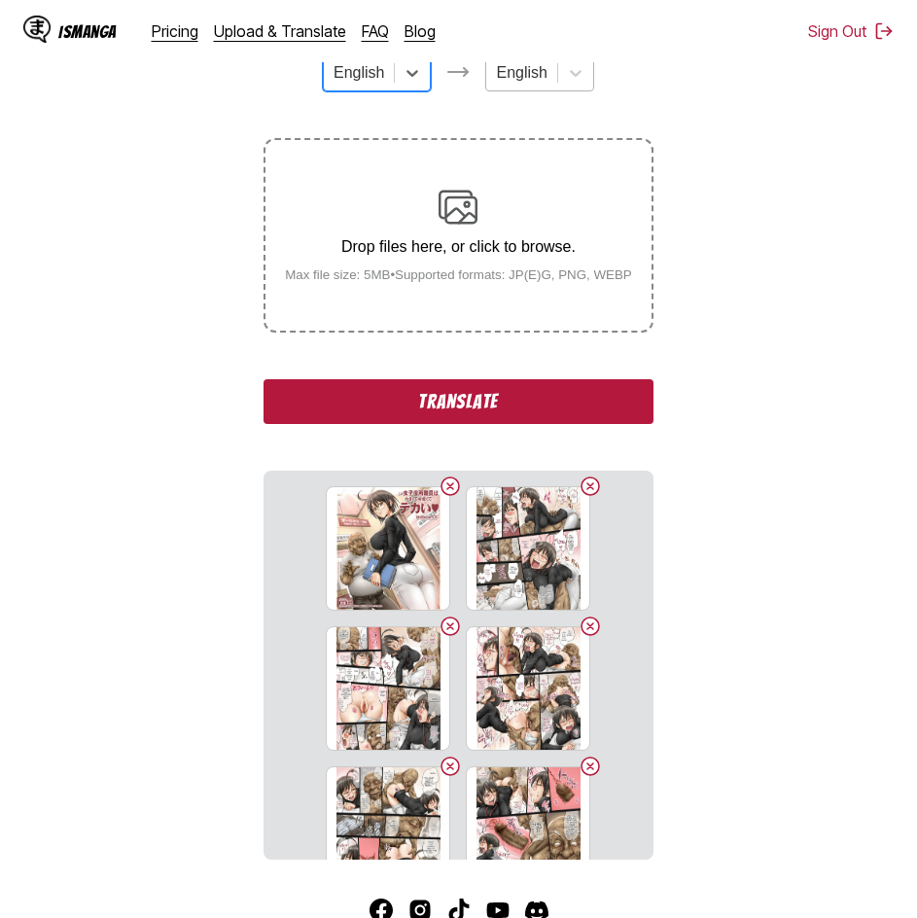
click at [540, 88] on div "English" at bounding box center [521, 72] width 70 height 29
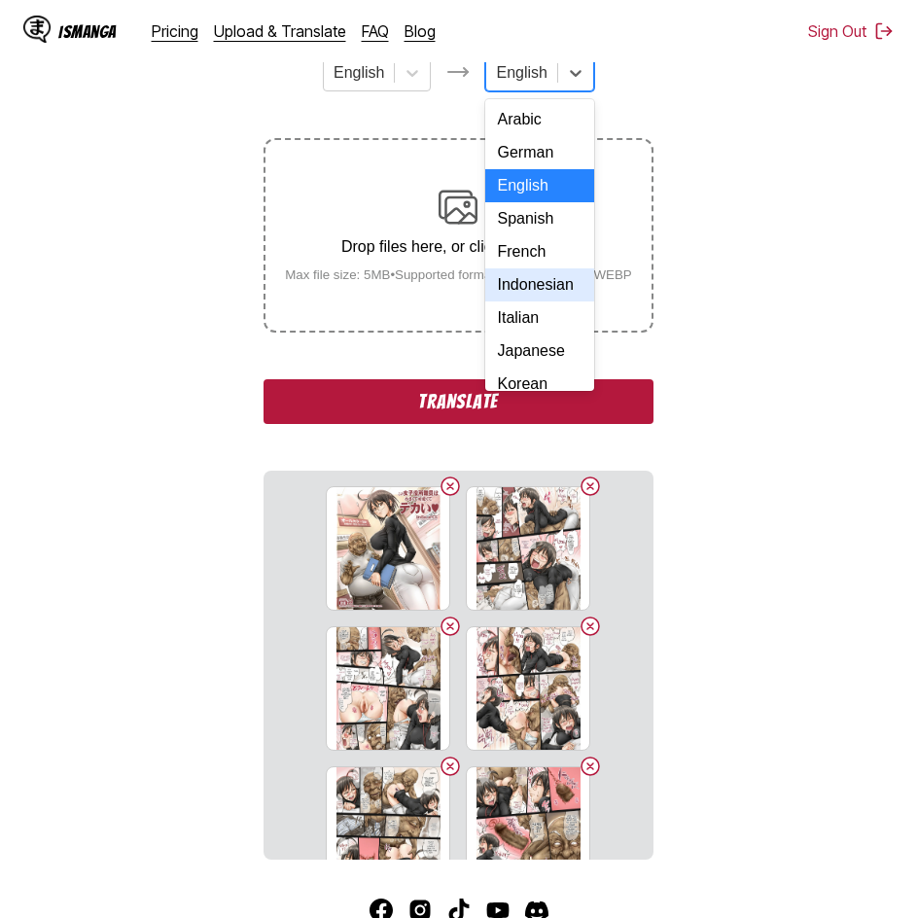
click at [531, 302] on div "Indonesian" at bounding box center [539, 284] width 108 height 33
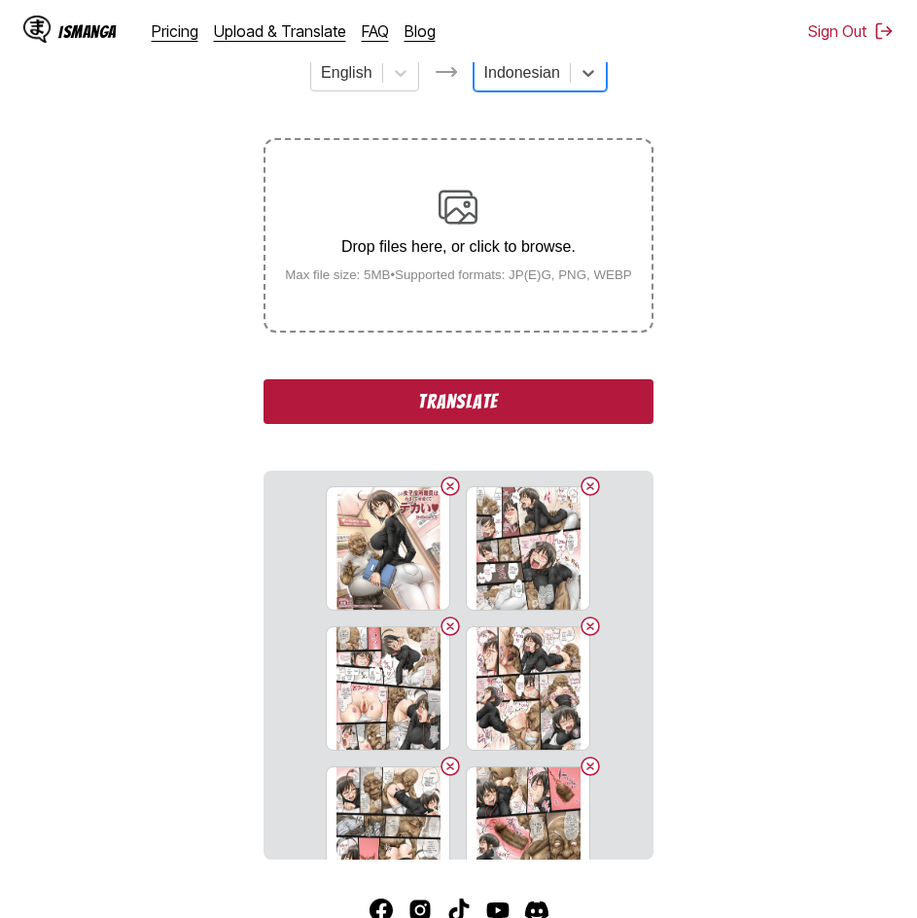
click at [564, 408] on button "Translate" at bounding box center [458, 401] width 389 height 45
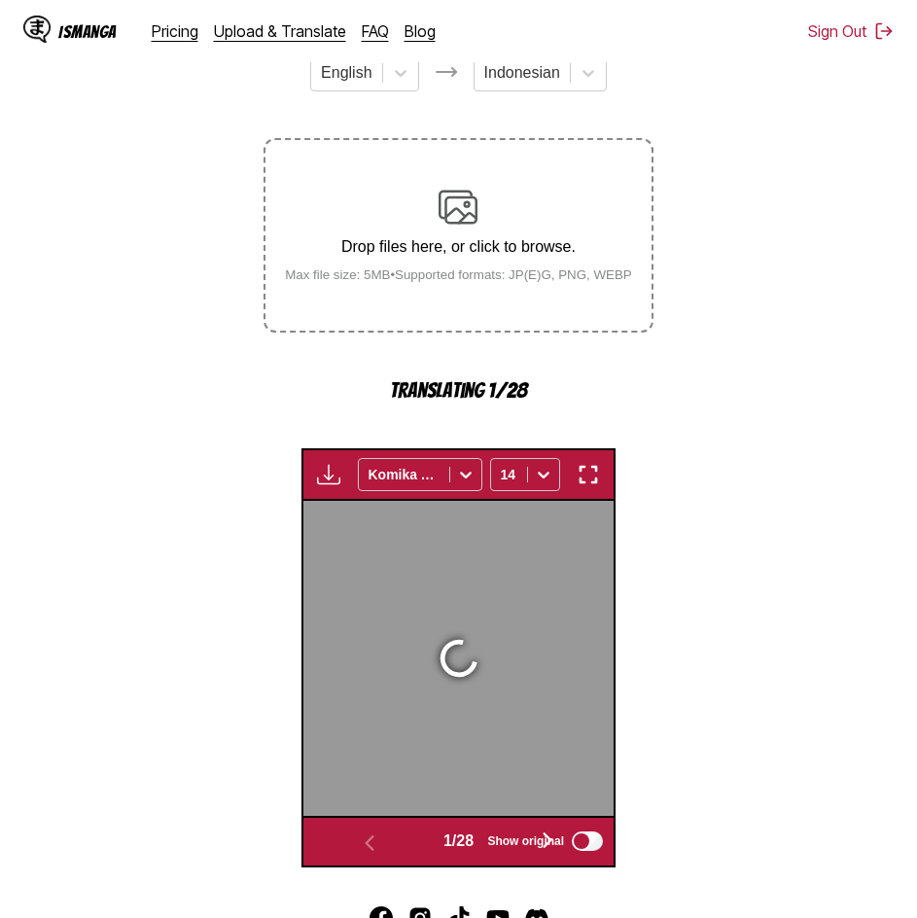
scroll to position [519, 0]
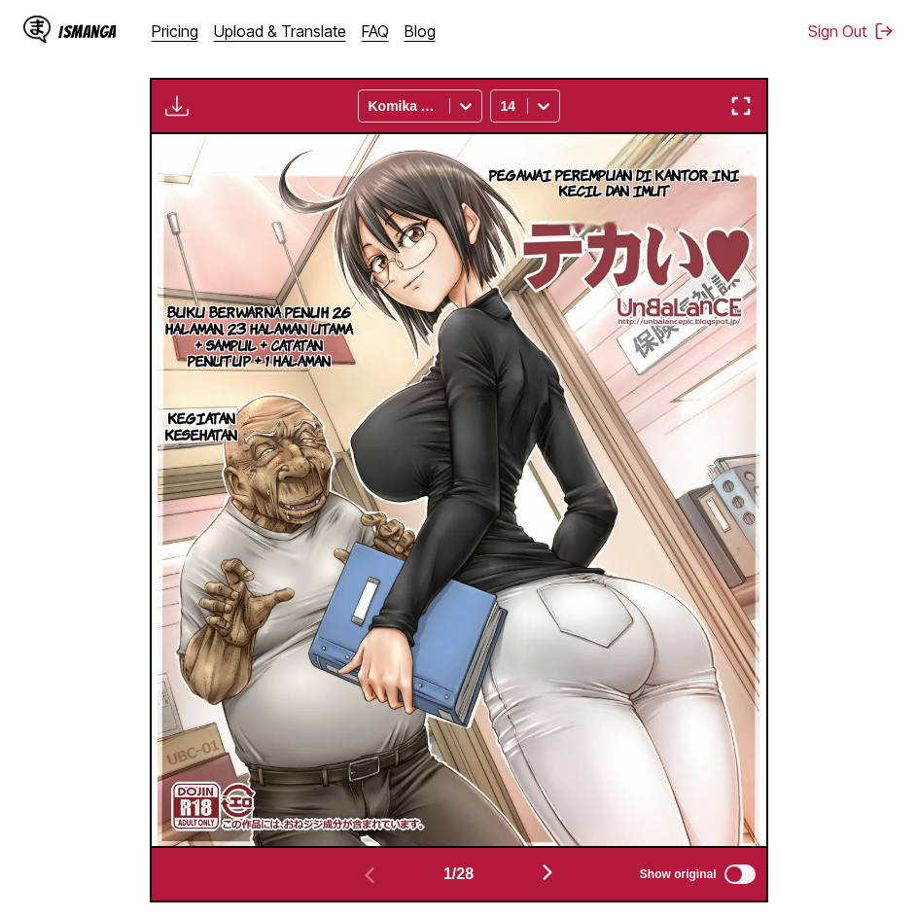
click at [179, 108] on img "button" at bounding box center [176, 105] width 23 height 23
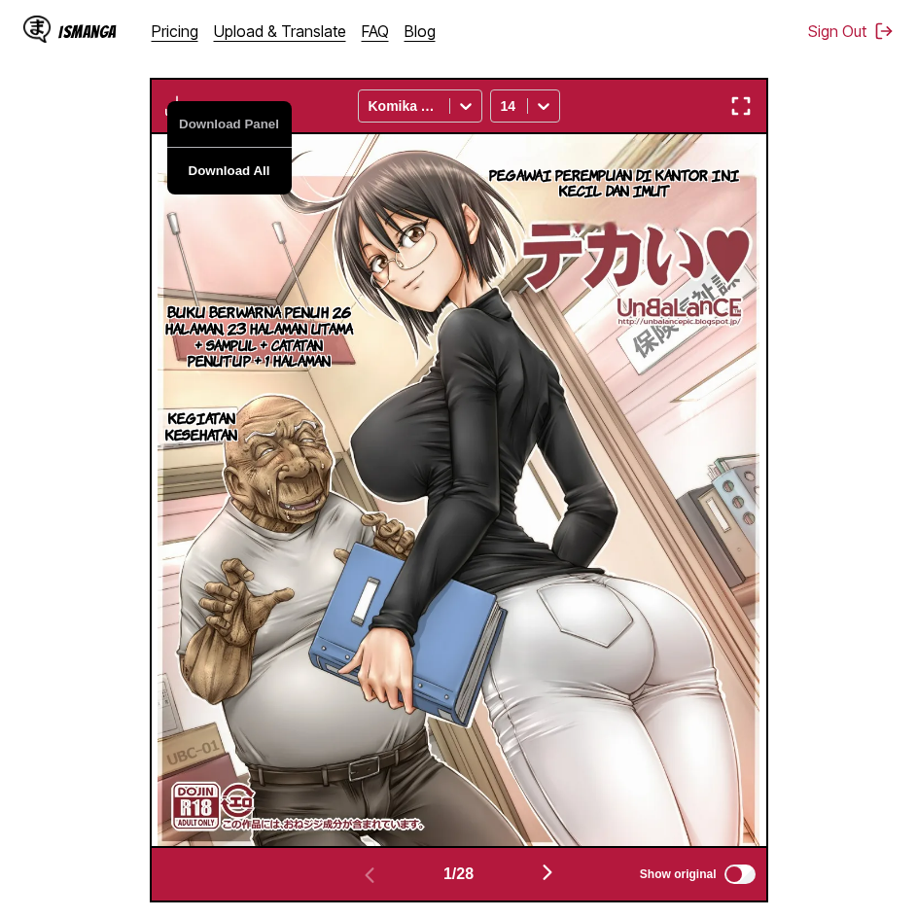
click at [242, 167] on button "Download All" at bounding box center [229, 171] width 125 height 47
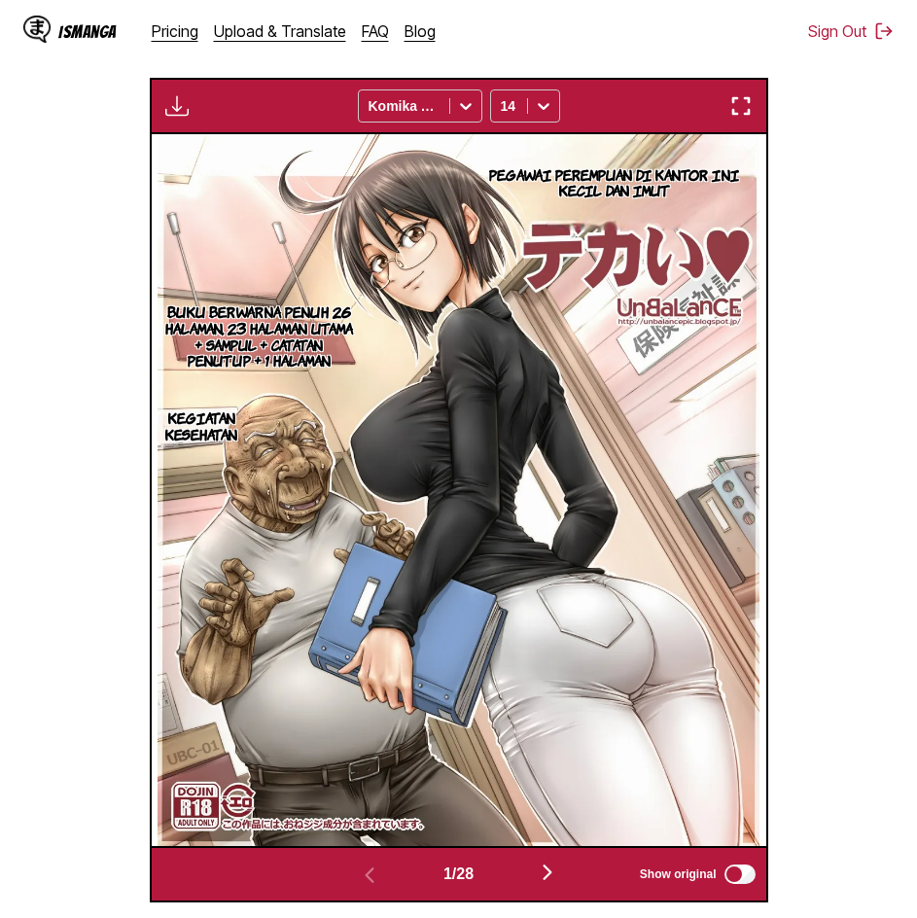
click at [846, 213] on section "From English To Indonesian Drop files here, or click to browse. Max file size: …" at bounding box center [459, 318] width 886 height 1167
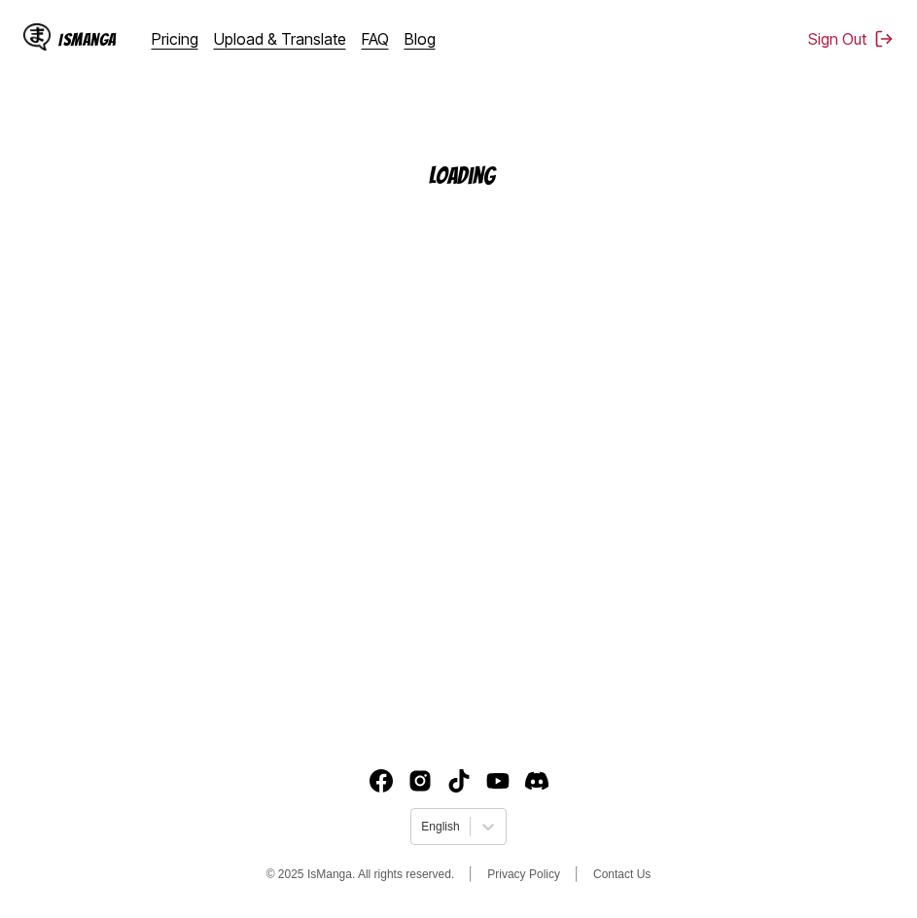
scroll to position [218, 0]
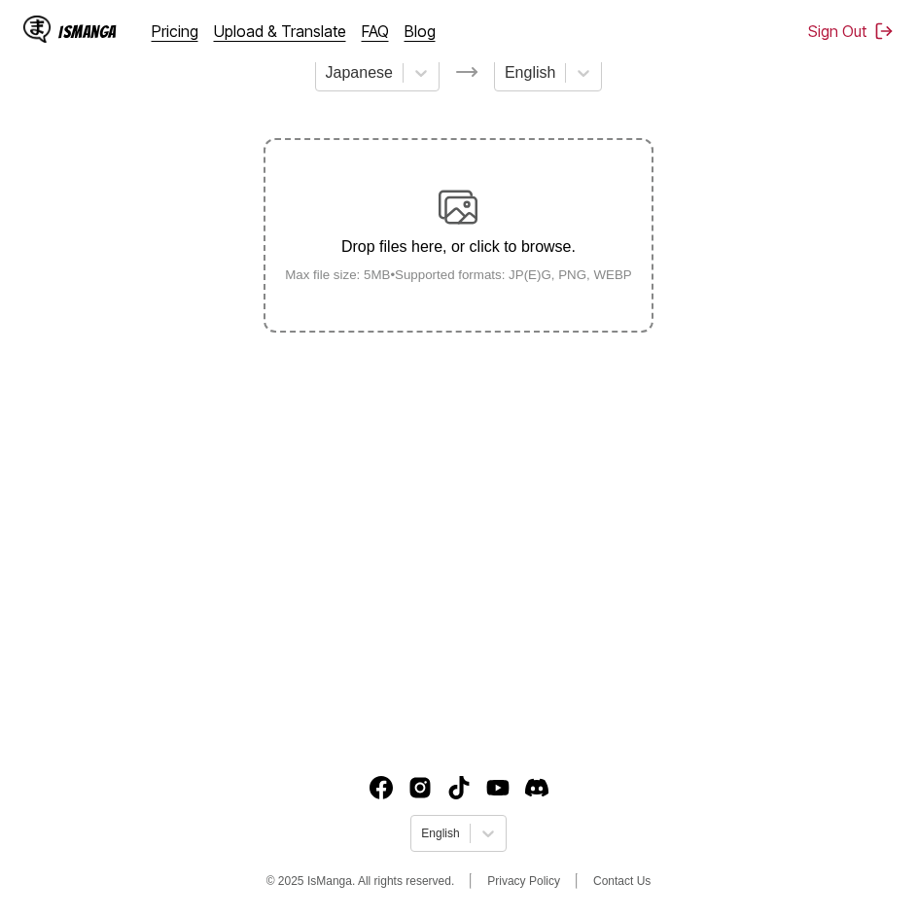
click at [700, 301] on section "From Japanese To English Drop files here, or click to browse. Max file size: 5M…" at bounding box center [459, 185] width 886 height 296
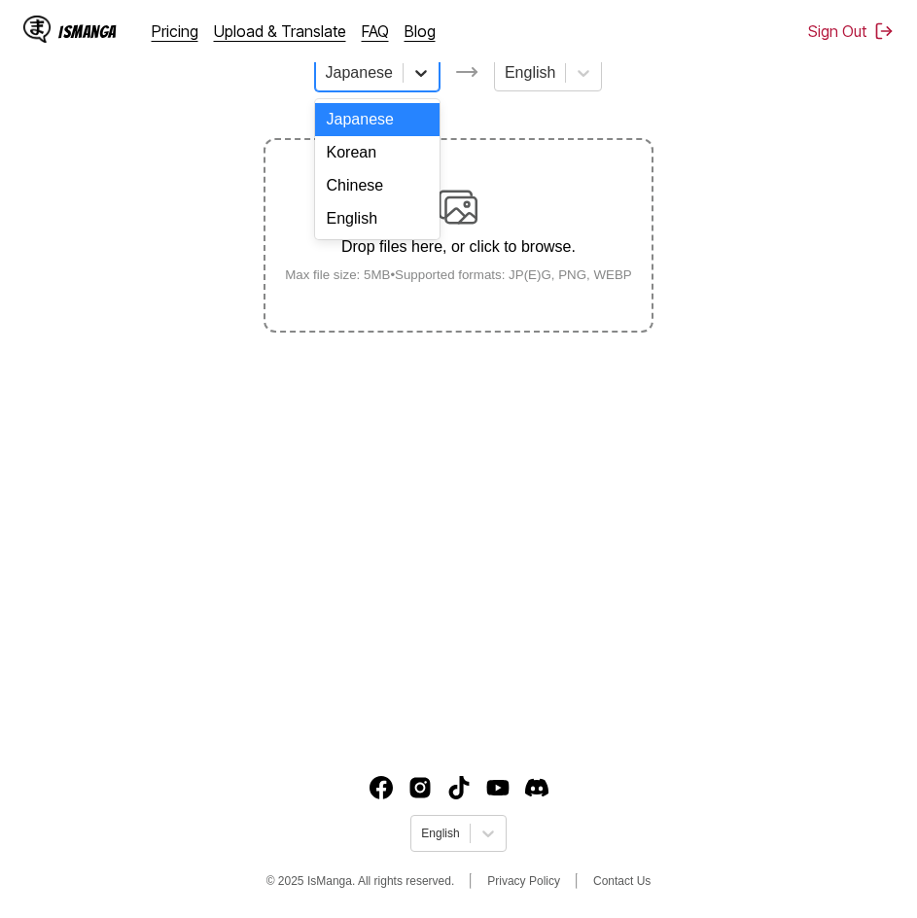
click at [417, 83] on icon at bounding box center [420, 72] width 19 height 19
drag, startPoint x: 370, startPoint y: 191, endPoint x: 376, endPoint y: 229, distance: 38.5
click at [376, 229] on div "Japanese Korean Chinese English" at bounding box center [377, 169] width 125 height 140
click at [376, 229] on div "English" at bounding box center [377, 218] width 125 height 33
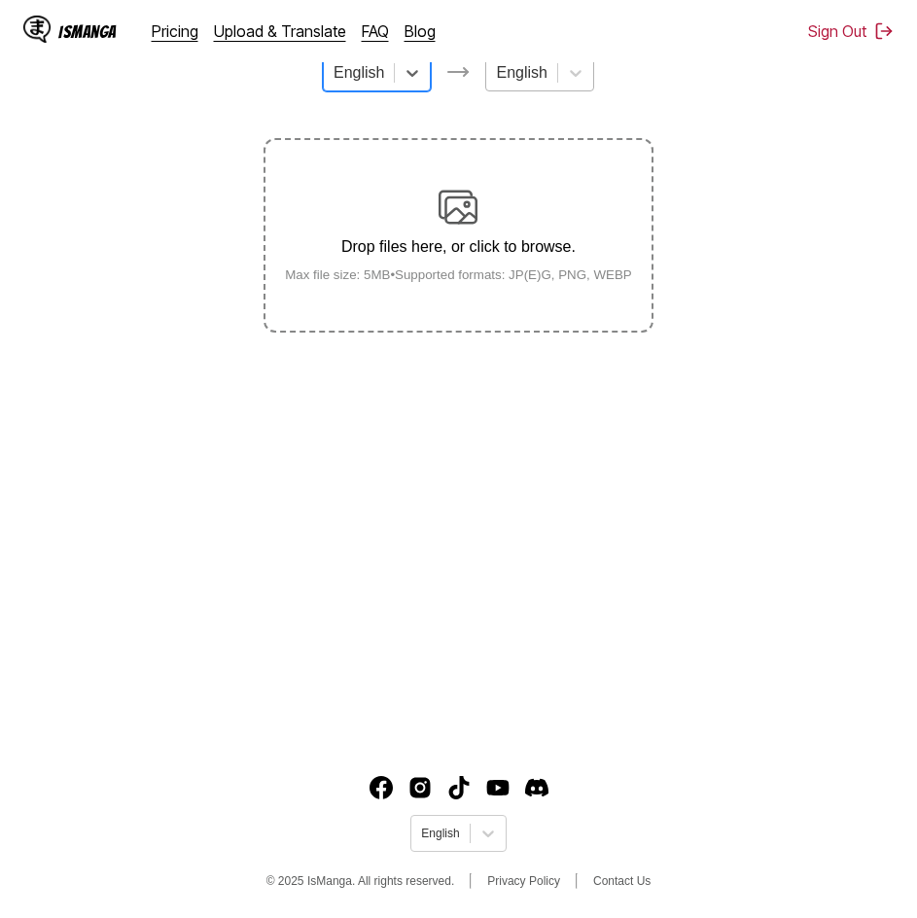
click at [517, 82] on div at bounding box center [521, 72] width 51 height 21
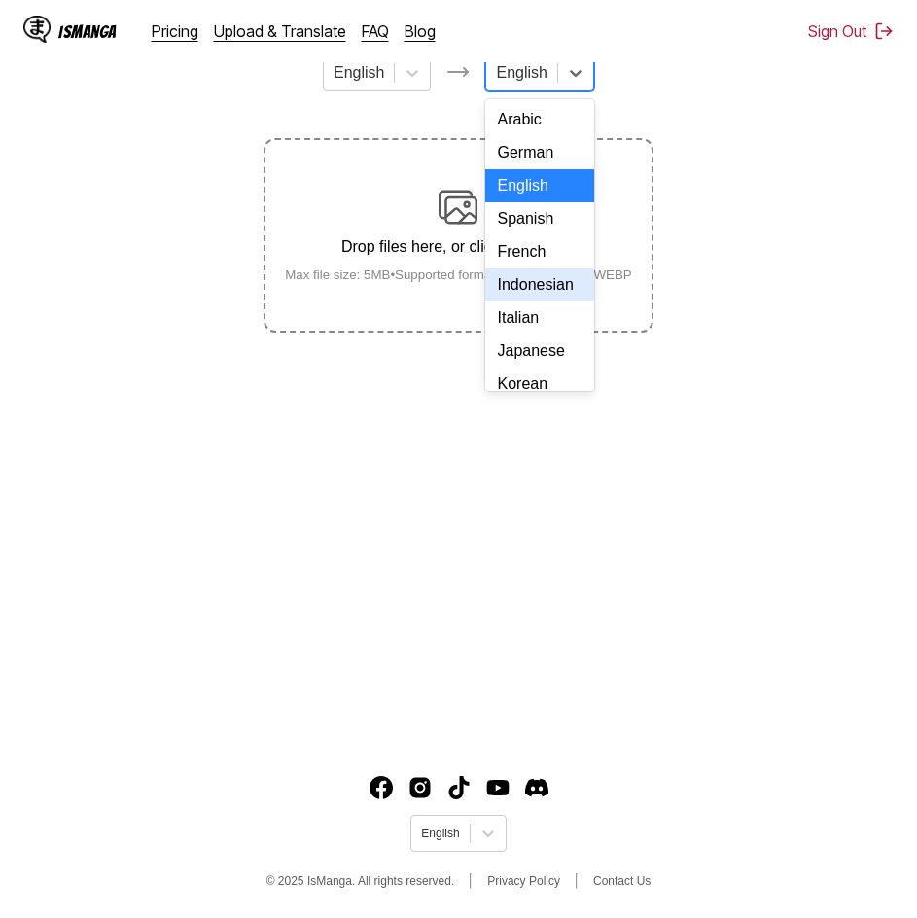
click at [521, 302] on div "Indonesian" at bounding box center [539, 284] width 108 height 33
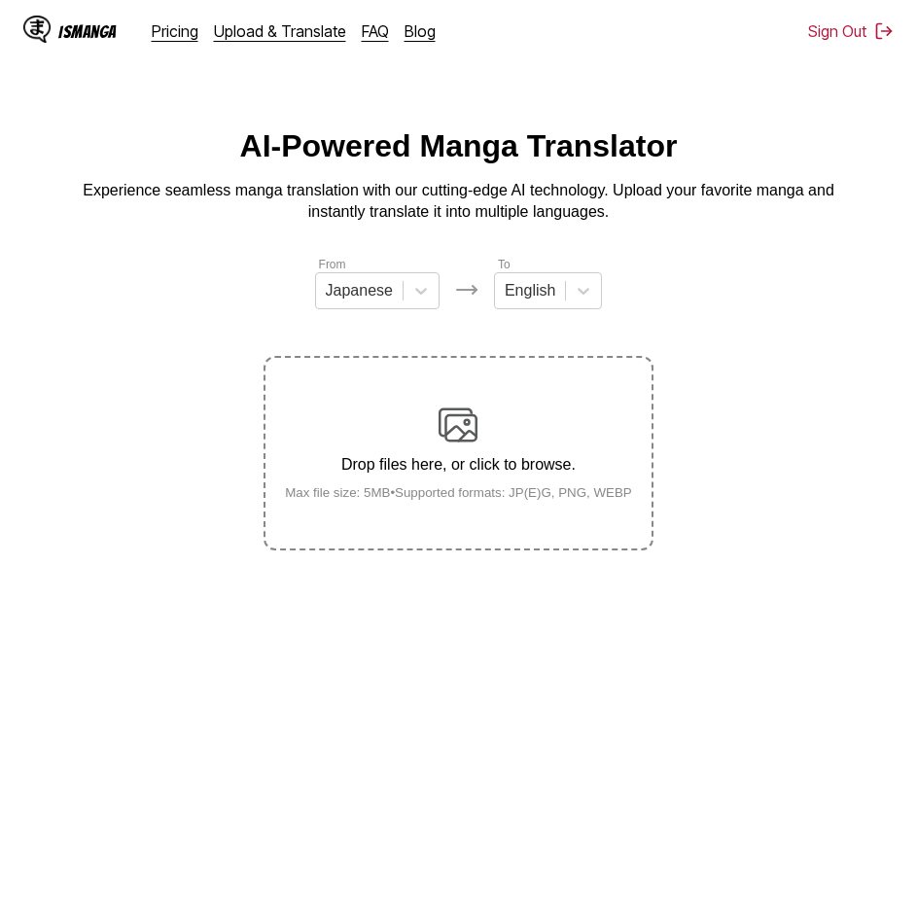
scroll to position [218, 0]
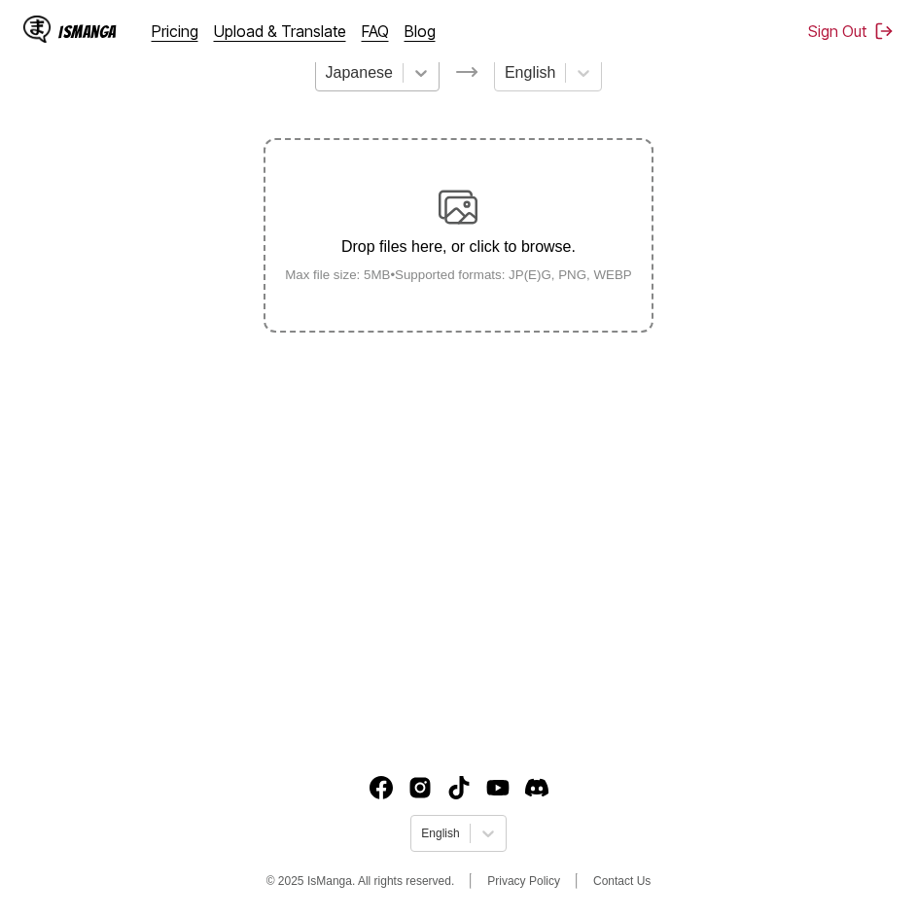
click at [417, 83] on icon at bounding box center [420, 72] width 19 height 19
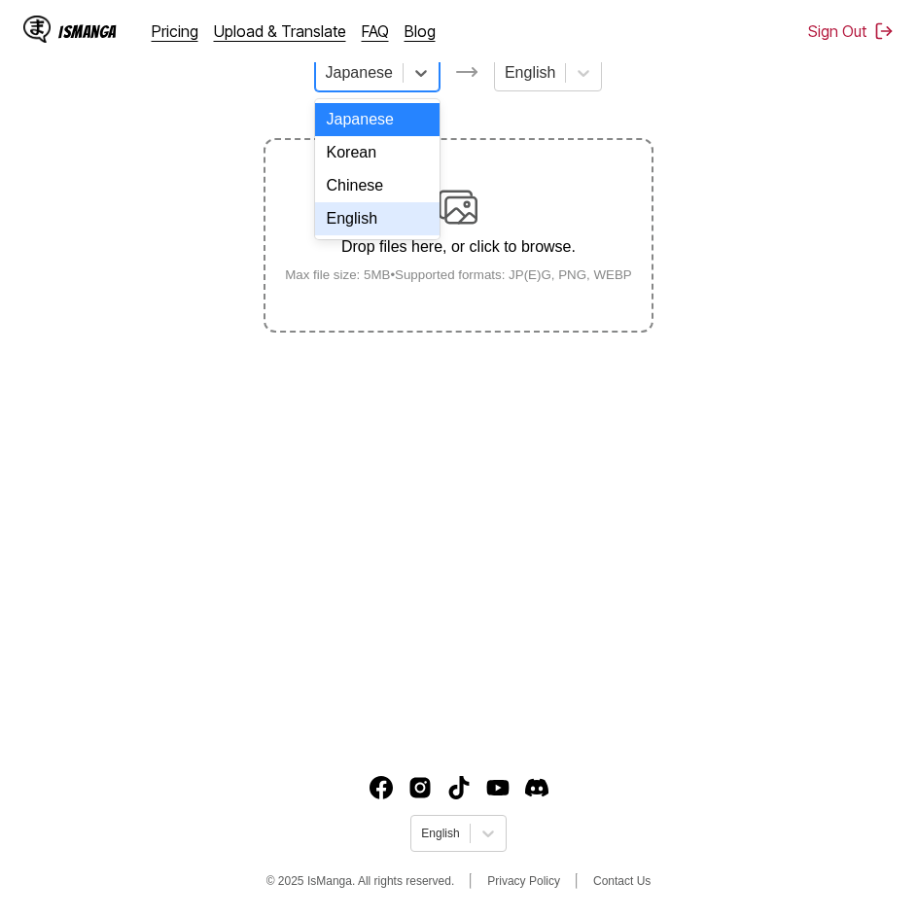
drag, startPoint x: 372, startPoint y: 237, endPoint x: 466, endPoint y: 156, distance: 124.8
click at [379, 224] on div "English" at bounding box center [377, 218] width 125 height 33
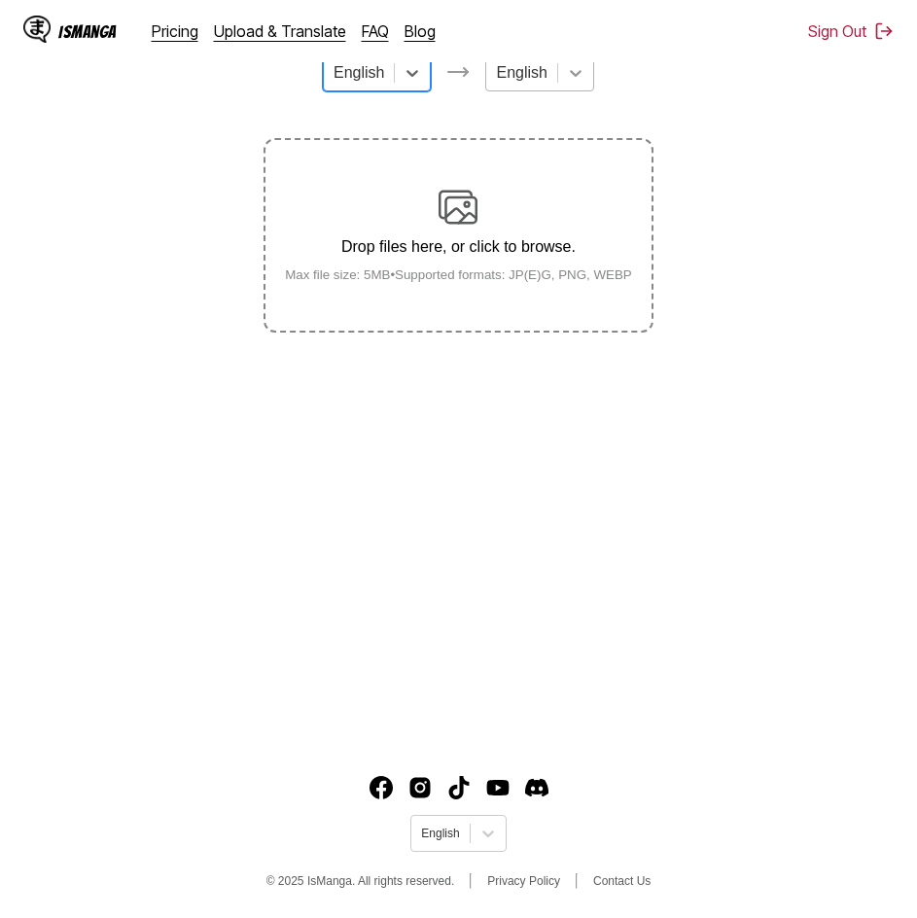
click at [562, 89] on div at bounding box center [575, 72] width 35 height 35
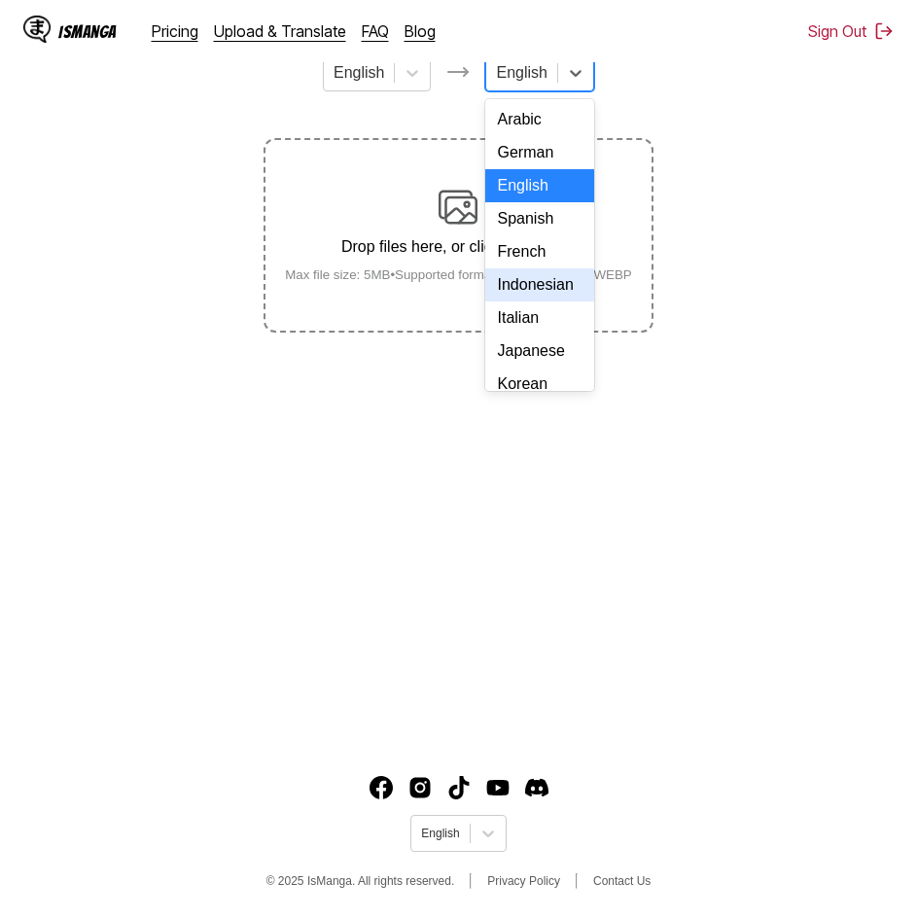
click at [526, 302] on div "Indonesian" at bounding box center [539, 284] width 108 height 33
